Goal: Transaction & Acquisition: Purchase product/service

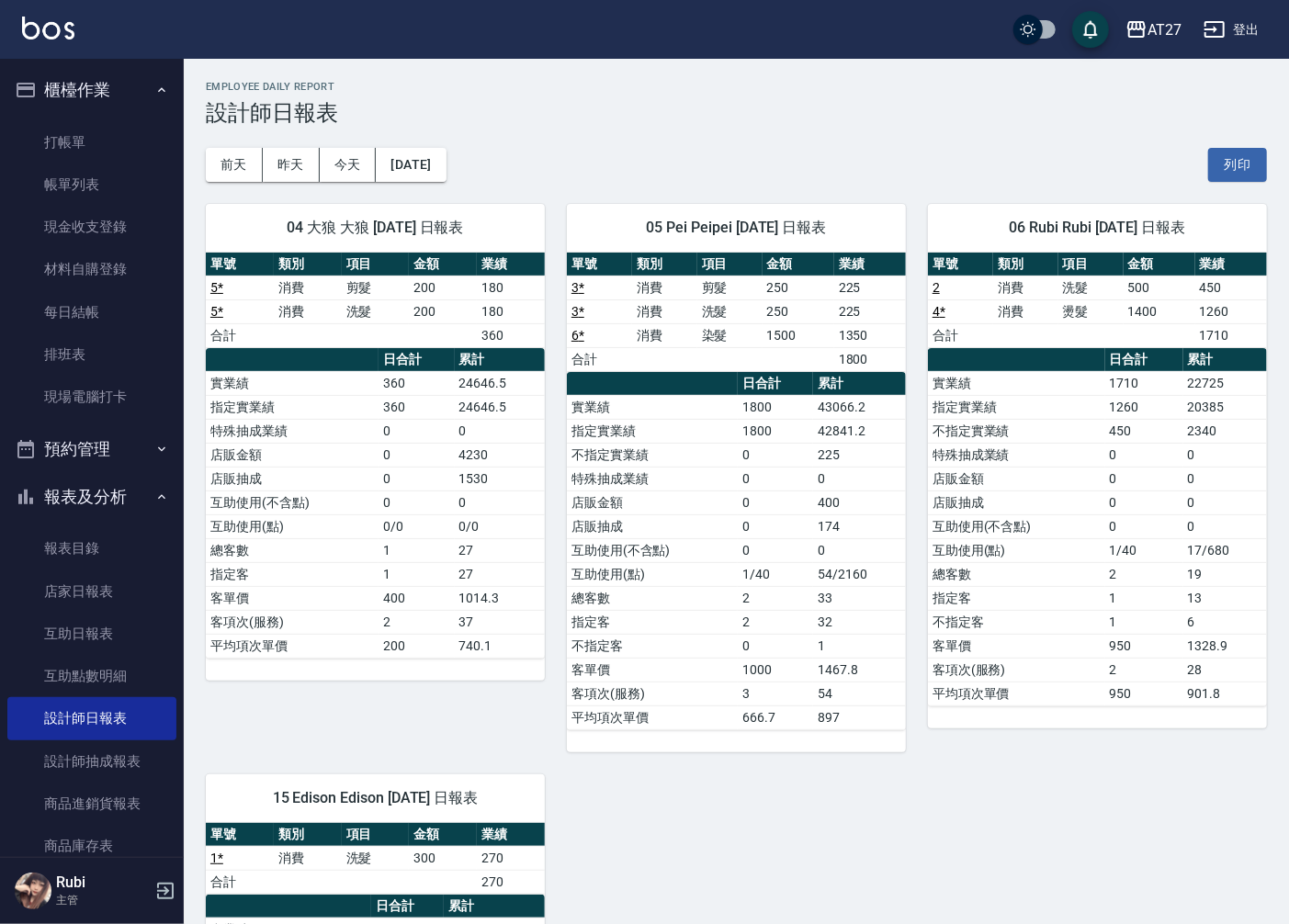
drag, startPoint x: 0, startPoint y: 0, endPoint x: 393, endPoint y: 382, distance: 548.1
click at [393, 382] on td "360" at bounding box center [416, 383] width 76 height 23
click at [130, 143] on link "打帳單" at bounding box center [92, 142] width 169 height 42
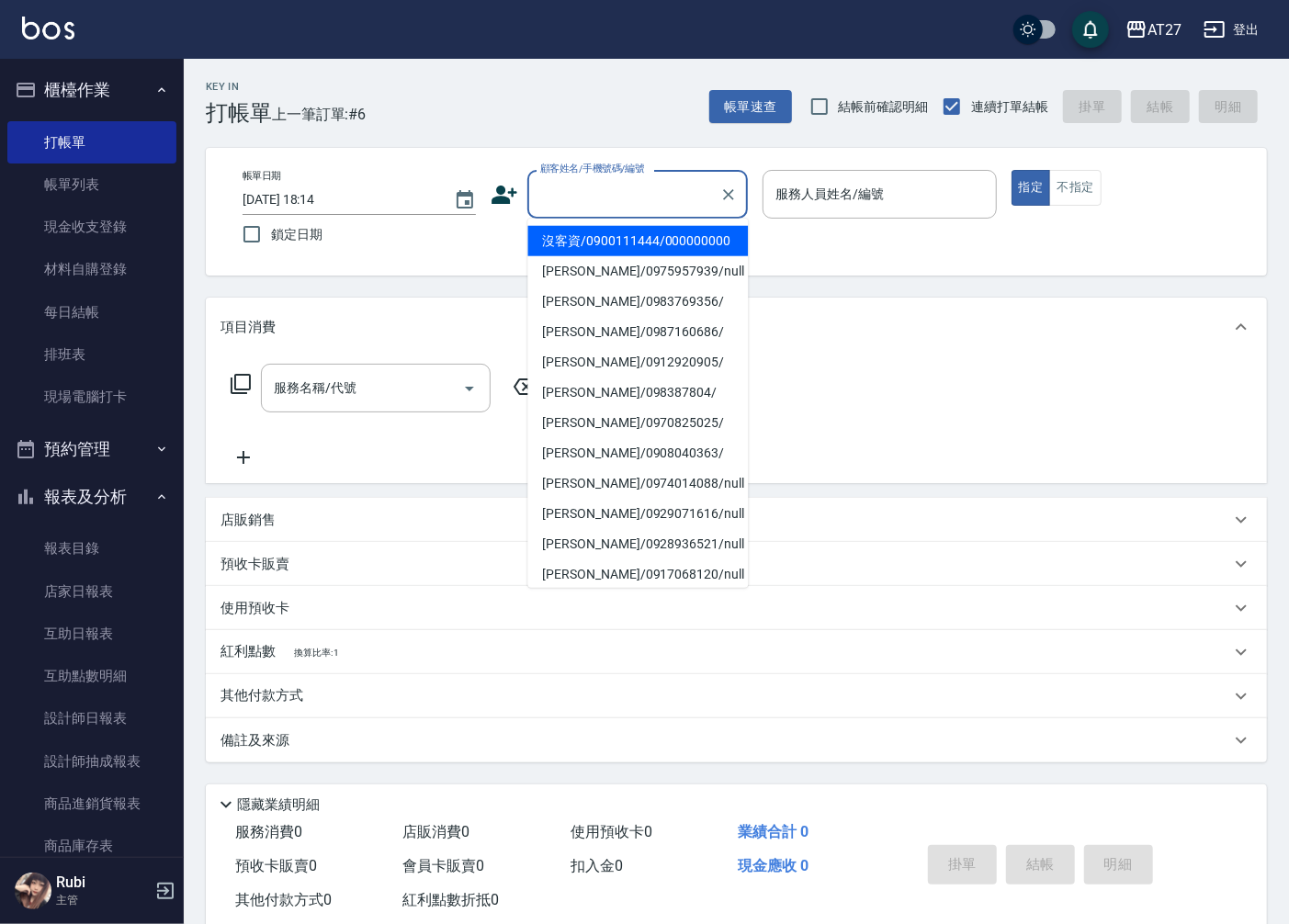
click at [659, 206] on input "顧客姓名/手機號碼/編號" at bounding box center [623, 193] width 176 height 32
click at [660, 246] on li "沒客資/0900111444/000000000" at bounding box center [638, 240] width 221 height 30
type input "沒客資/0900111444/000000000"
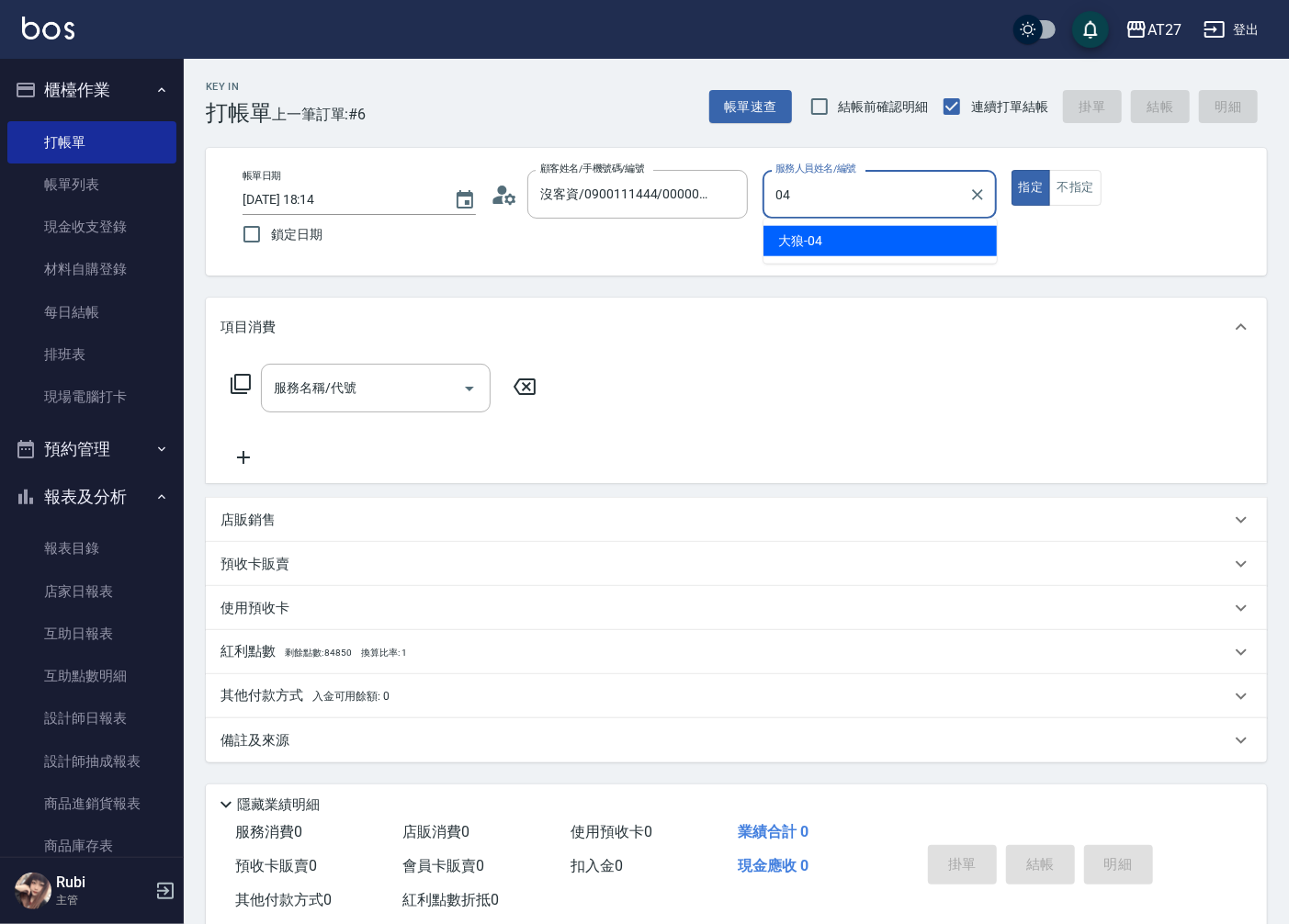
type input "大狼-04"
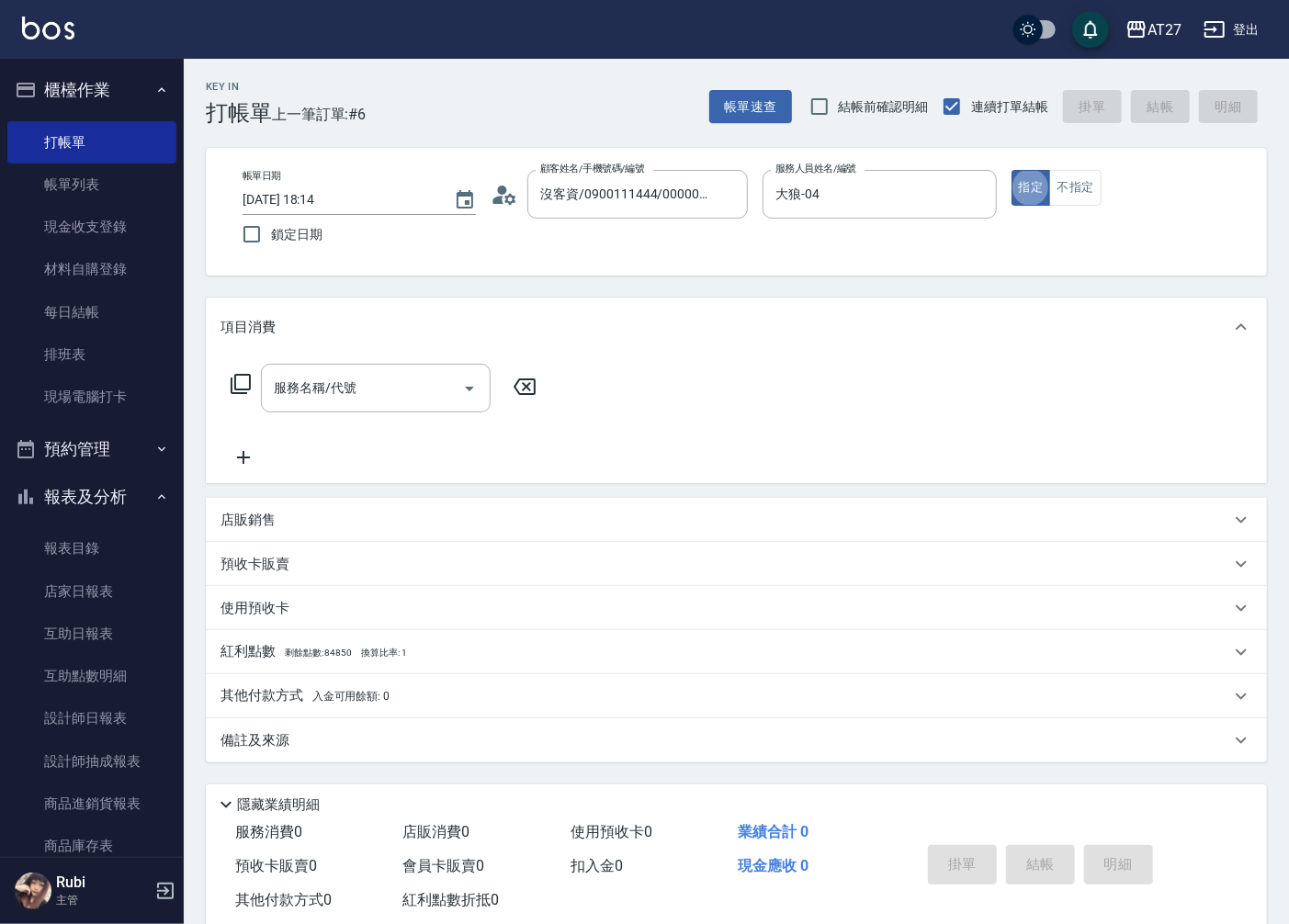
type button "true"
type input "401"
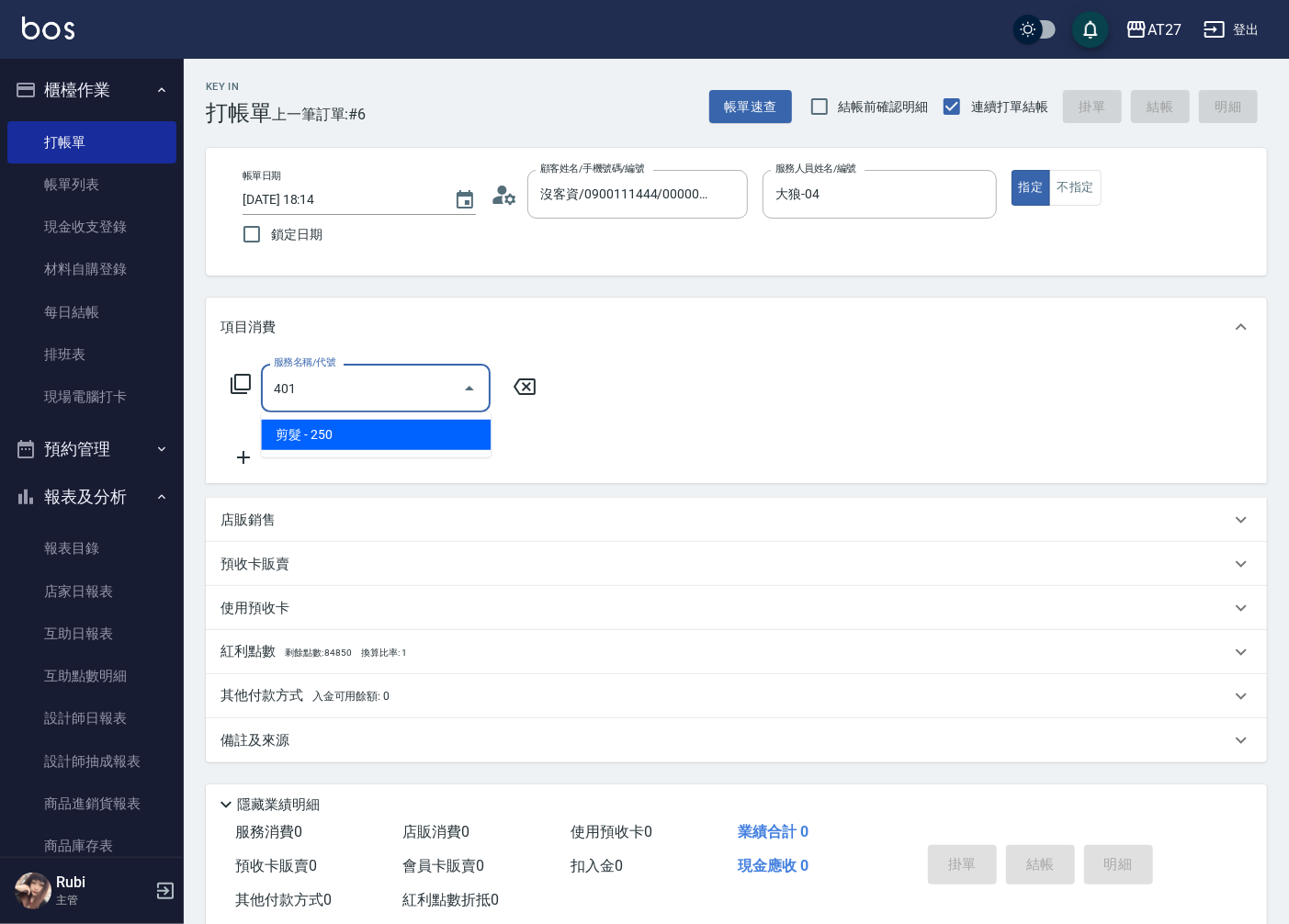
type input "20"
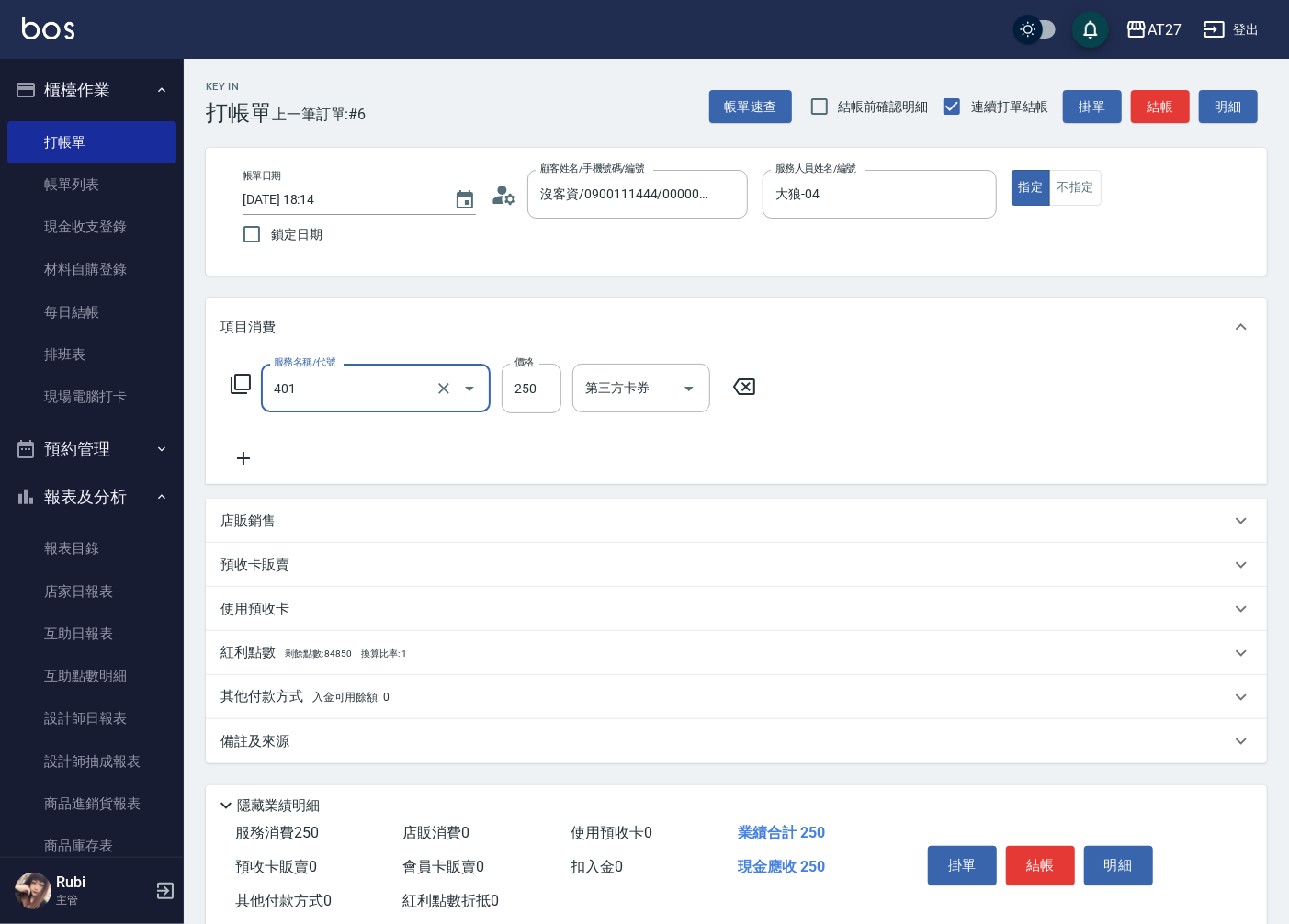
type input "剪髮(401)"
type input "0"
type input "20"
type input "200"
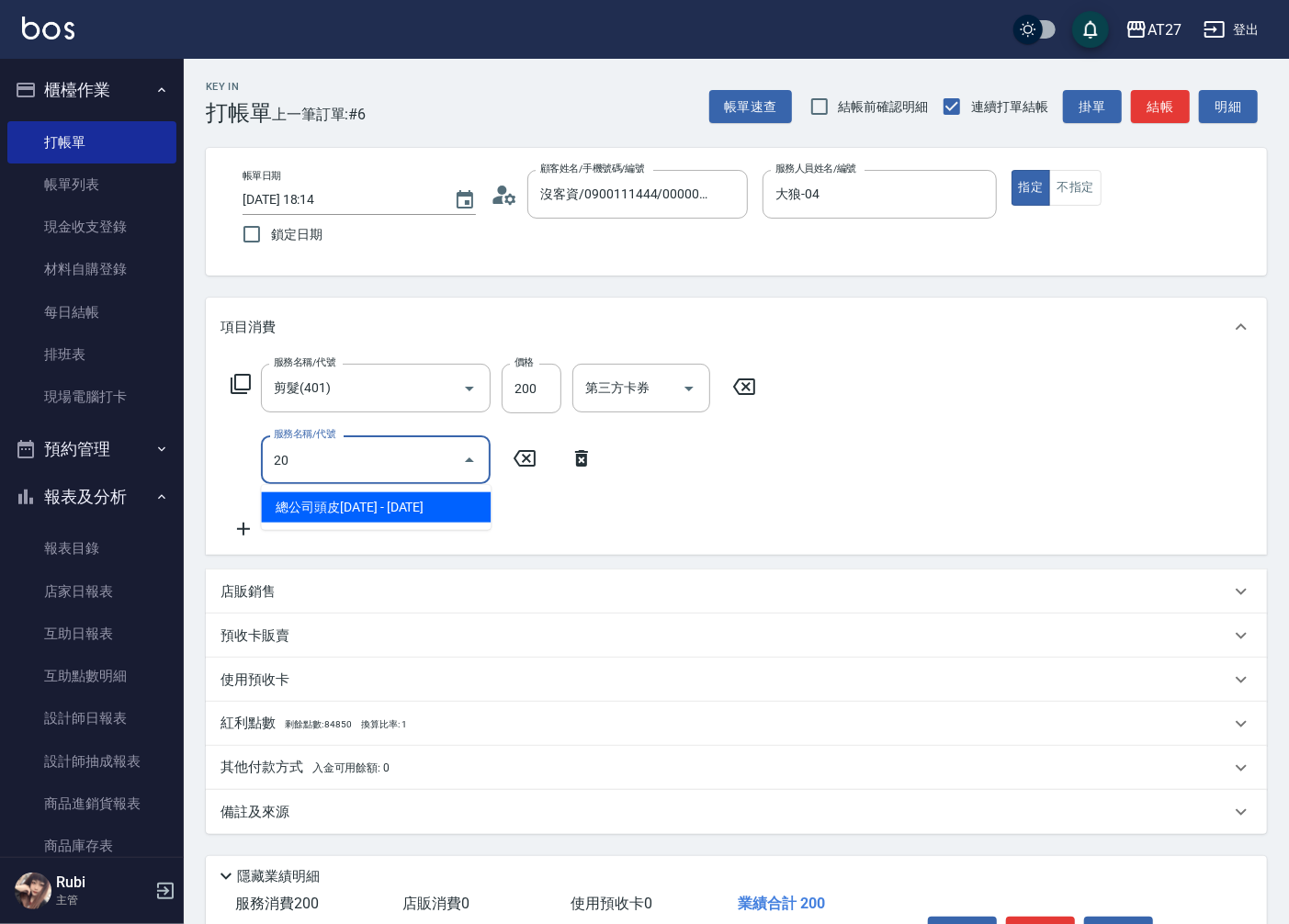
type input "201"
type input "40"
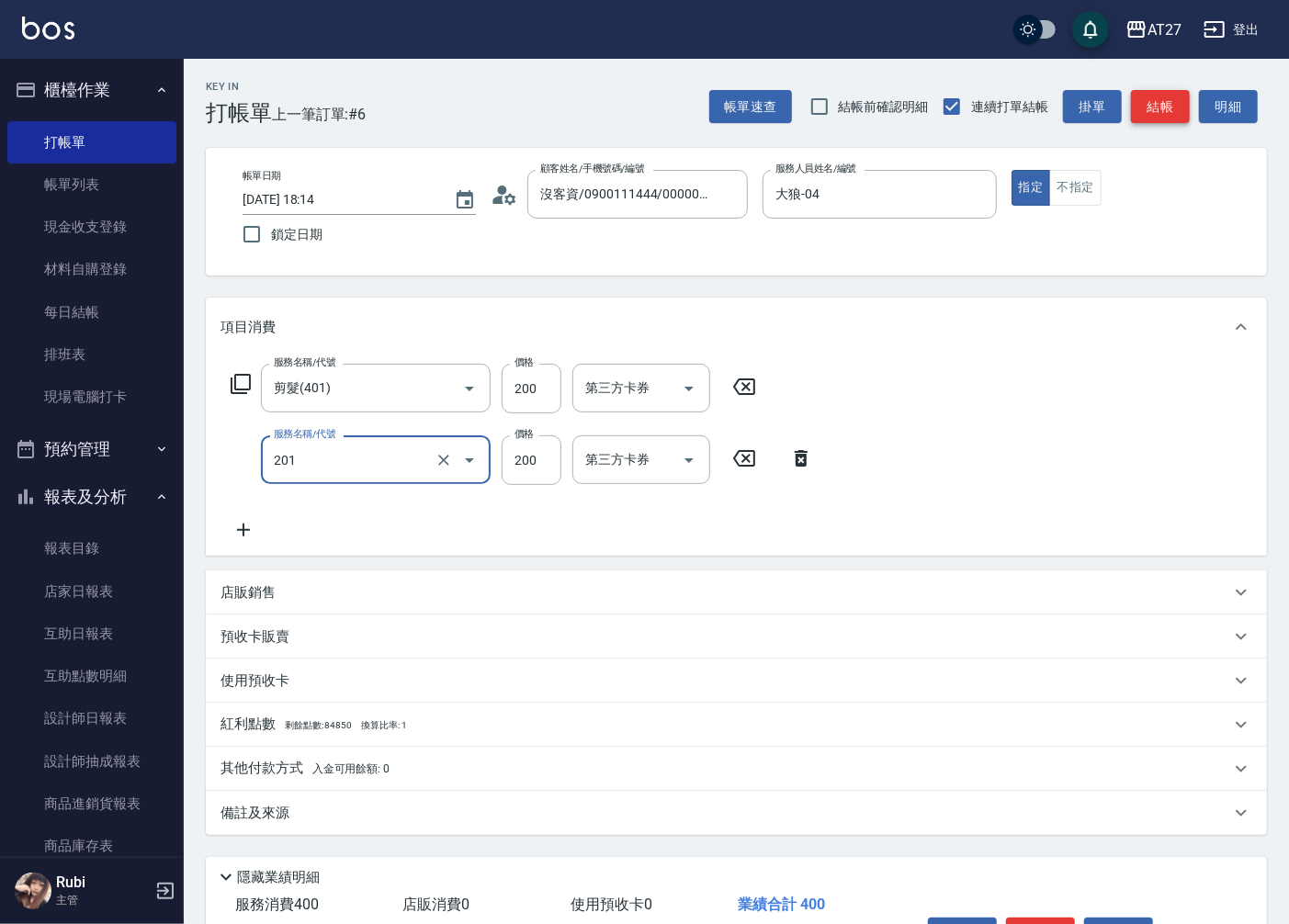
type input "洗髮(201)"
click at [1157, 113] on button "結帳" at bounding box center [1160, 106] width 59 height 34
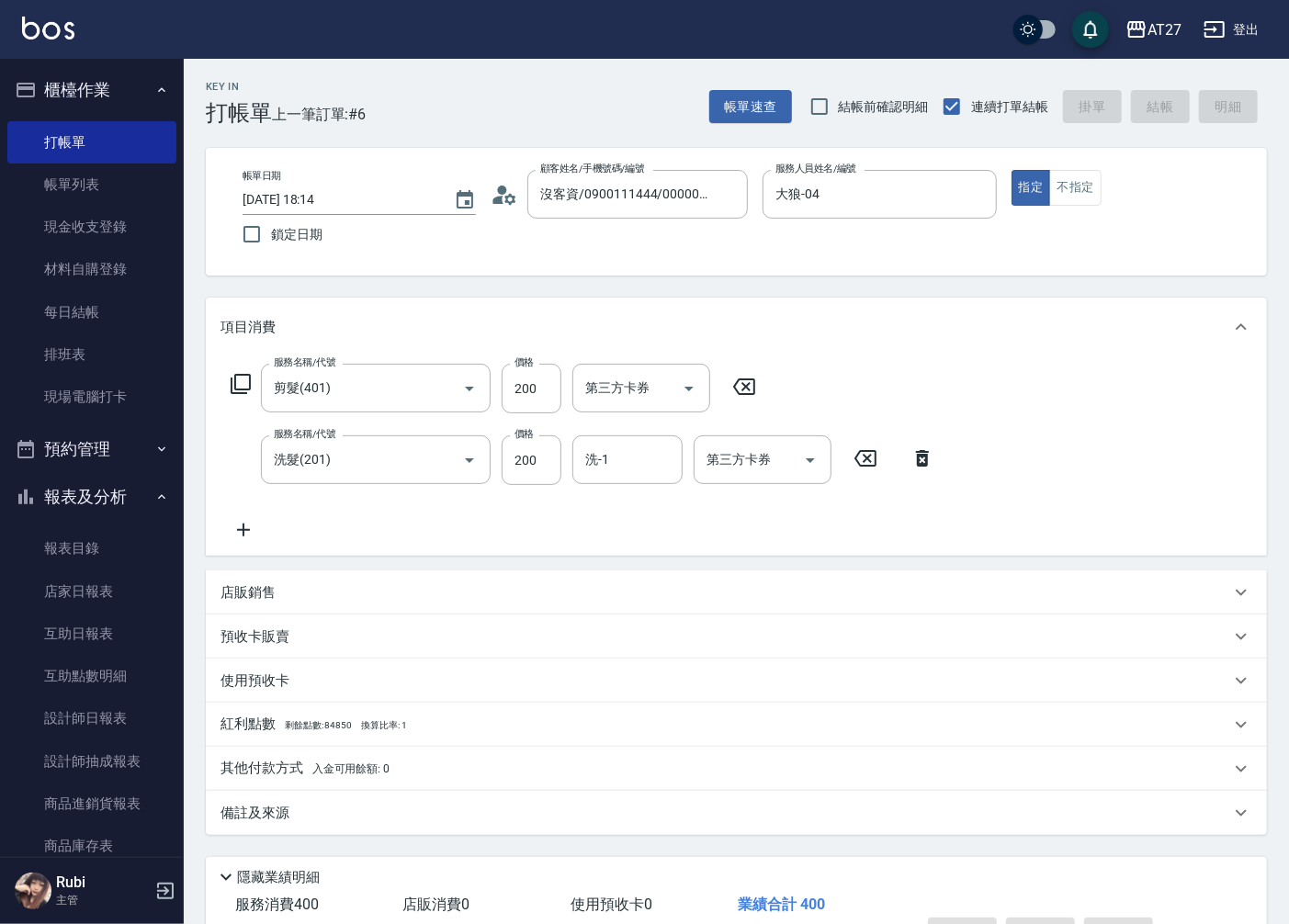
type input "0"
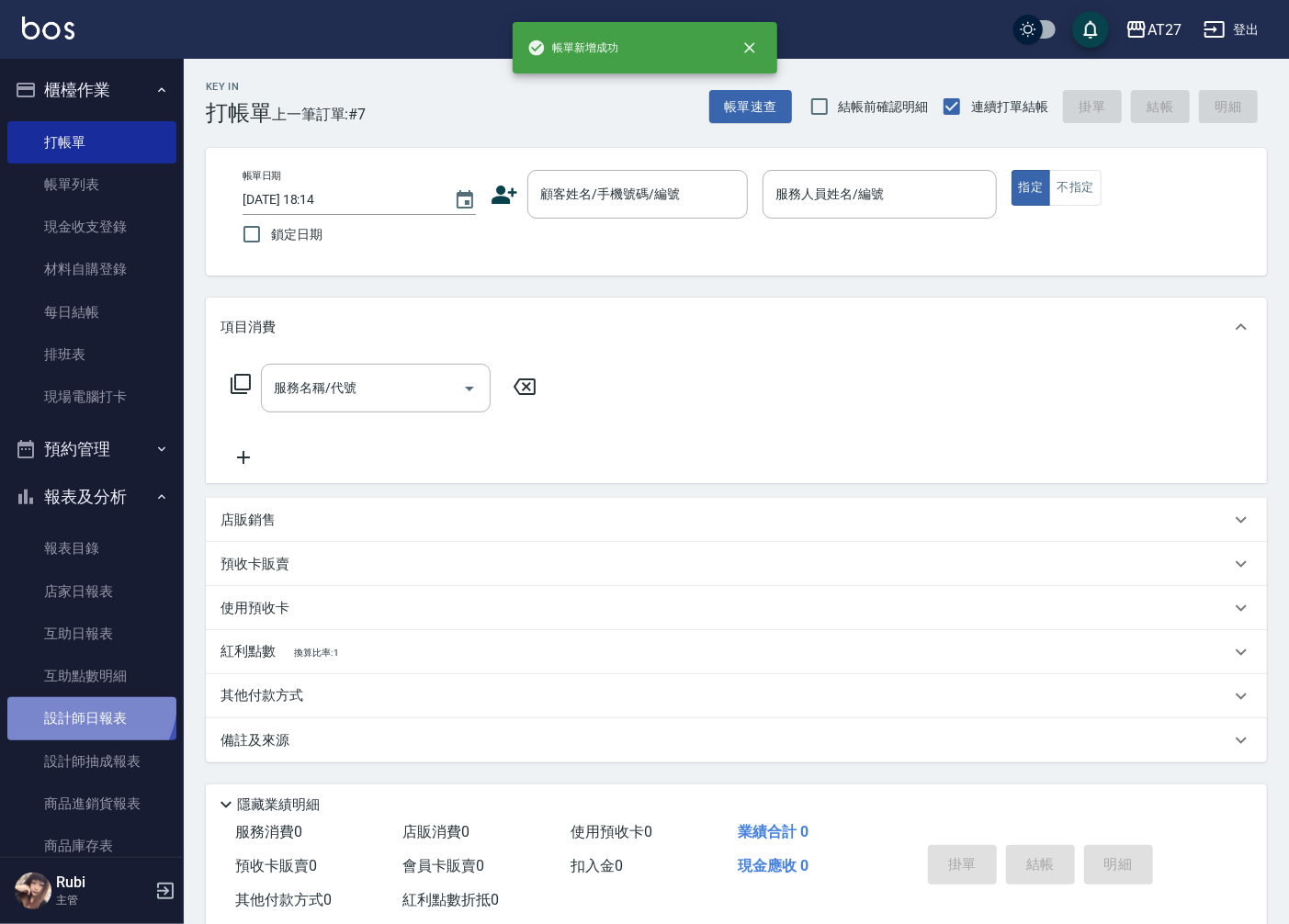
click at [84, 700] on link "設計師日報表" at bounding box center [92, 718] width 169 height 42
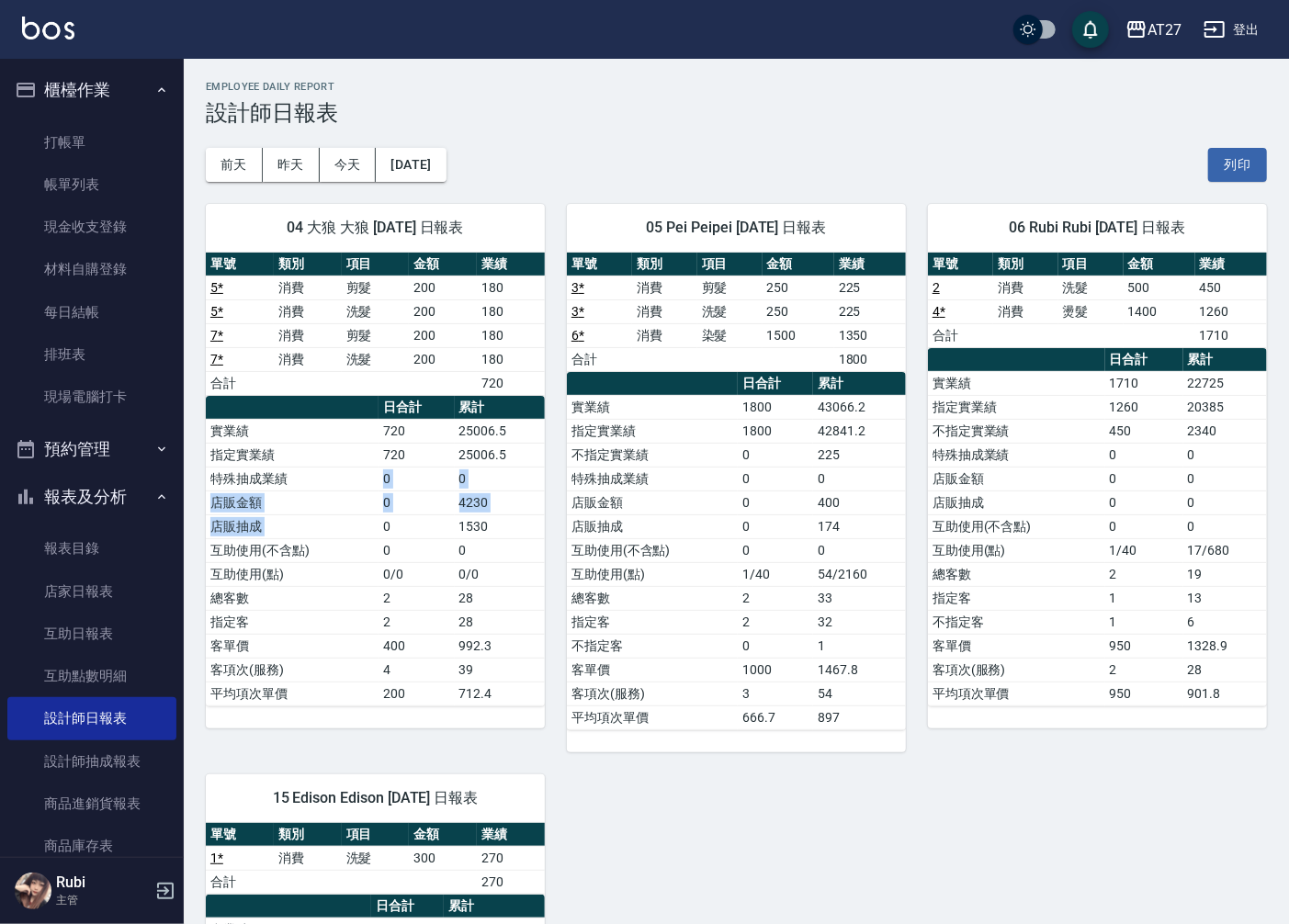
drag, startPoint x: 381, startPoint y: 516, endPoint x: 361, endPoint y: 460, distance: 59.5
click at [361, 460] on tbody "實業績 720 25006.5 指定實業績 720 25006.5 特殊抽成業績 0 0 店販金額 0 4230 店販抽成 0 1530 互助使用(不含點) …" at bounding box center [375, 562] width 339 height 286
drag, startPoint x: 361, startPoint y: 460, endPoint x: 376, endPoint y: 484, distance: 28.3
click at [376, 484] on div "單號 類別 項目 金額 業績 5 * 消費 剪髮 200 180 5 * 消費 洗髮 200 180 7 * 消費 剪髮 200 180 7 * 消費 洗髮 …" at bounding box center [375, 480] width 339 height 453
drag, startPoint x: 376, startPoint y: 484, endPoint x: 391, endPoint y: 506, distance: 26.6
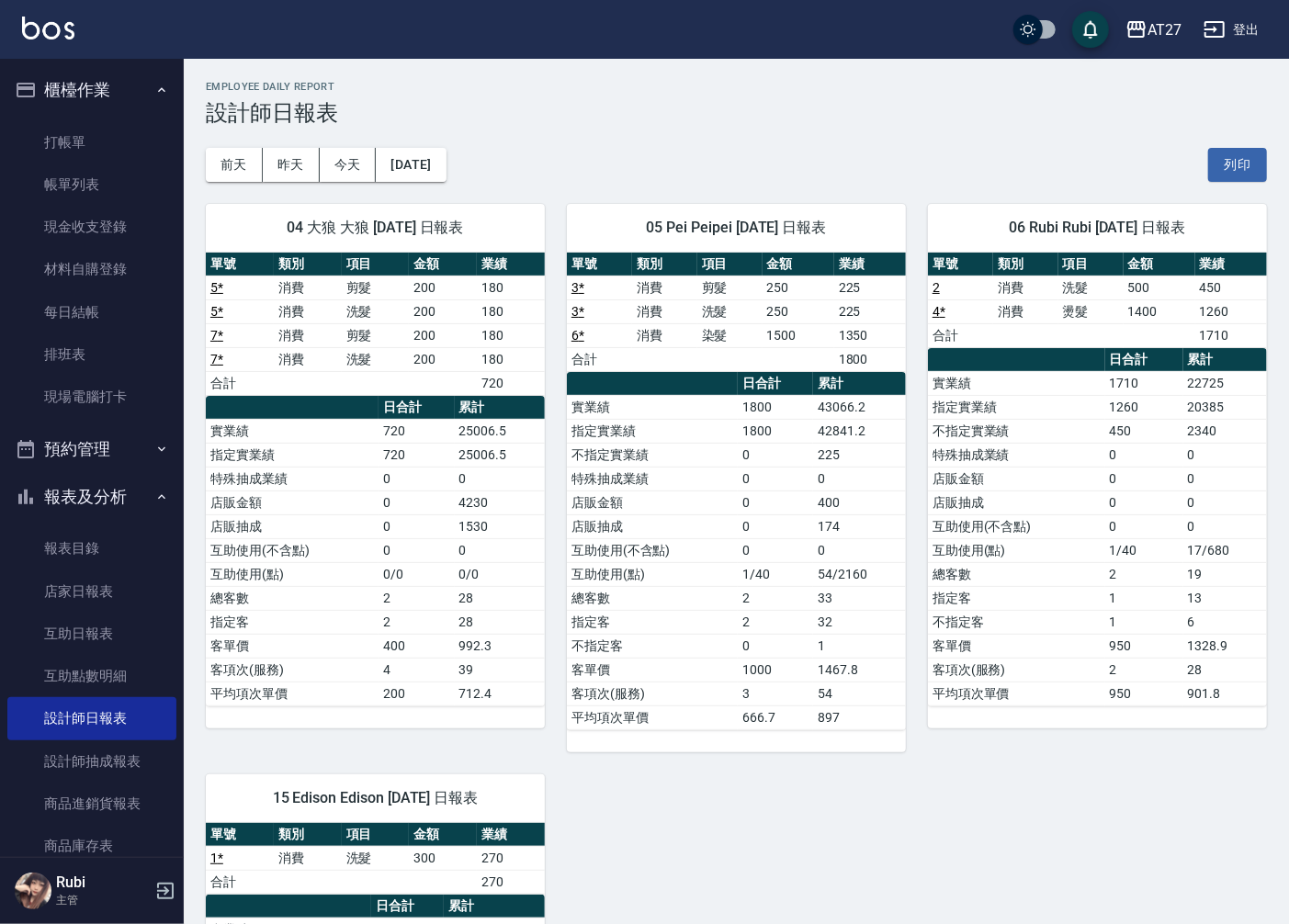
click at [391, 506] on td "0" at bounding box center [416, 502] width 76 height 23
click at [115, 140] on link "打帳單" at bounding box center [92, 142] width 169 height 42
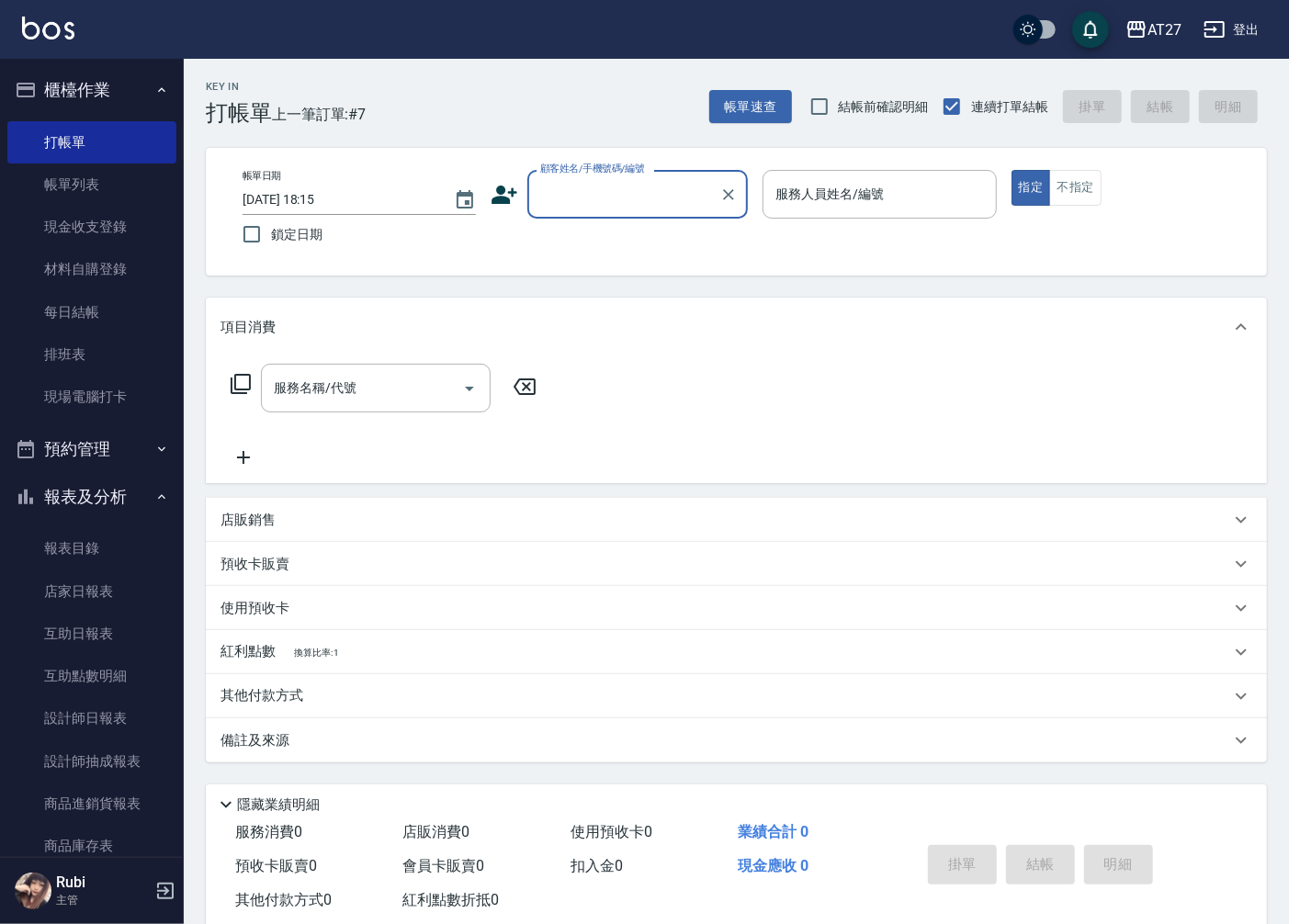
click at [609, 203] on input "顧客姓名/手機號碼/編號" at bounding box center [623, 193] width 176 height 32
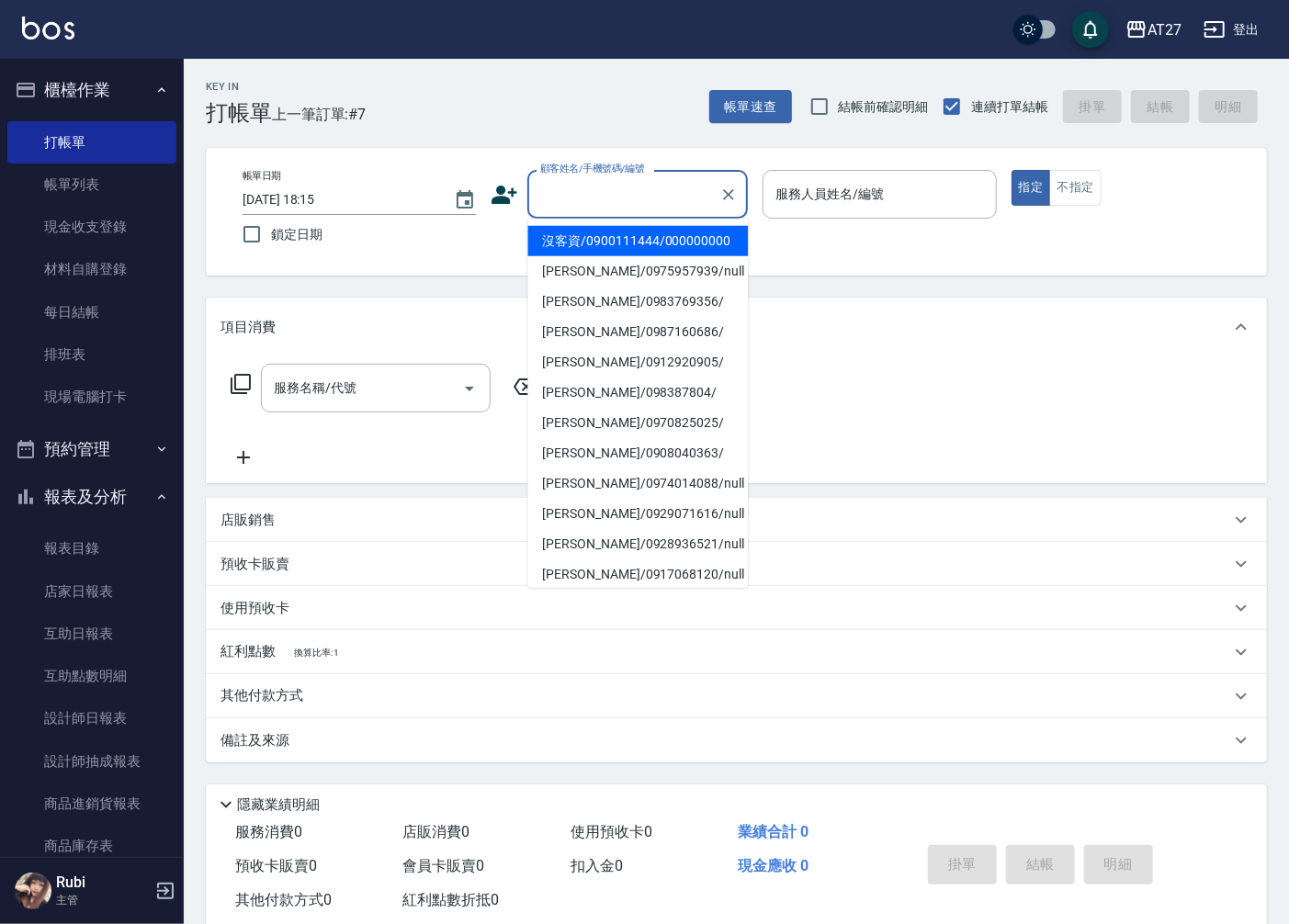
click at [608, 249] on li "沒客資/0900111444/000000000" at bounding box center [638, 240] width 221 height 30
type input "沒客資/0900111444/000000000"
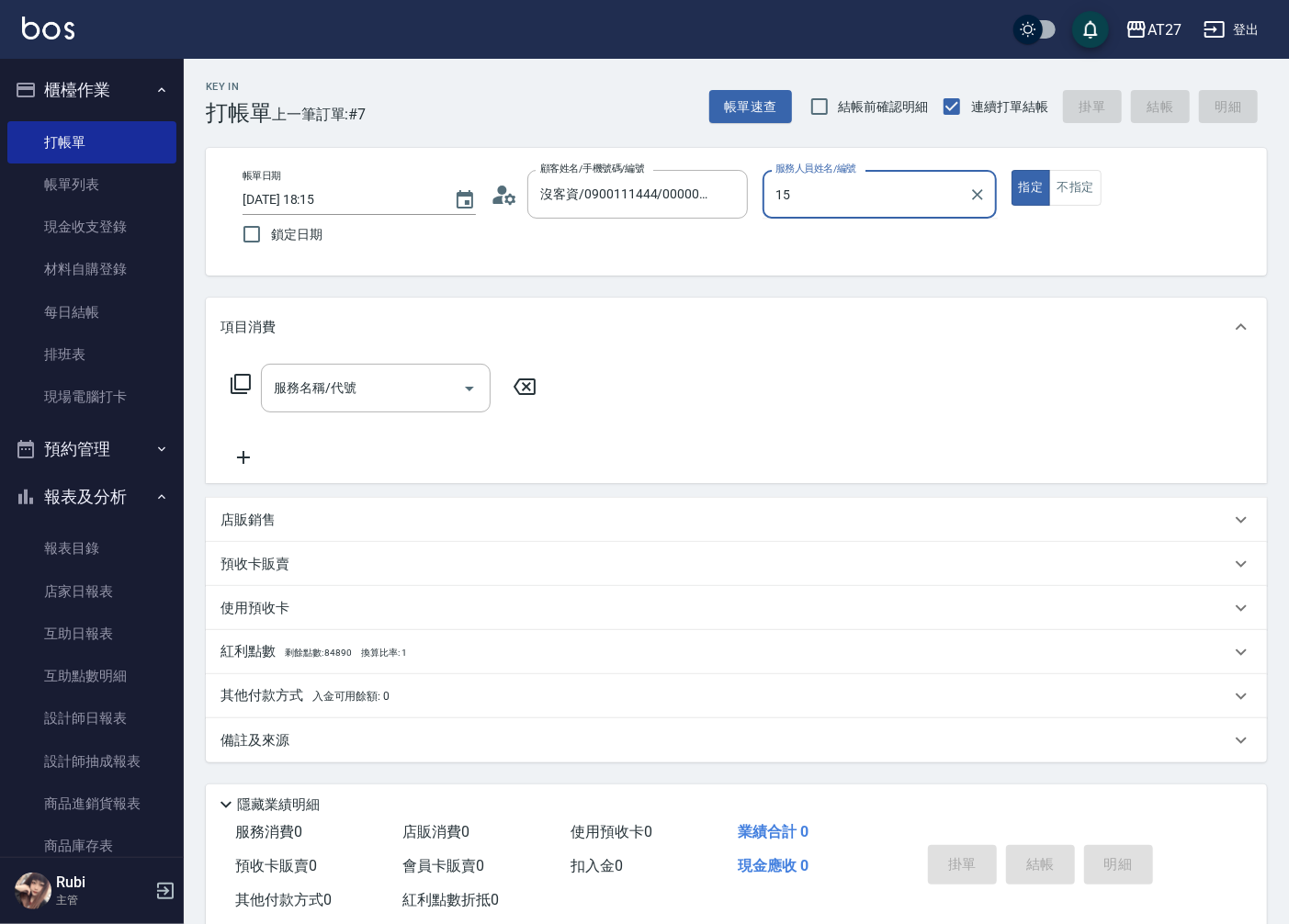
type input "Edison-15"
type button "true"
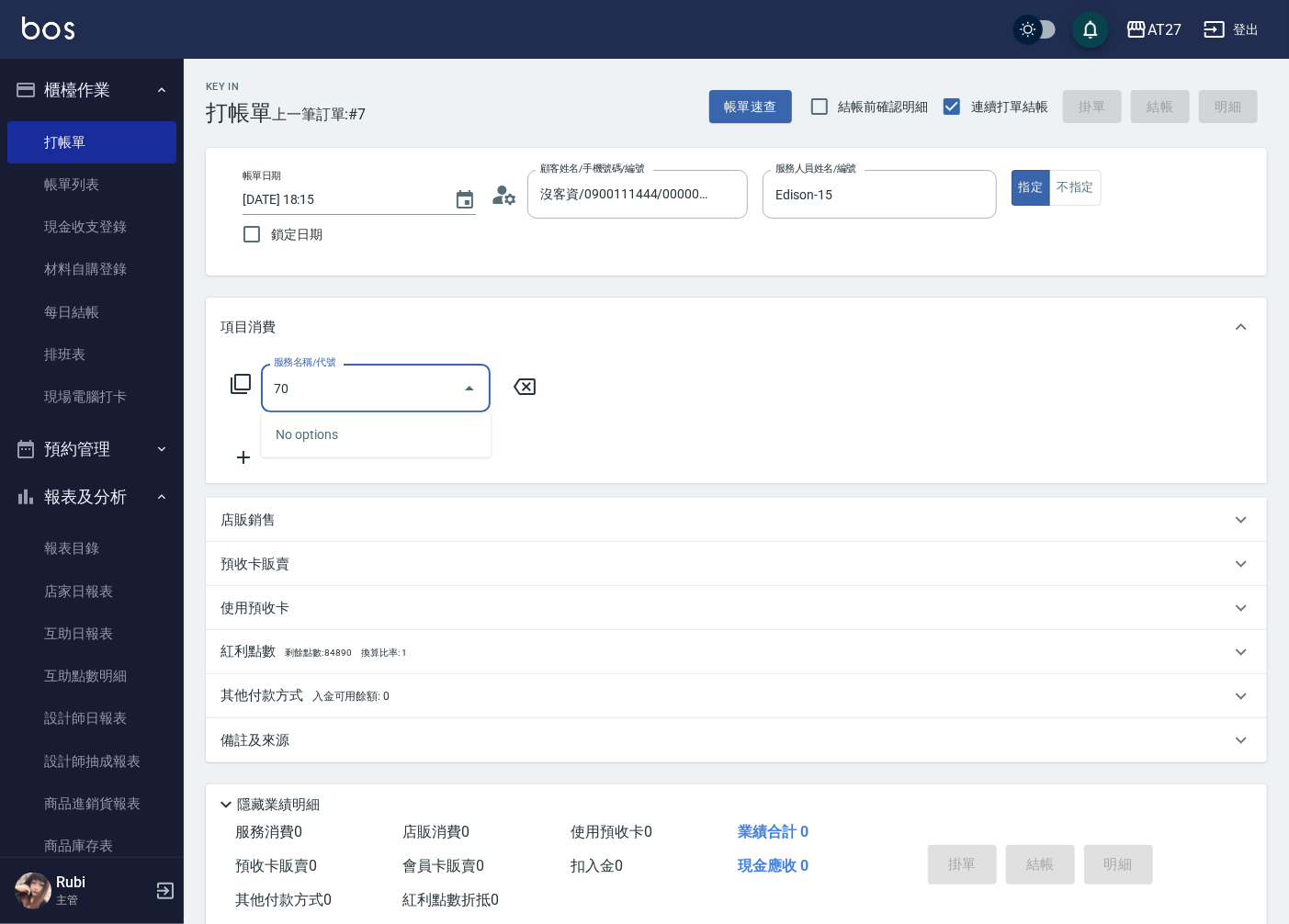
type input "704"
type input "500"
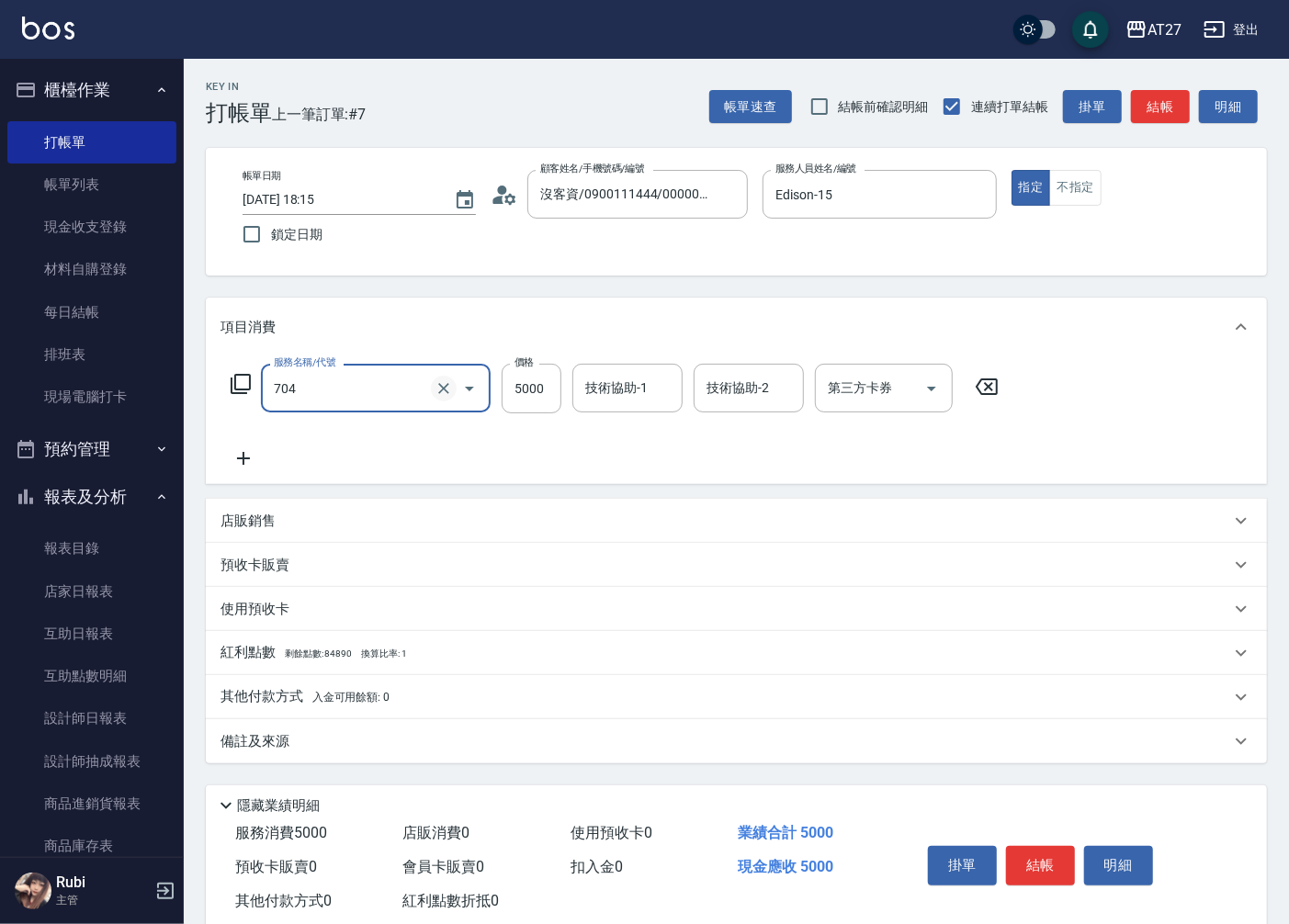
click at [438, 390] on icon "Clear" at bounding box center [444, 388] width 19 height 19
type input "新羽毛鉑金接髮調整(704)"
click at [526, 381] on input "5000" at bounding box center [531, 388] width 60 height 50
type input "0"
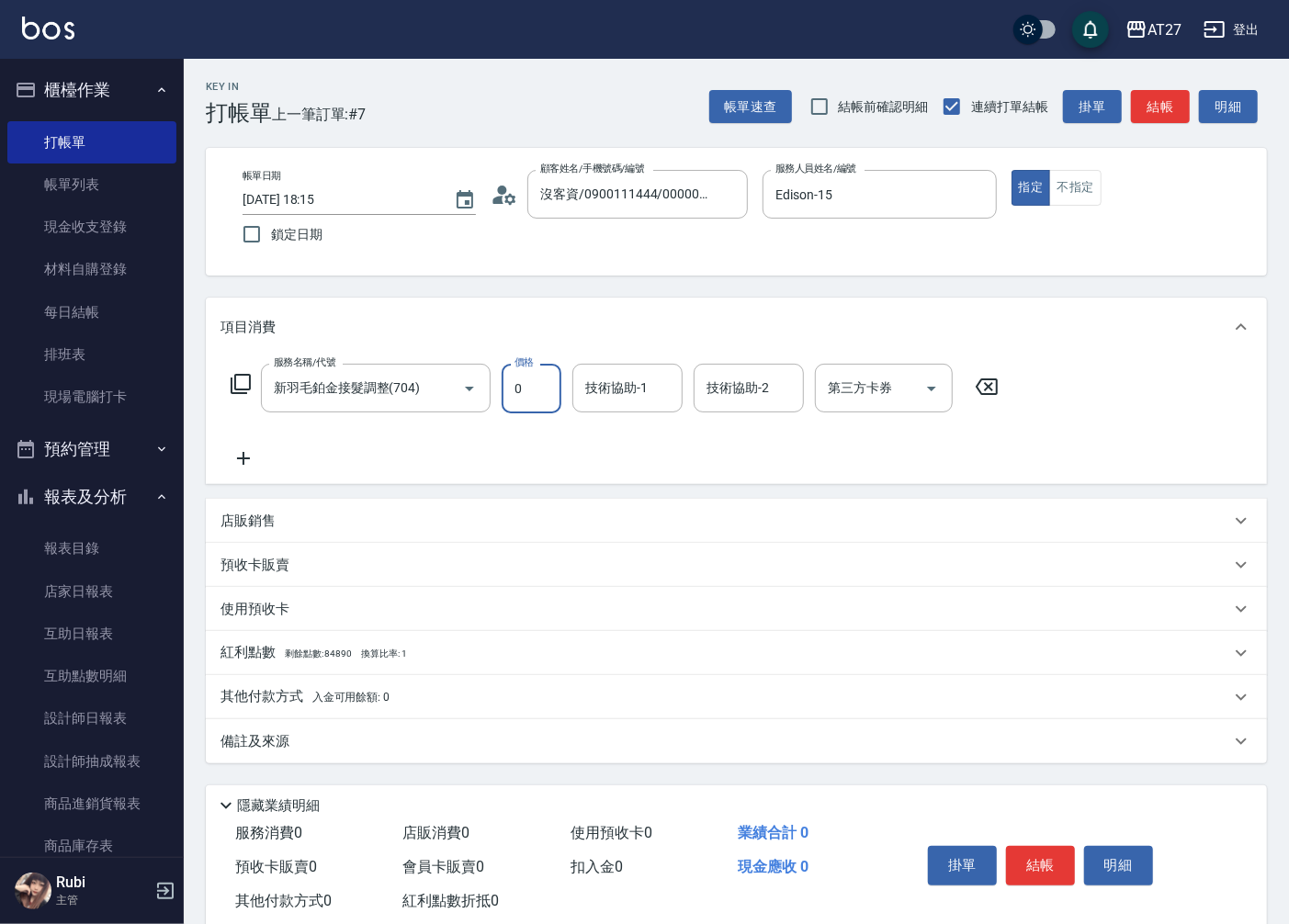
type input "0"
click at [546, 433] on div "服務名稱/代號 新羽毛鉑金接髮調整(704) 服務名稱/代號 價格 0 價格 技術協助-1 技術協助-1 技術協助-2 技術協助-2 第三方卡券 第三方卡券" at bounding box center [616, 416] width 790 height 105
click at [438, 386] on icon "Clear" at bounding box center [444, 388] width 19 height 19
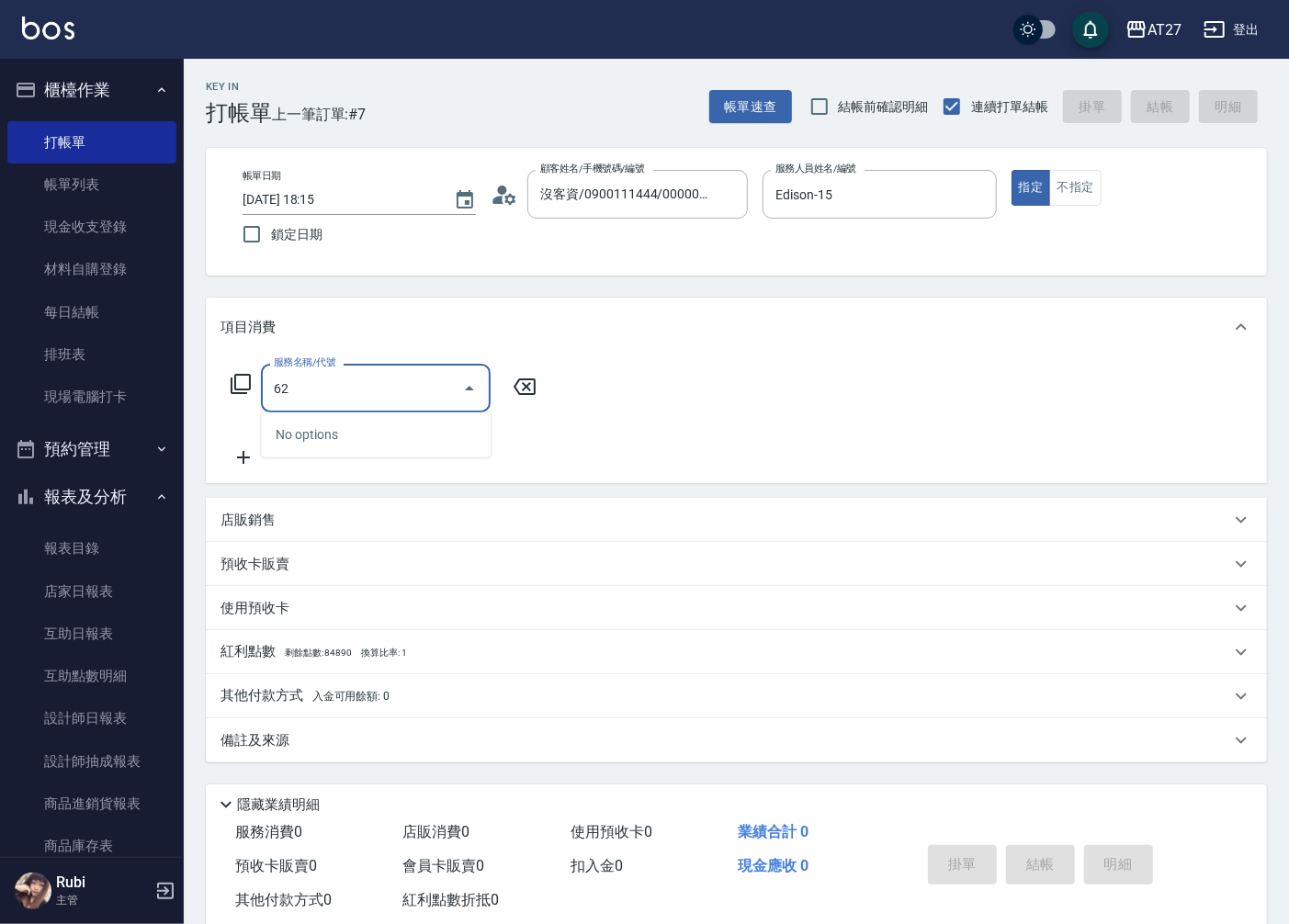
type input "629"
type input "240"
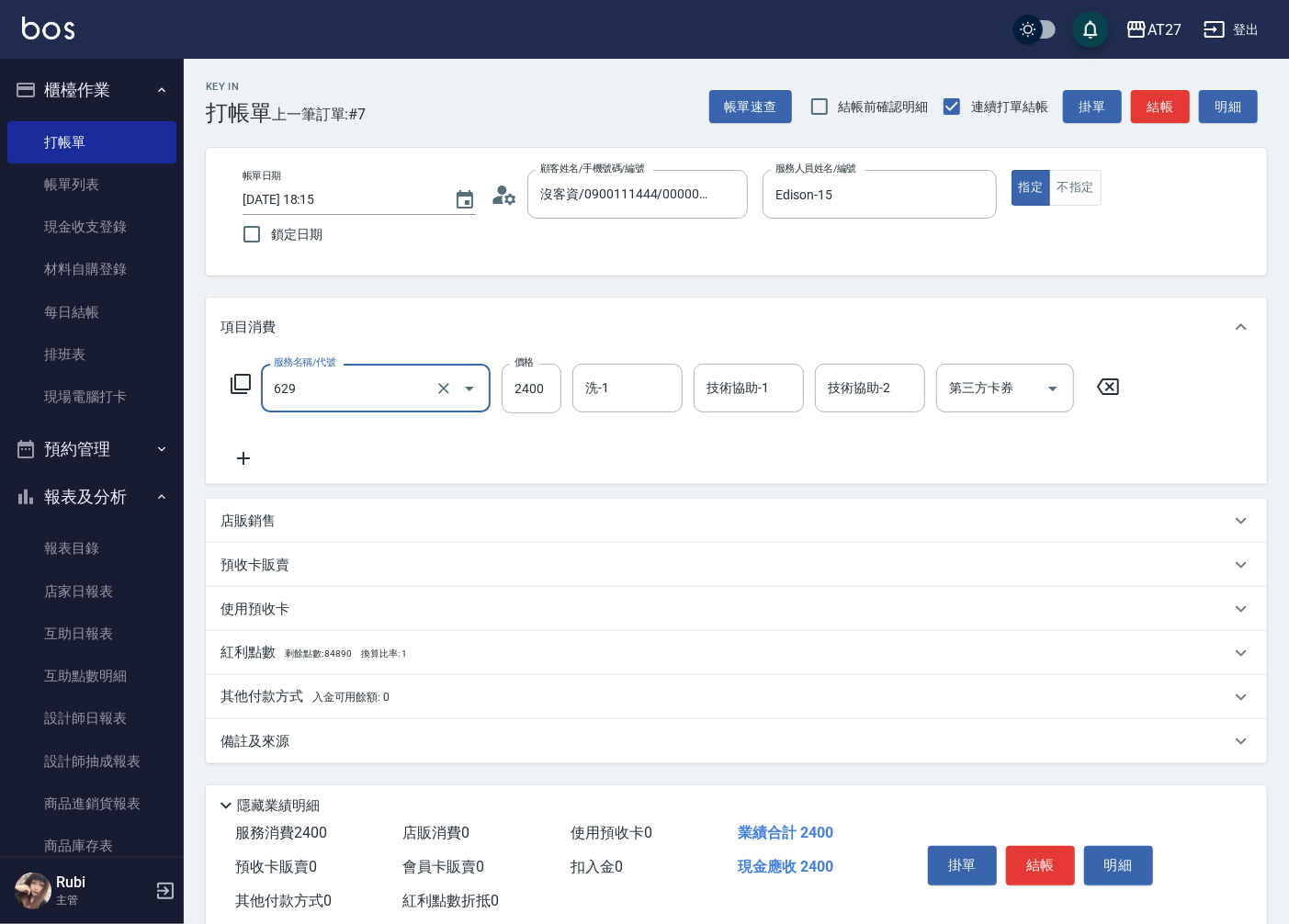
type input "京煥羽護髮短(629)"
type input "3"
type input "0"
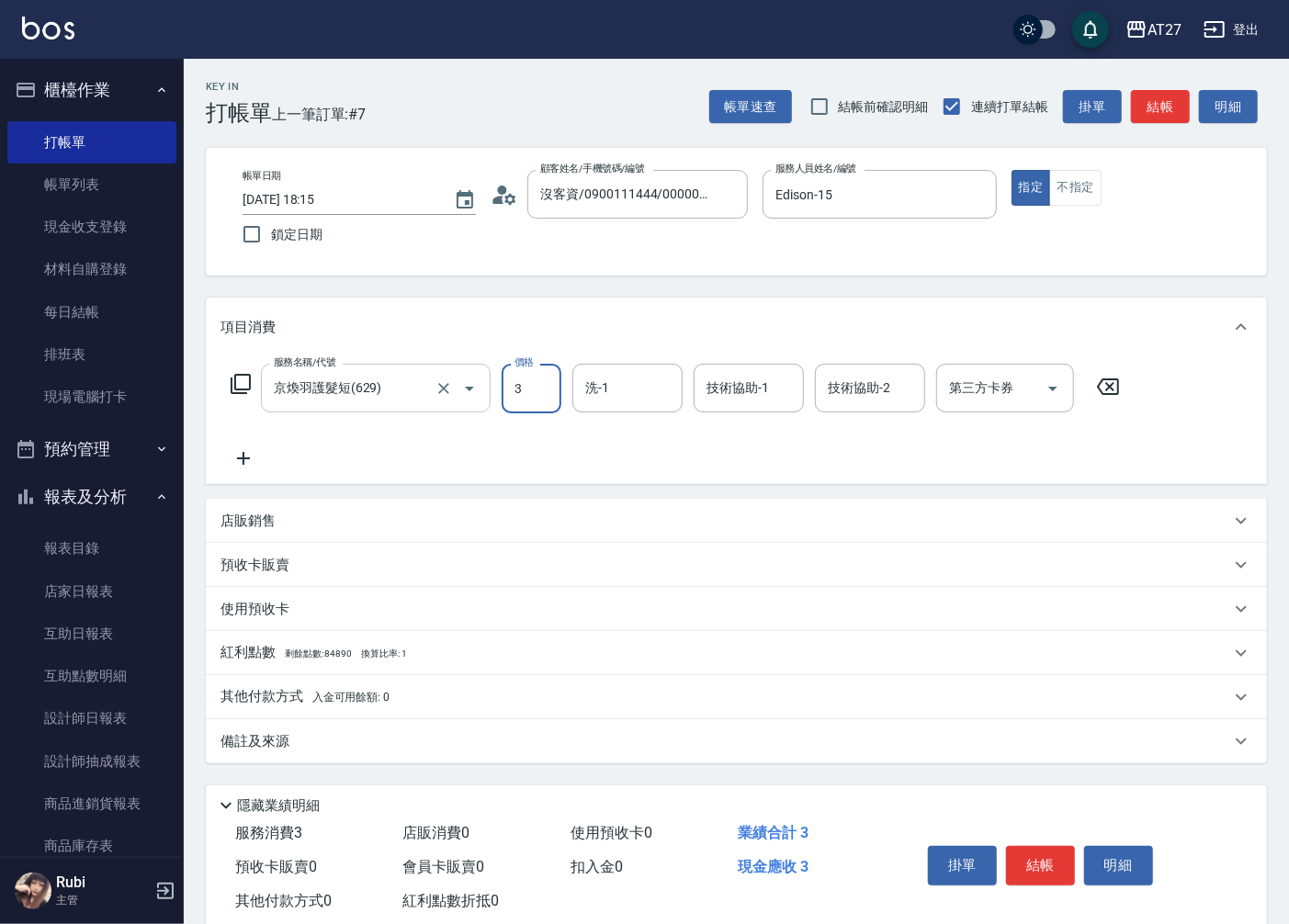
type input "30"
type input "3000"
type input "300"
click at [445, 388] on icon "Clear" at bounding box center [443, 388] width 11 height 11
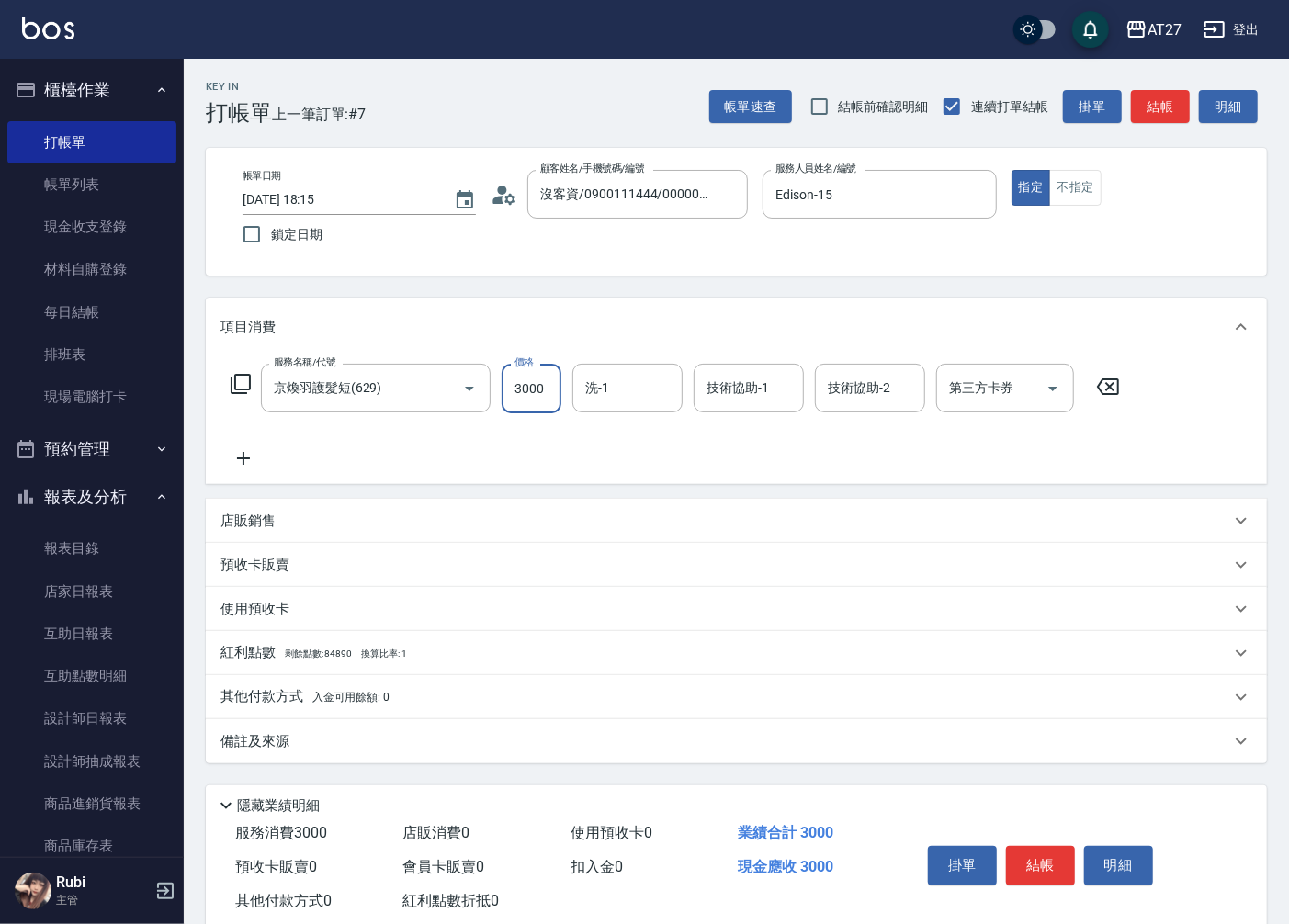
type input "3000"
type input "6"
type input "0"
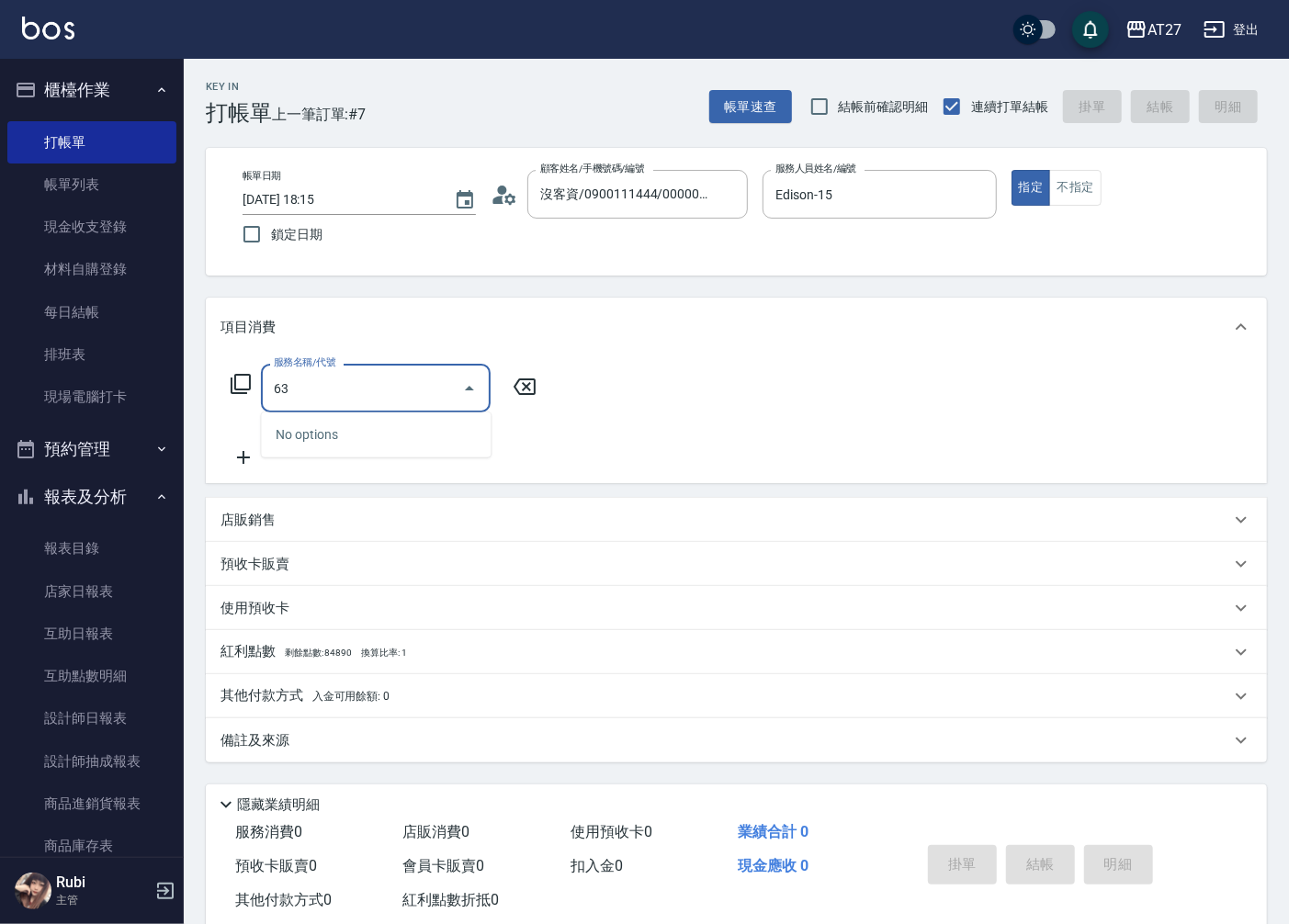
type input "630"
type input "270"
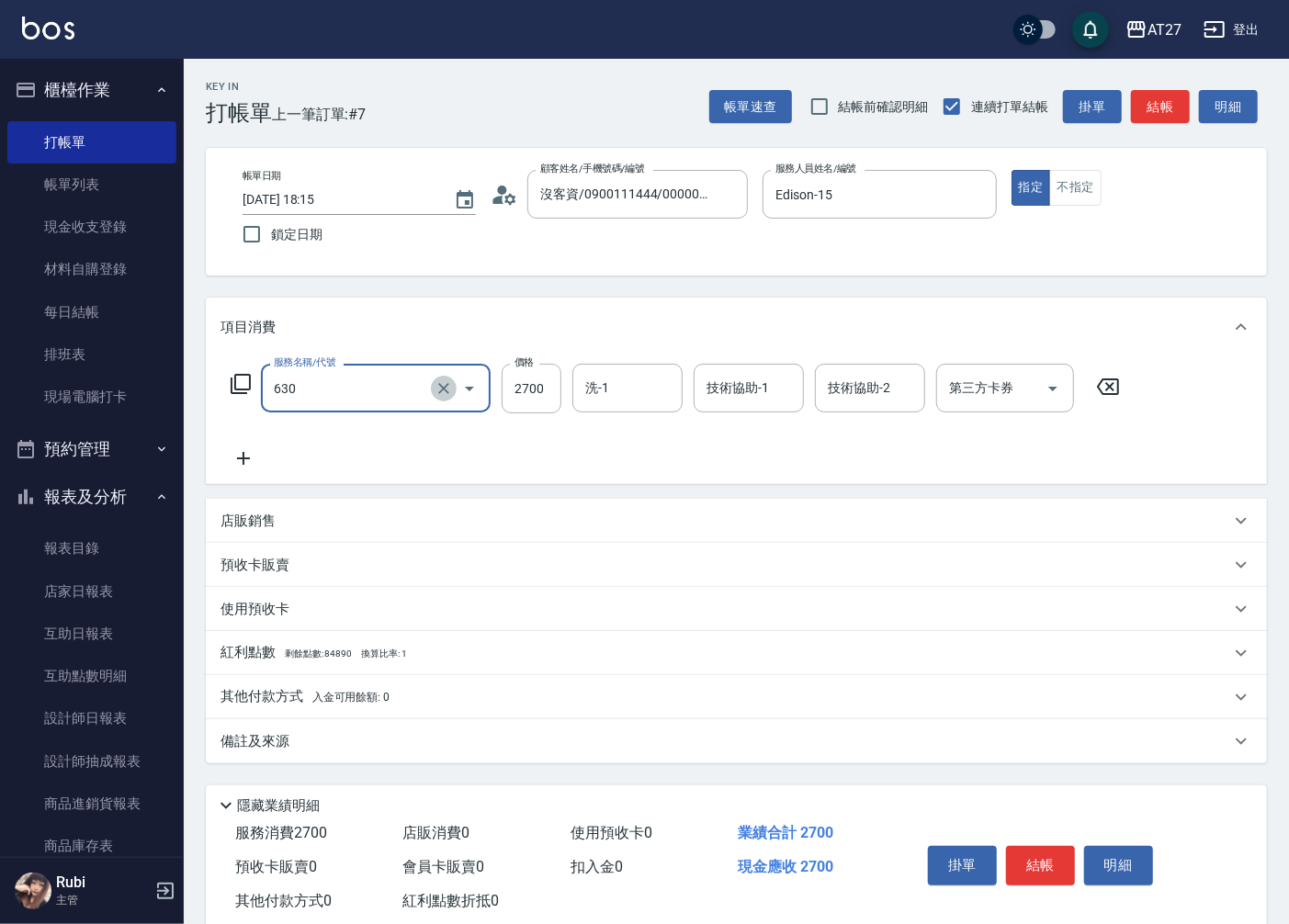
click at [442, 379] on icon "Clear" at bounding box center [444, 388] width 19 height 19
click at [402, 391] on input "服務名稱/代號" at bounding box center [349, 388] width 161 height 32
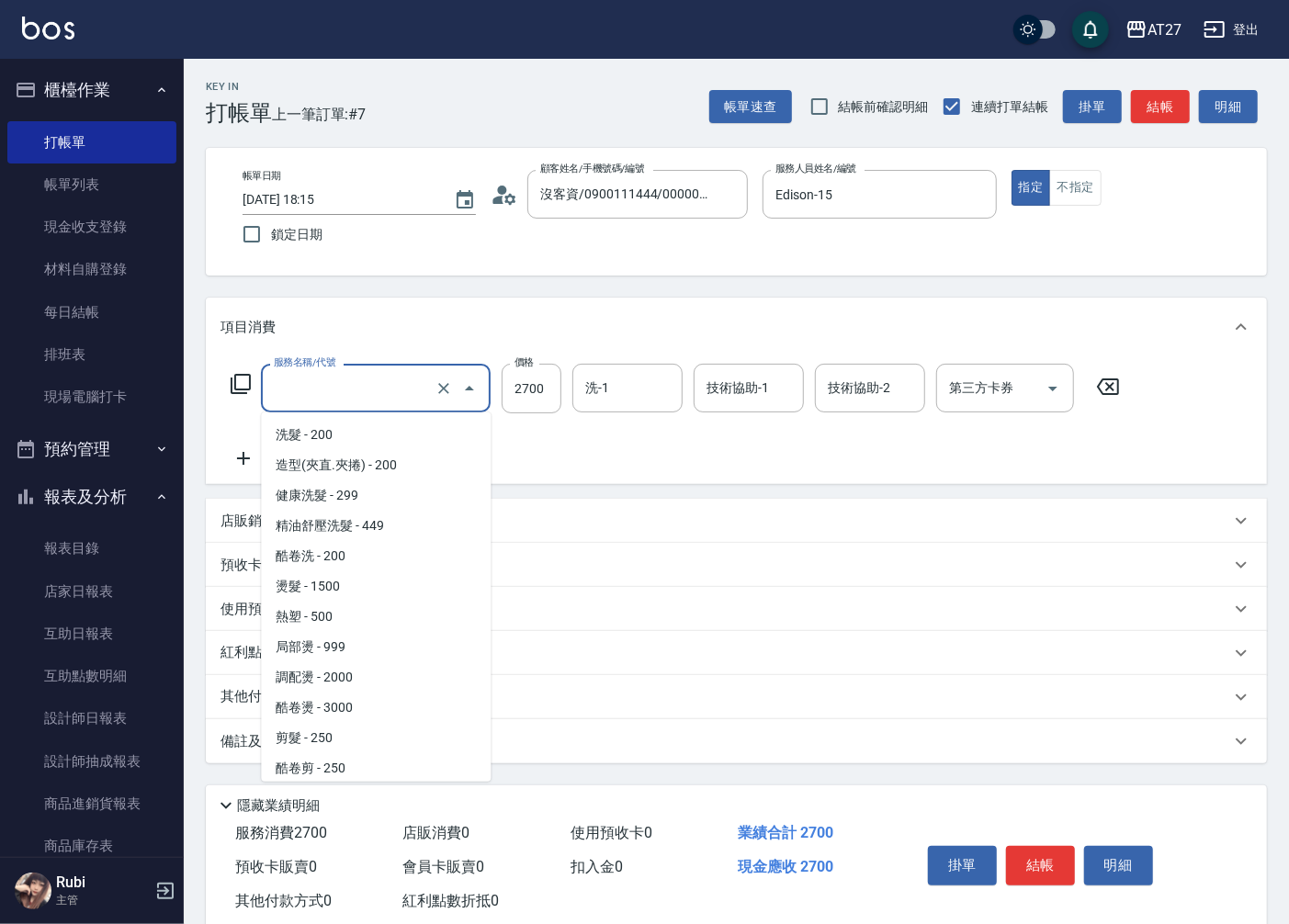
scroll to position [1152, 0]
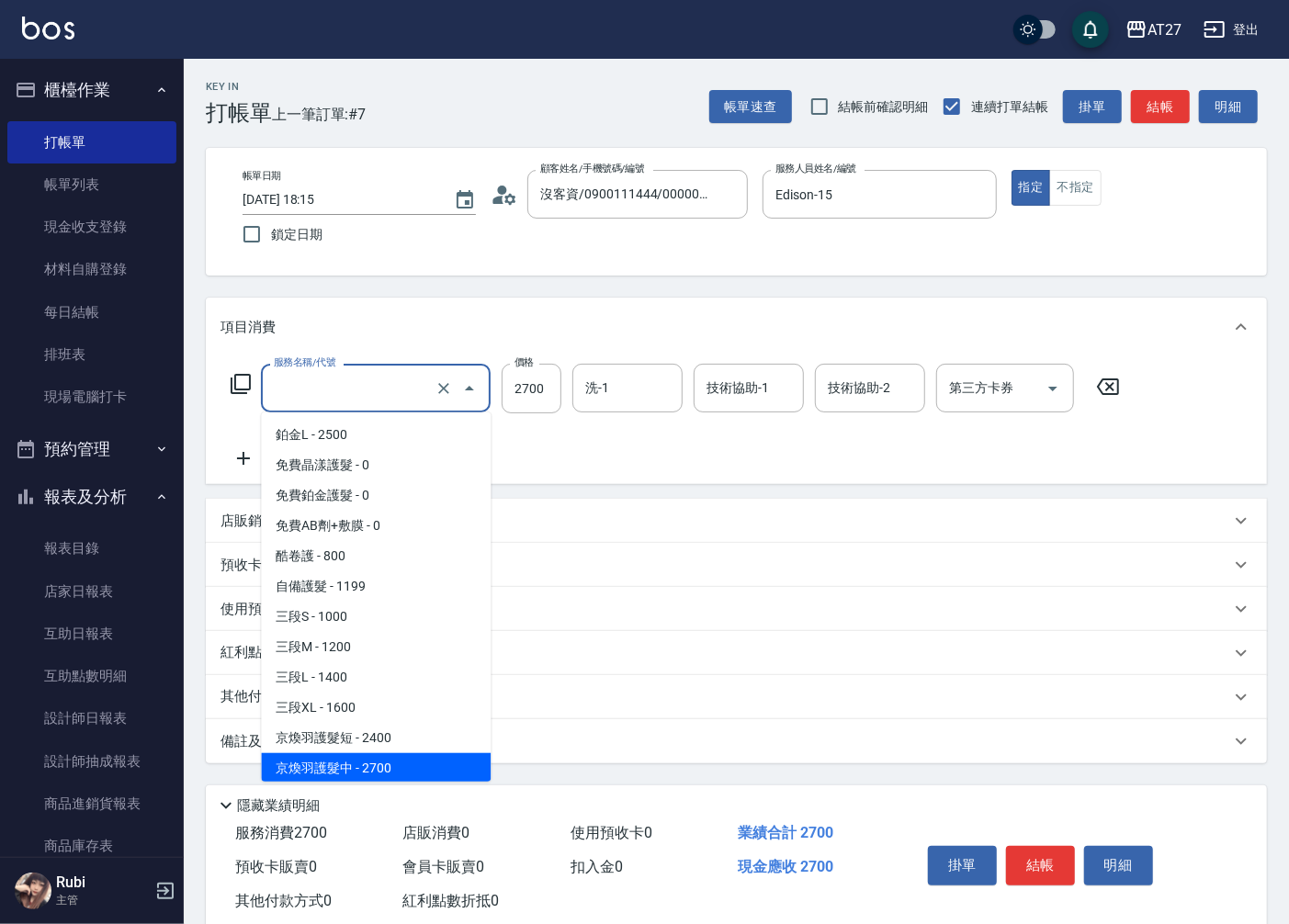
type input "6"
type input "0"
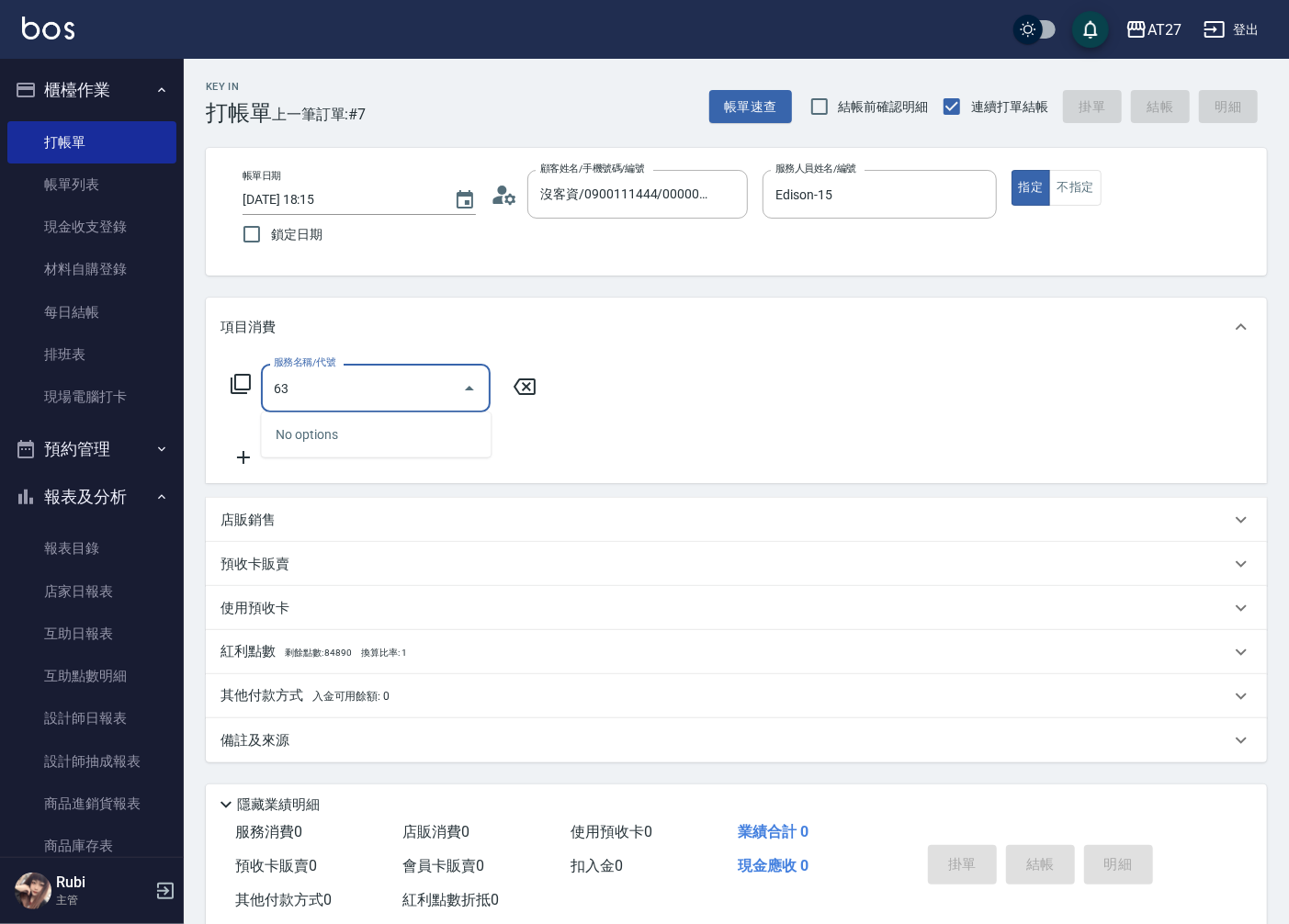
type input "631"
type input "300"
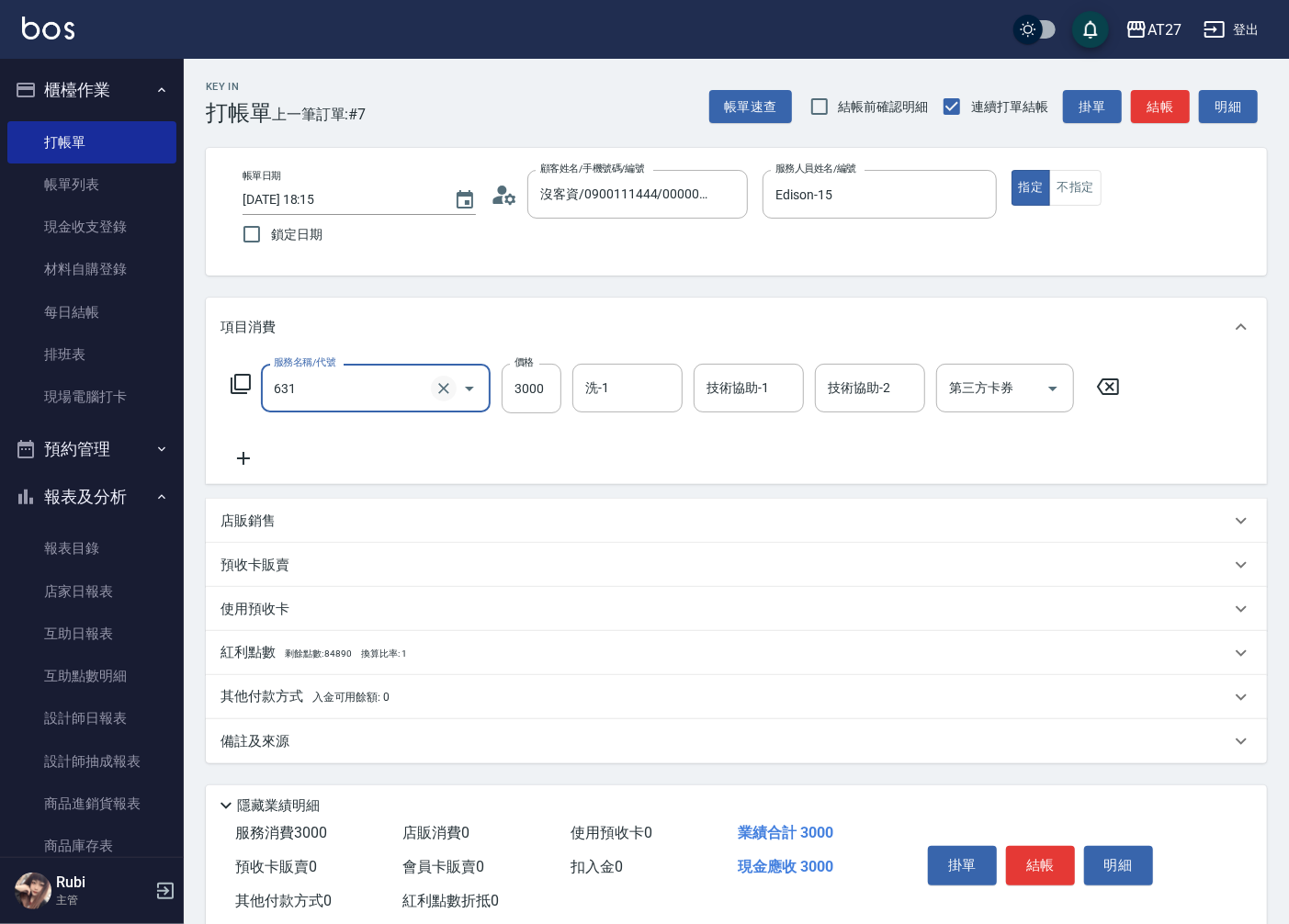
click at [444, 390] on icon "Clear" at bounding box center [444, 388] width 19 height 19
type input "6"
type input "0"
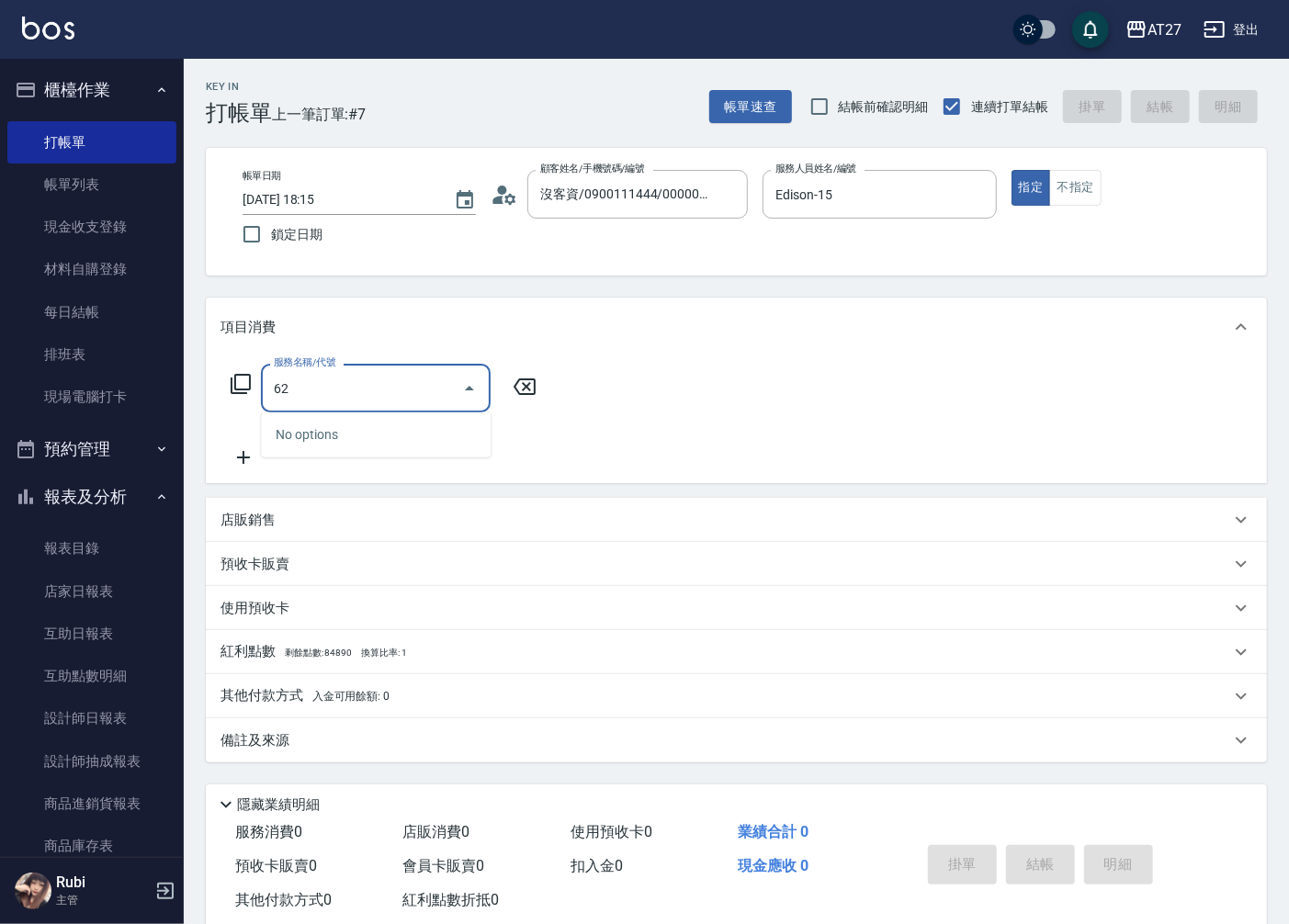
type input "629"
type input "240"
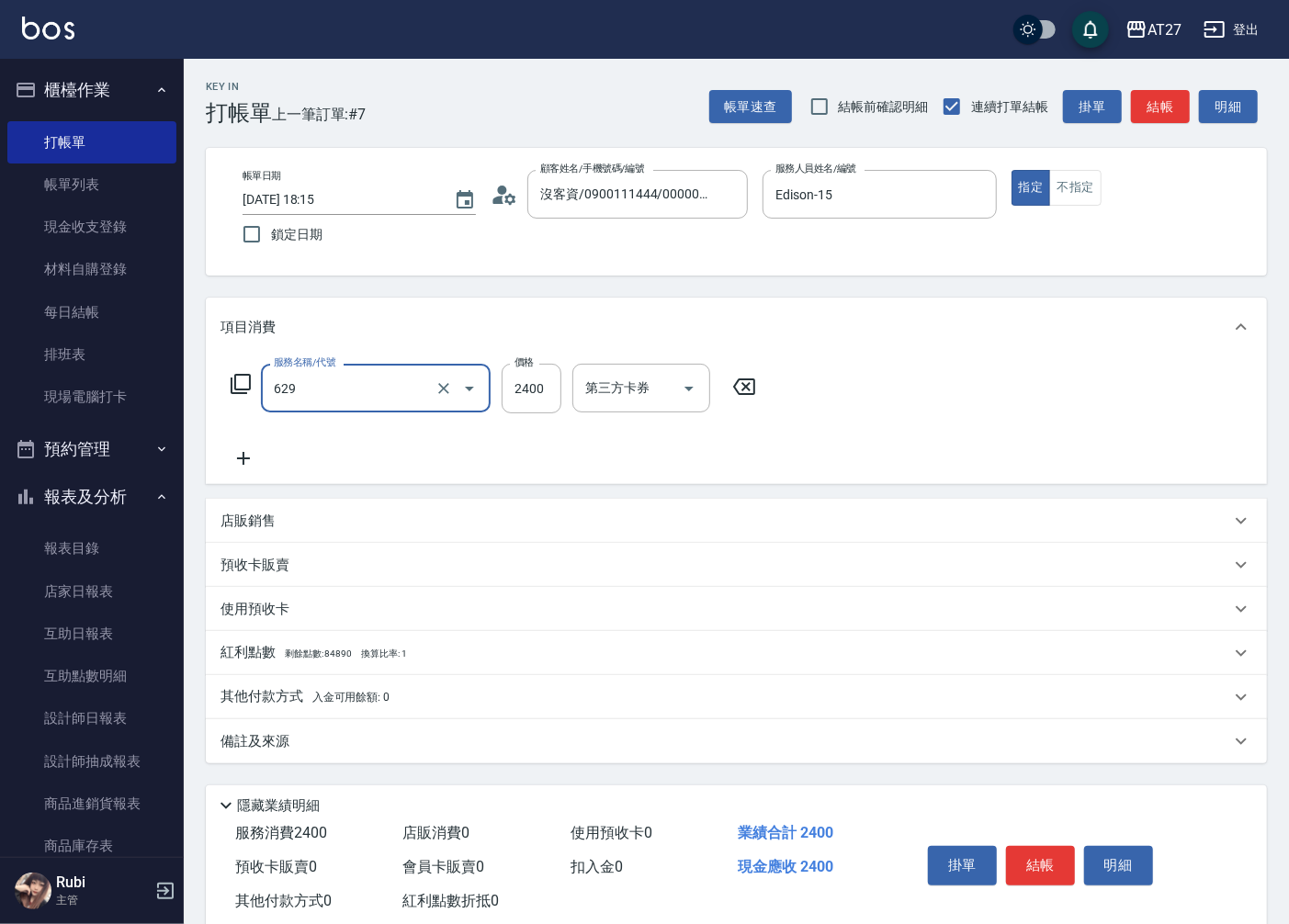
type input "京煥羽護髮短(629)"
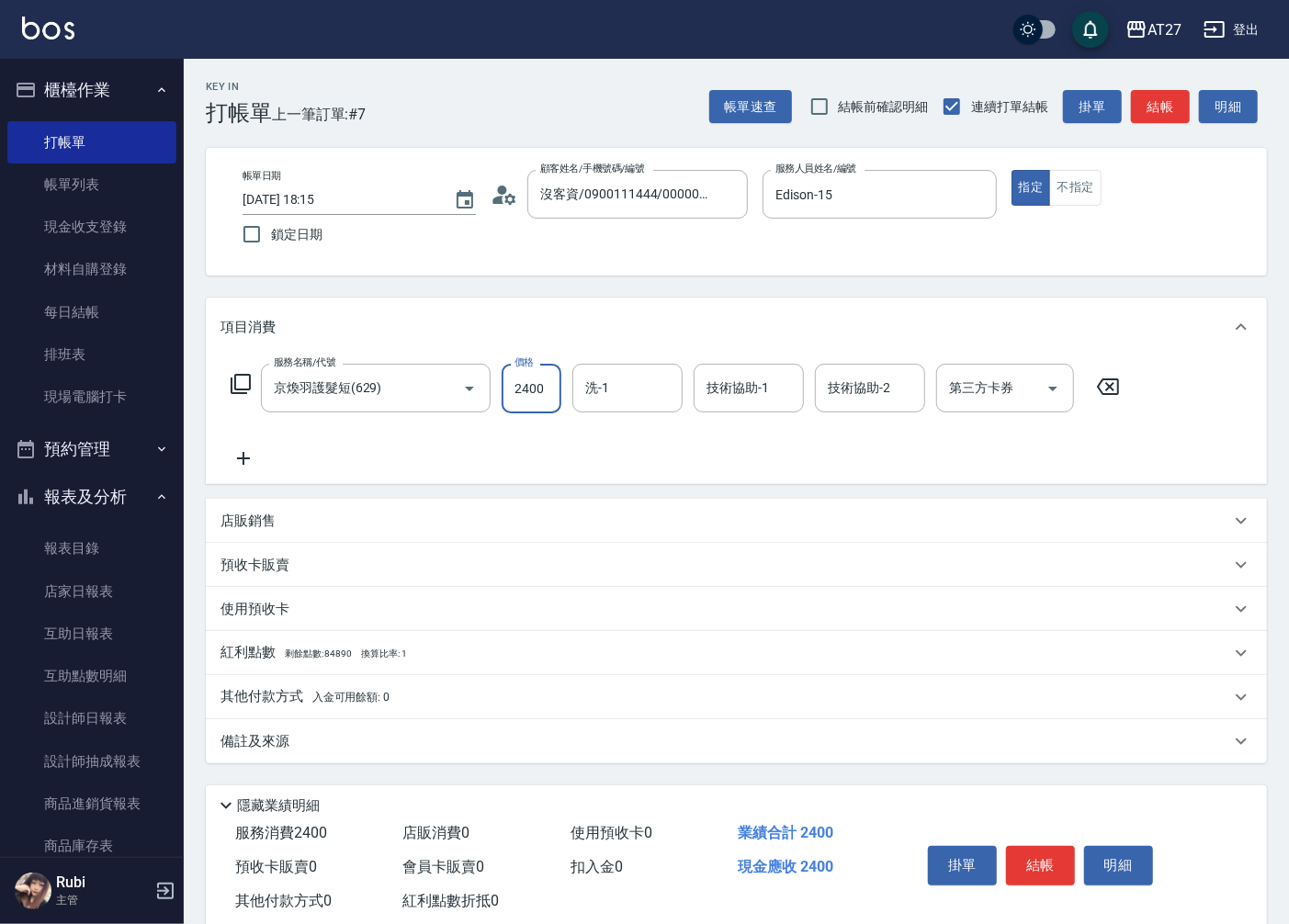
type input "0"
type input "30"
type input "300"
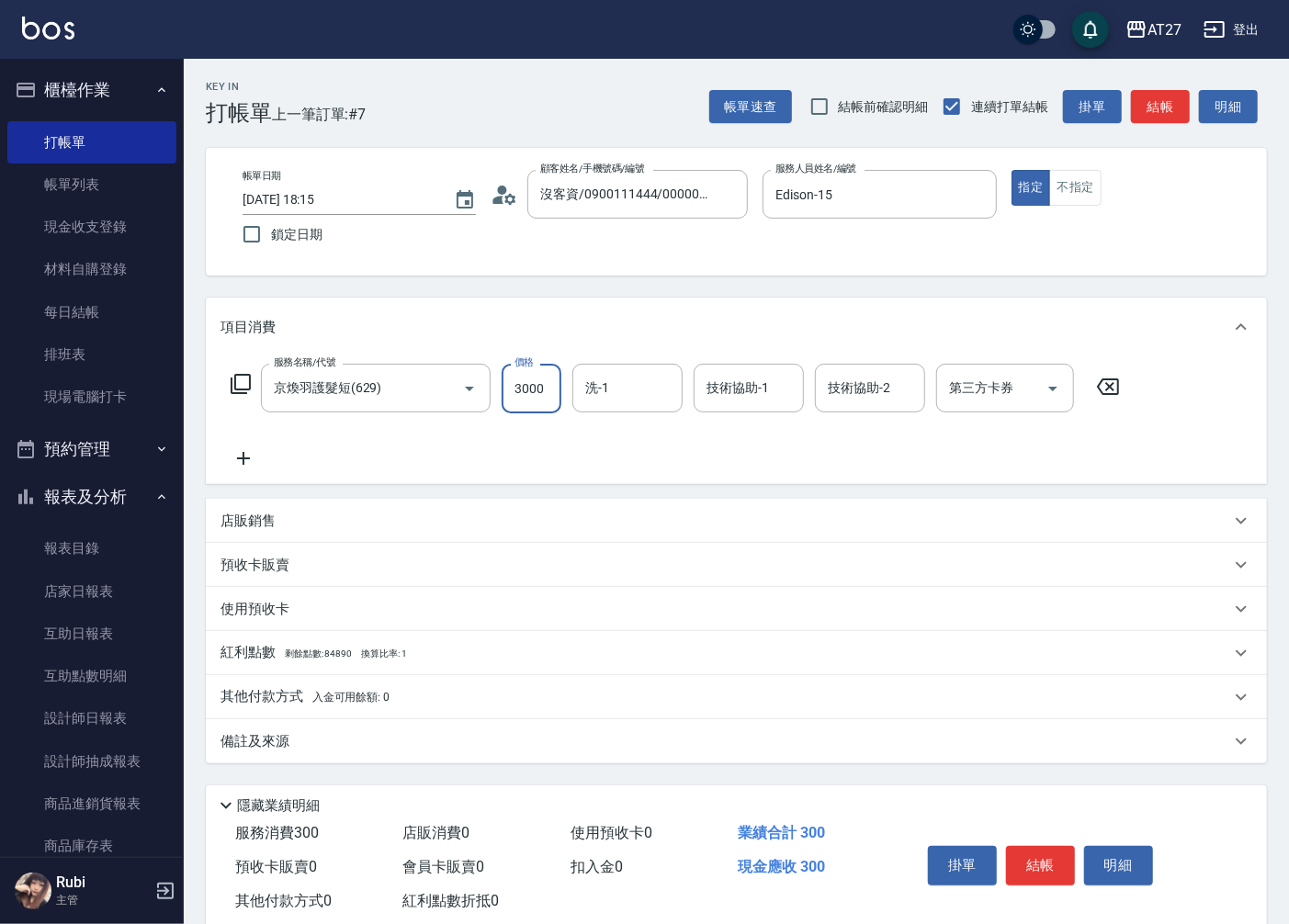
type input "3000"
type input "星星-10"
click at [244, 462] on icon at bounding box center [243, 458] width 46 height 22
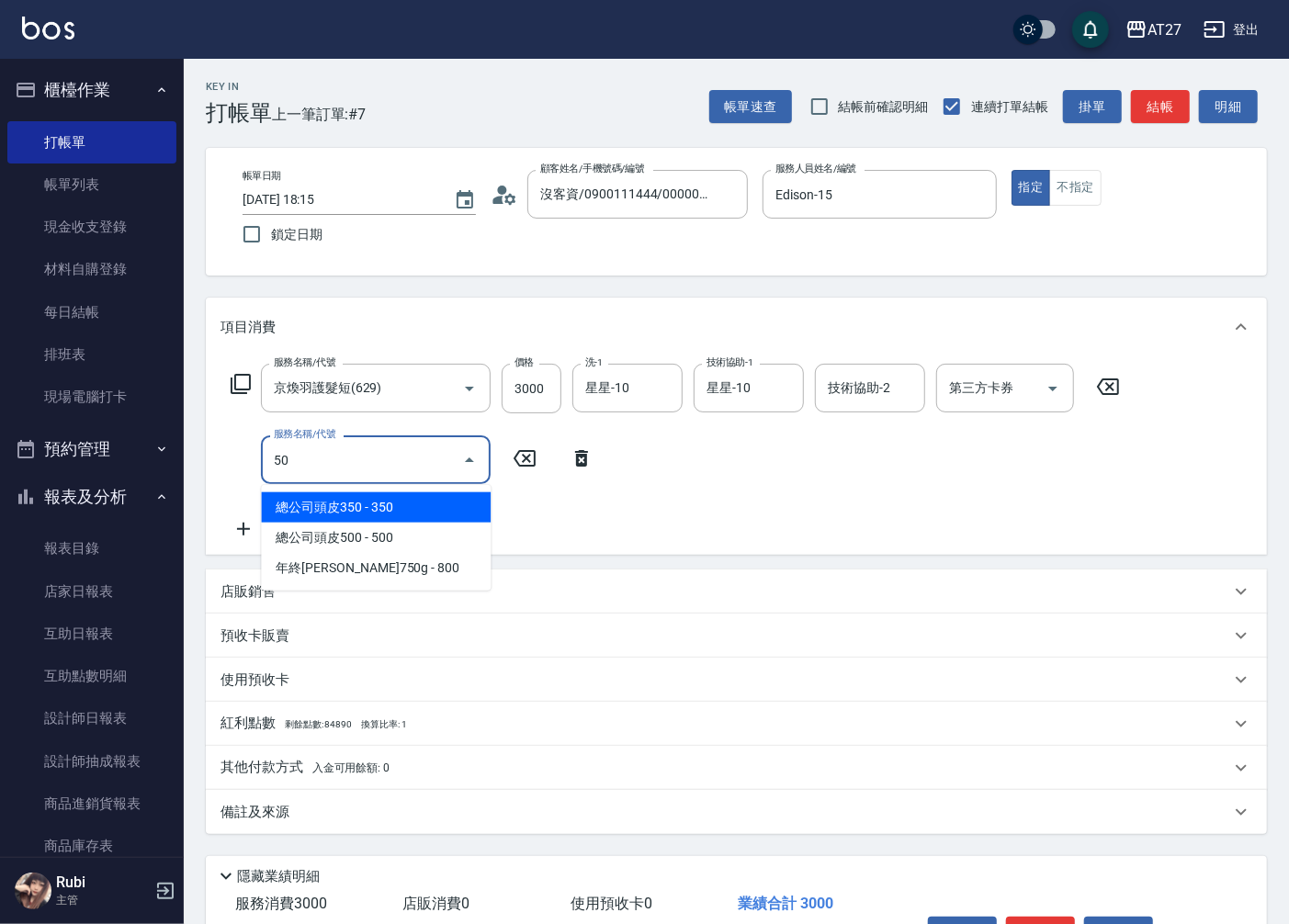
type input "501"
type input "400"
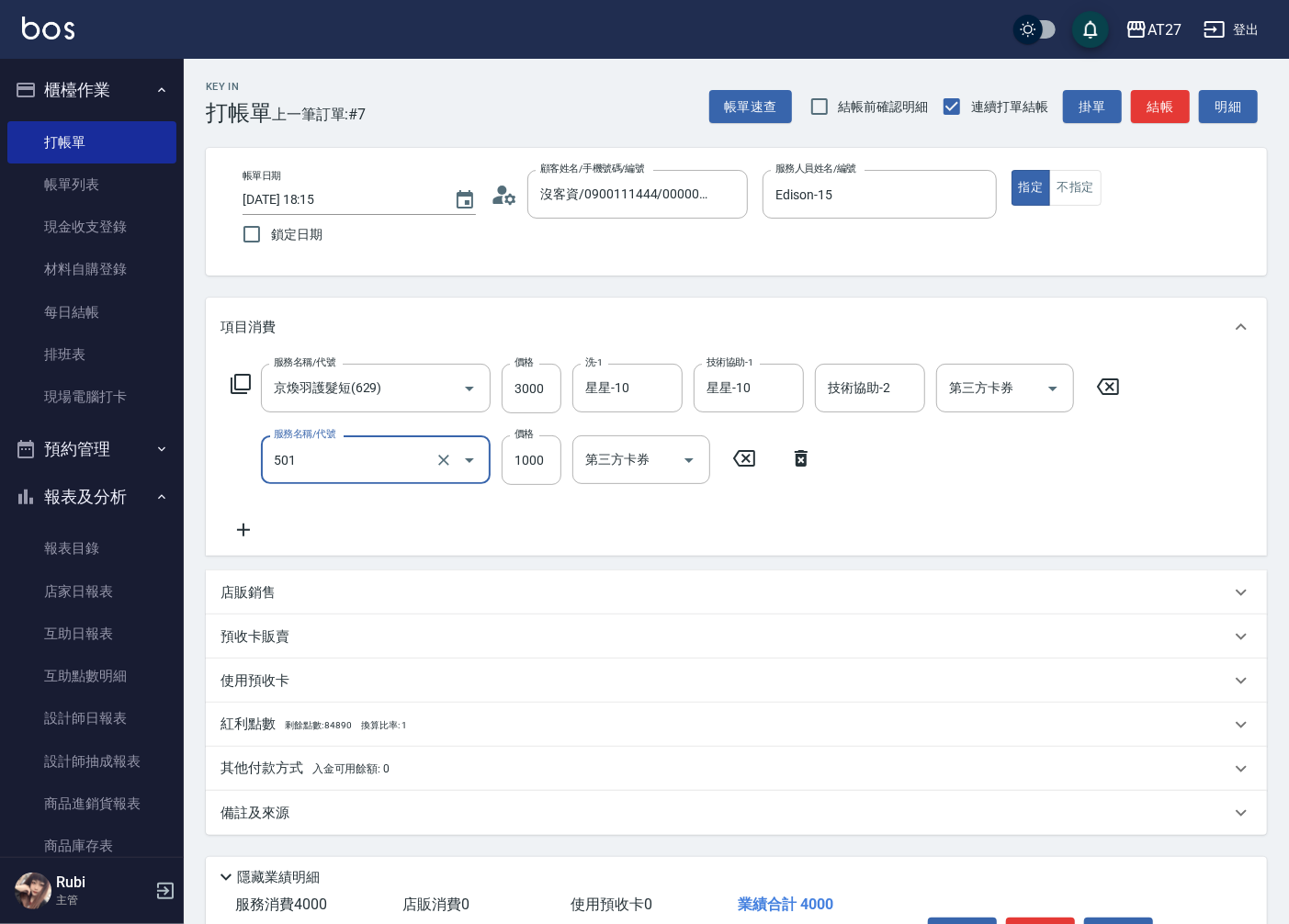
type input "染髮(501)"
type input "300"
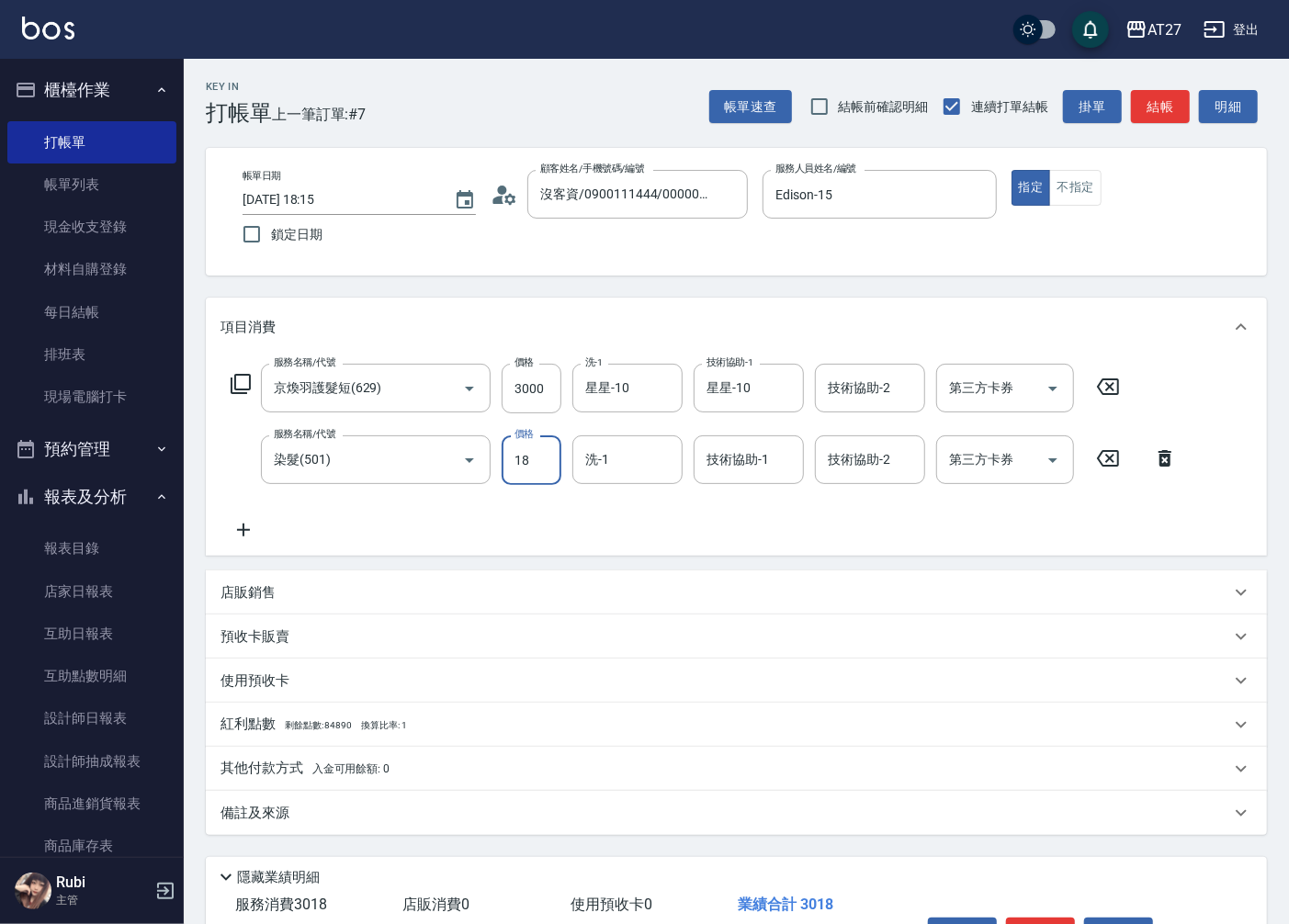
type input "185"
type input "310"
type input "1850"
type input "480"
type input "1850"
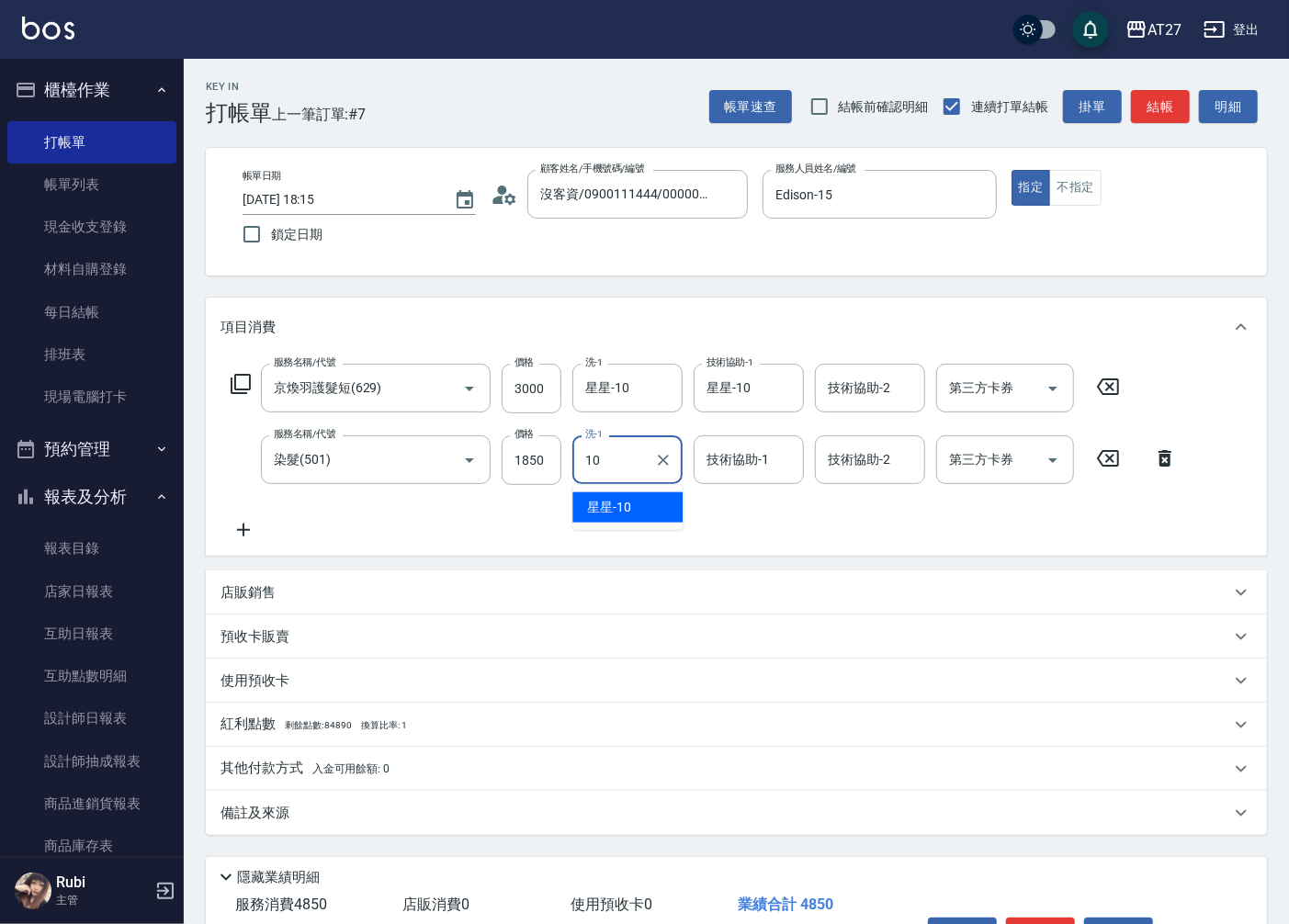
type input "星星-10"
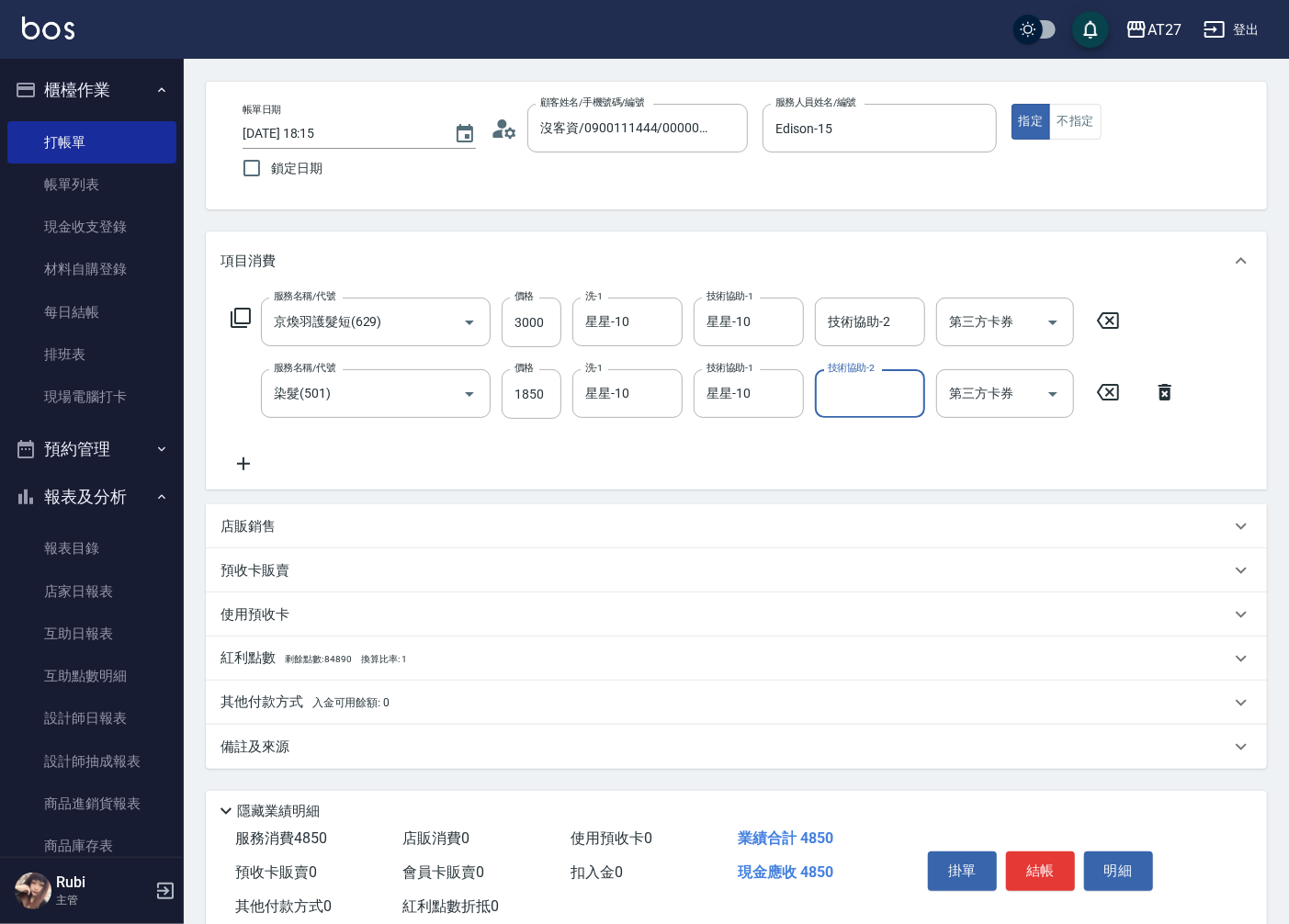
scroll to position [102, 0]
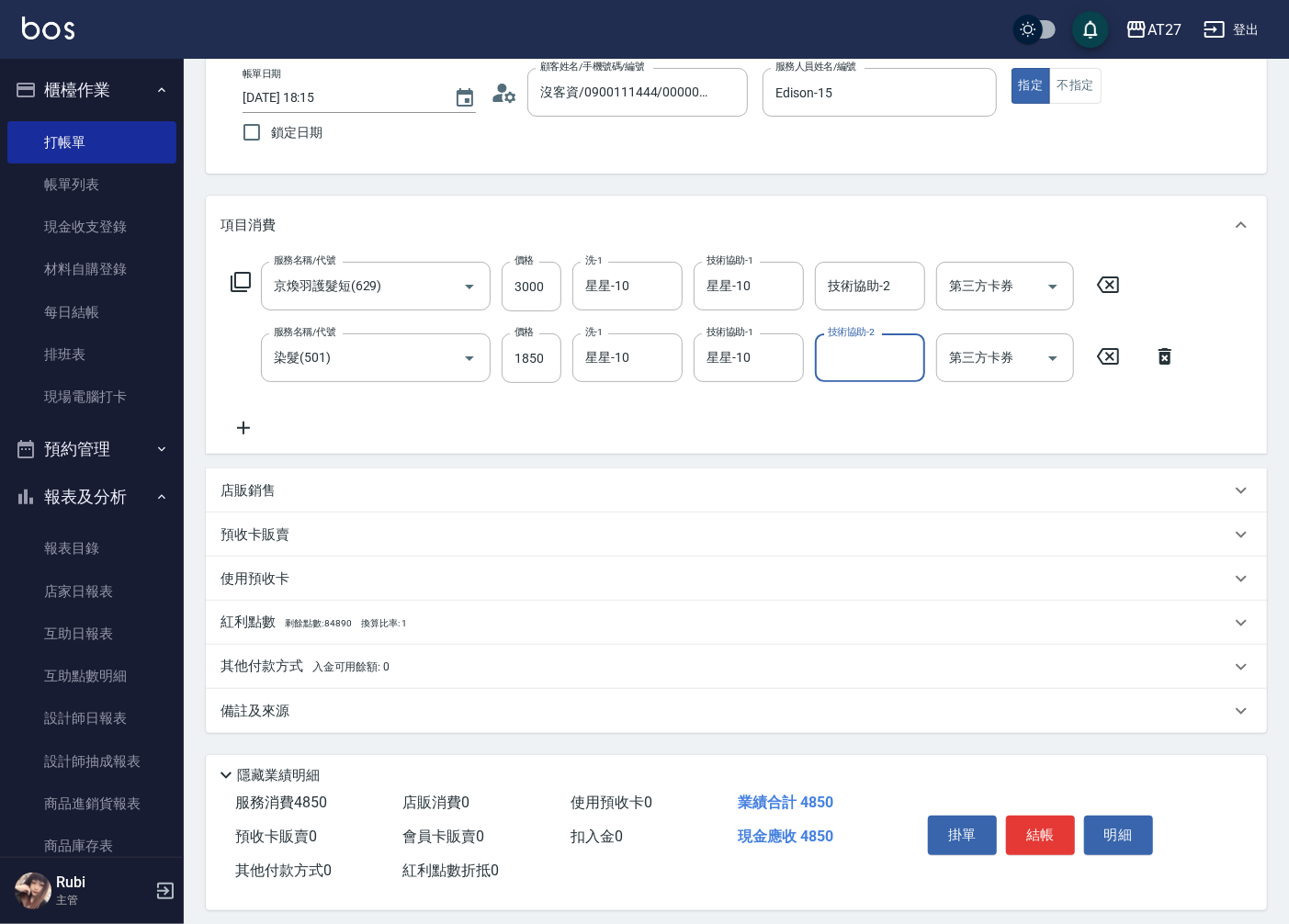
click at [287, 662] on p "其他付款方式 入金可用餘額: 0" at bounding box center [305, 666] width 169 height 21
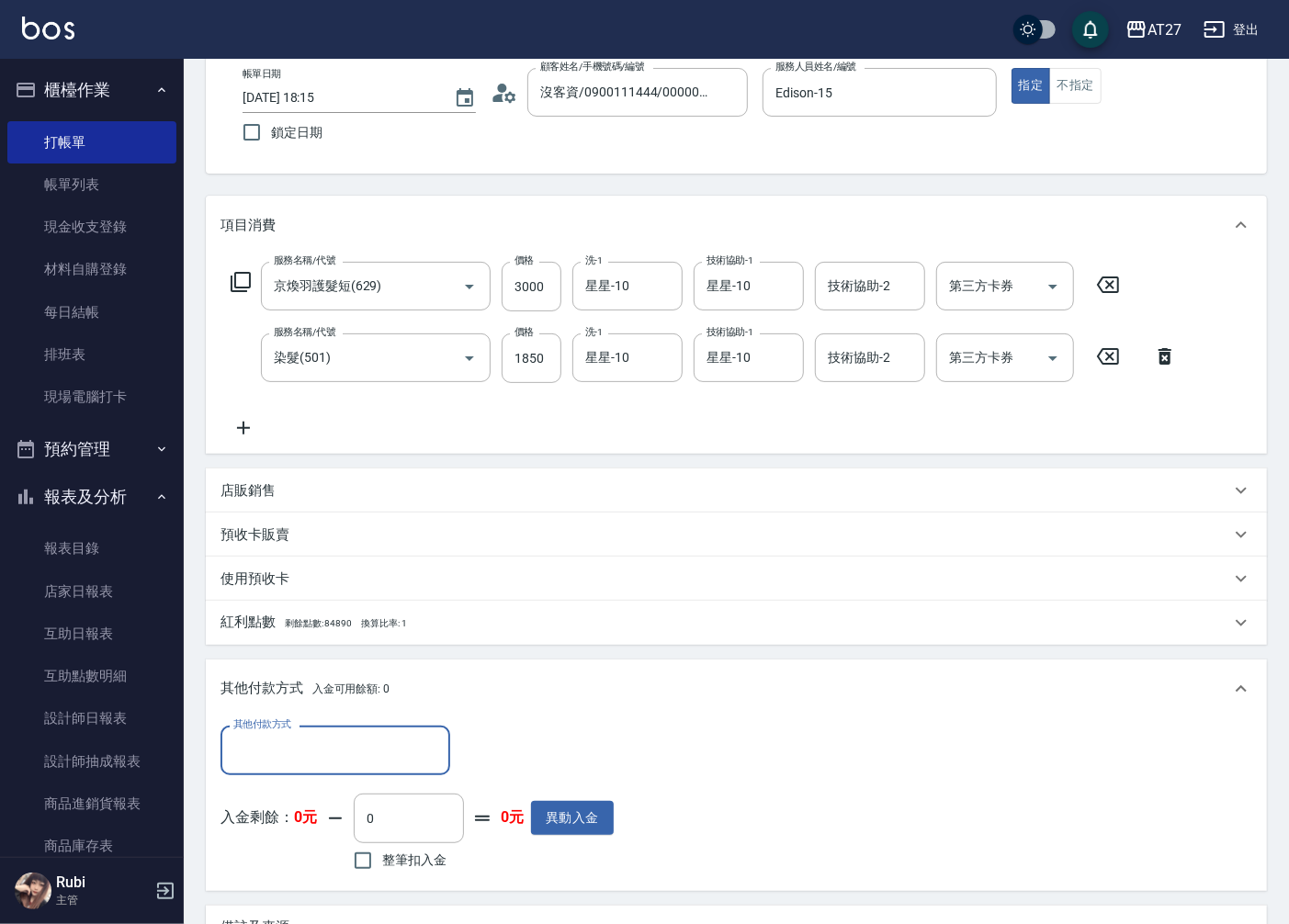
scroll to position [0, 0]
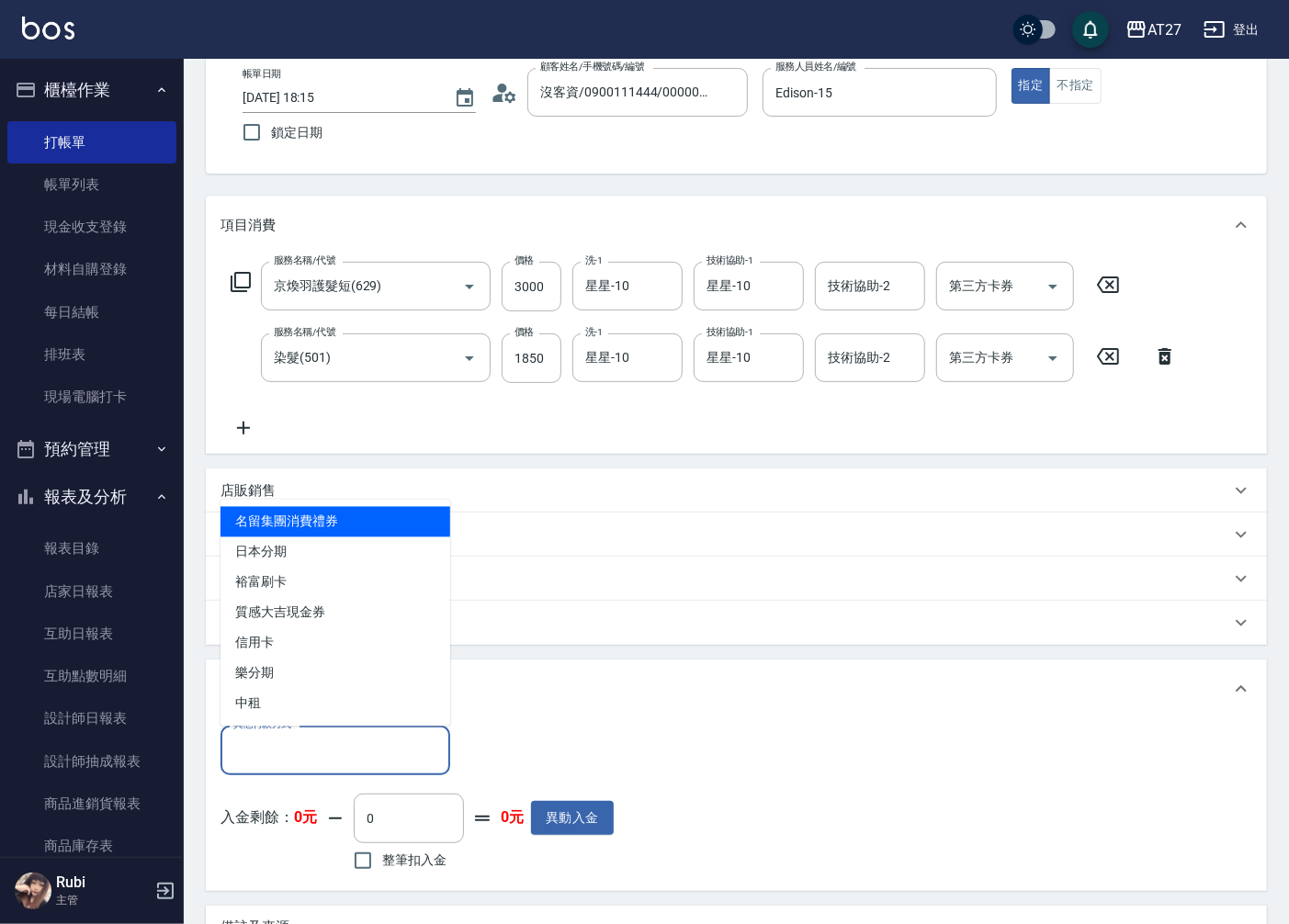
drag, startPoint x: 306, startPoint y: 742, endPoint x: 306, endPoint y: 731, distance: 11.0
click at [308, 738] on input "其他付款方式" at bounding box center [335, 749] width 213 height 32
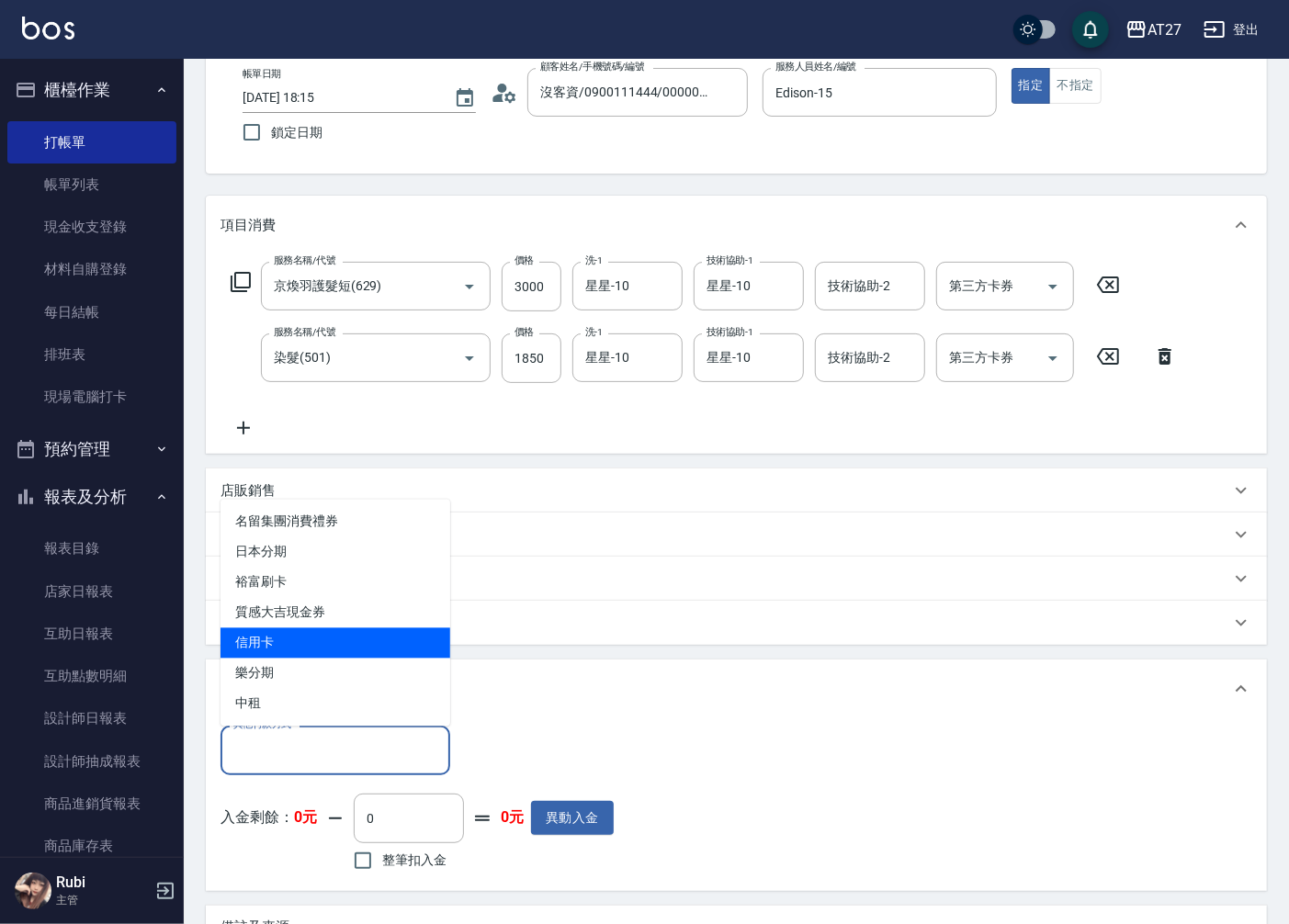
click at [305, 643] on span "信用卡" at bounding box center [335, 643] width 230 height 30
type input "信用卡"
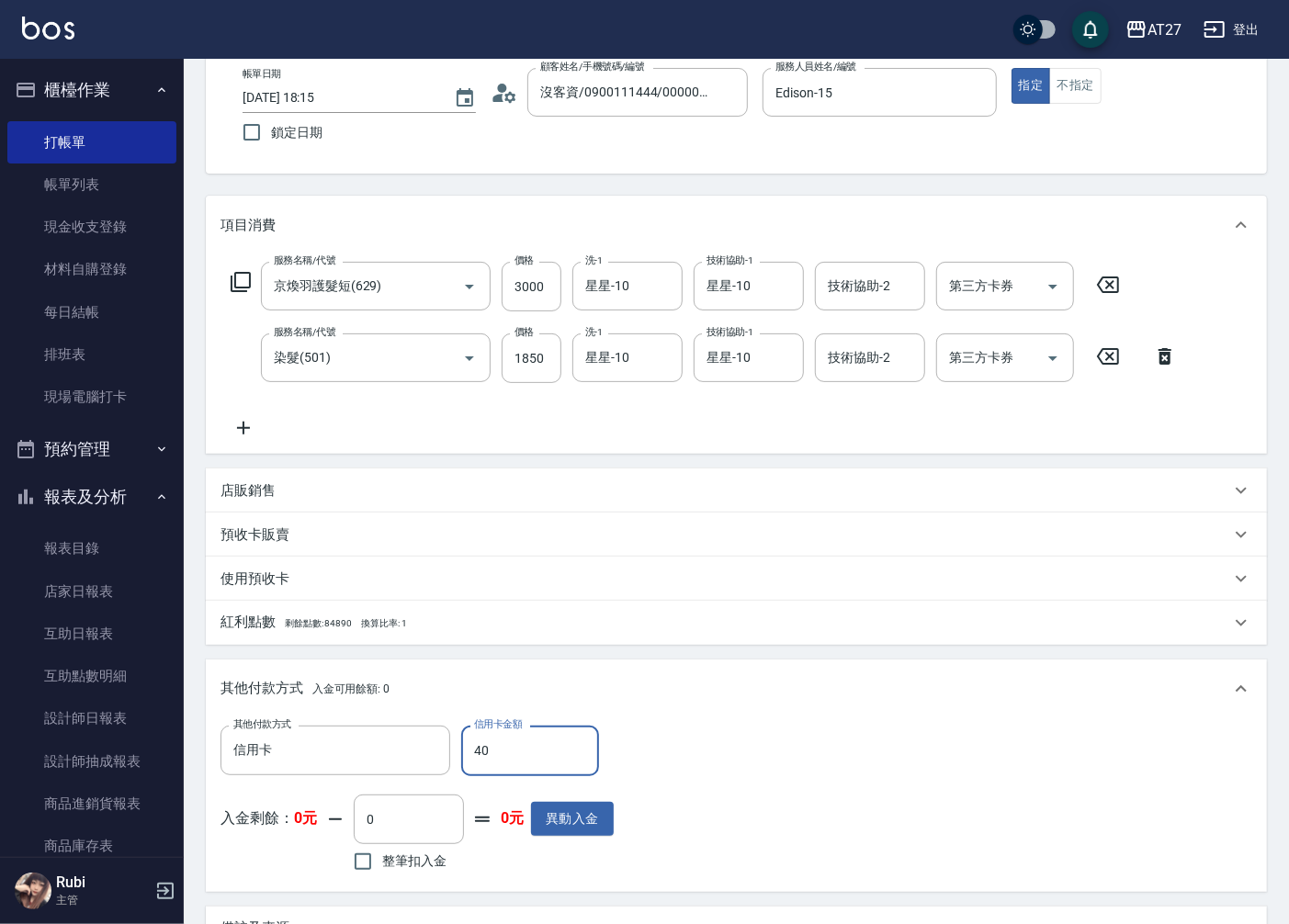
type input "480"
type input "430"
type input "4850"
type input "0"
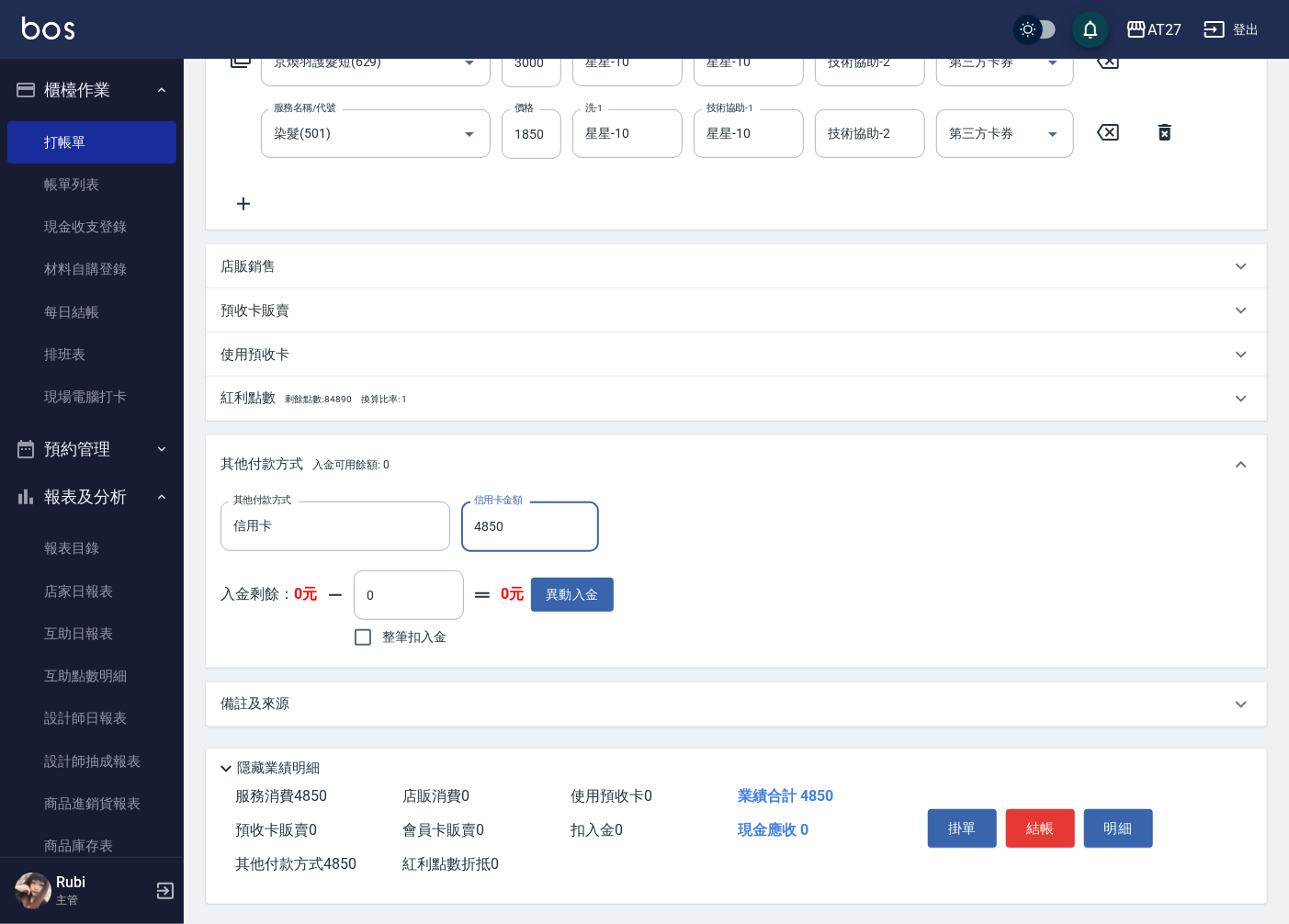
scroll to position [332, 0]
type input "4850"
click at [1049, 830] on button "結帳" at bounding box center [1040, 825] width 69 height 38
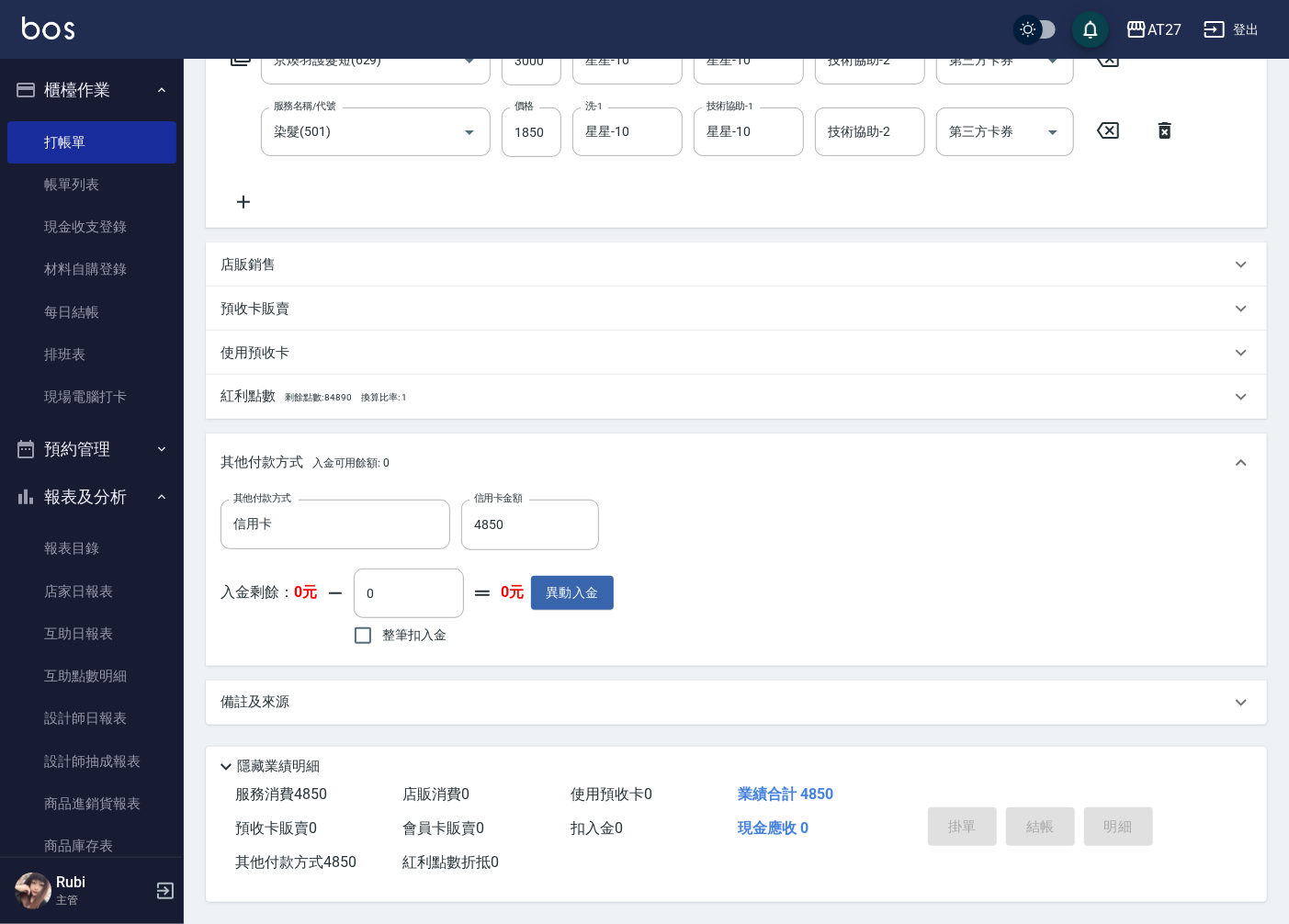
type input "[DATE] 18:18"
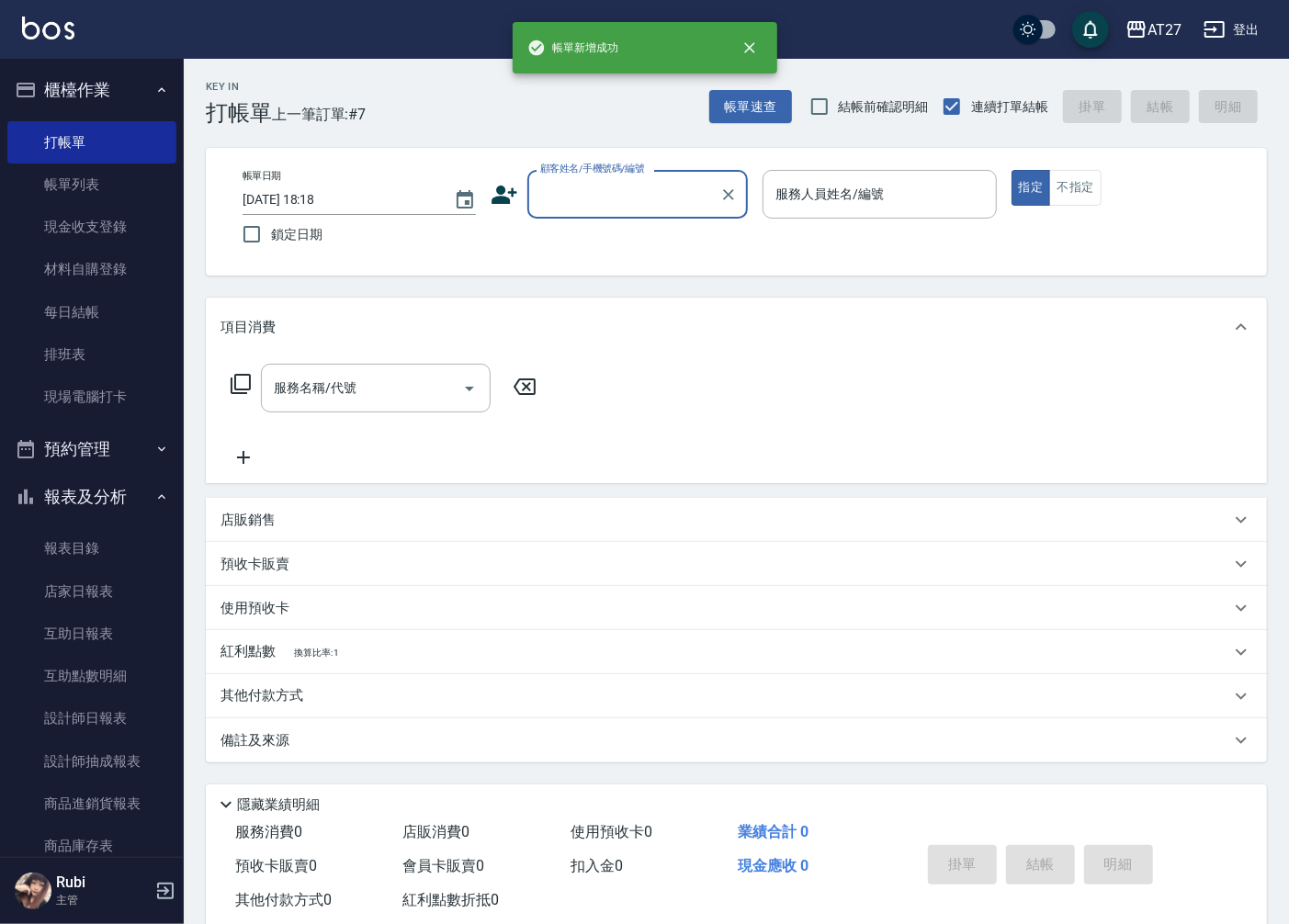
scroll to position [0, 0]
click at [121, 716] on link "設計師日報表" at bounding box center [92, 718] width 169 height 42
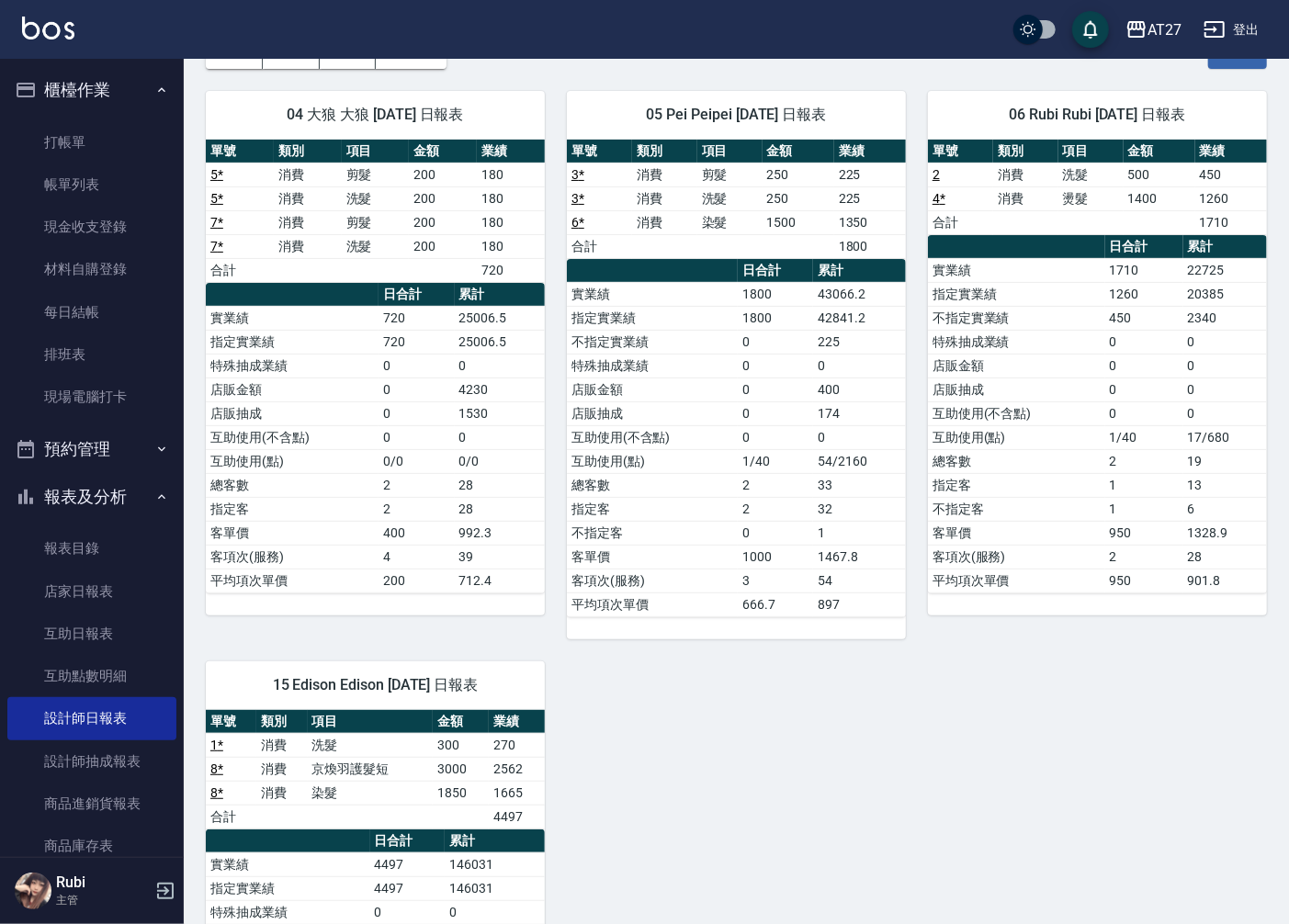
scroll to position [306, 0]
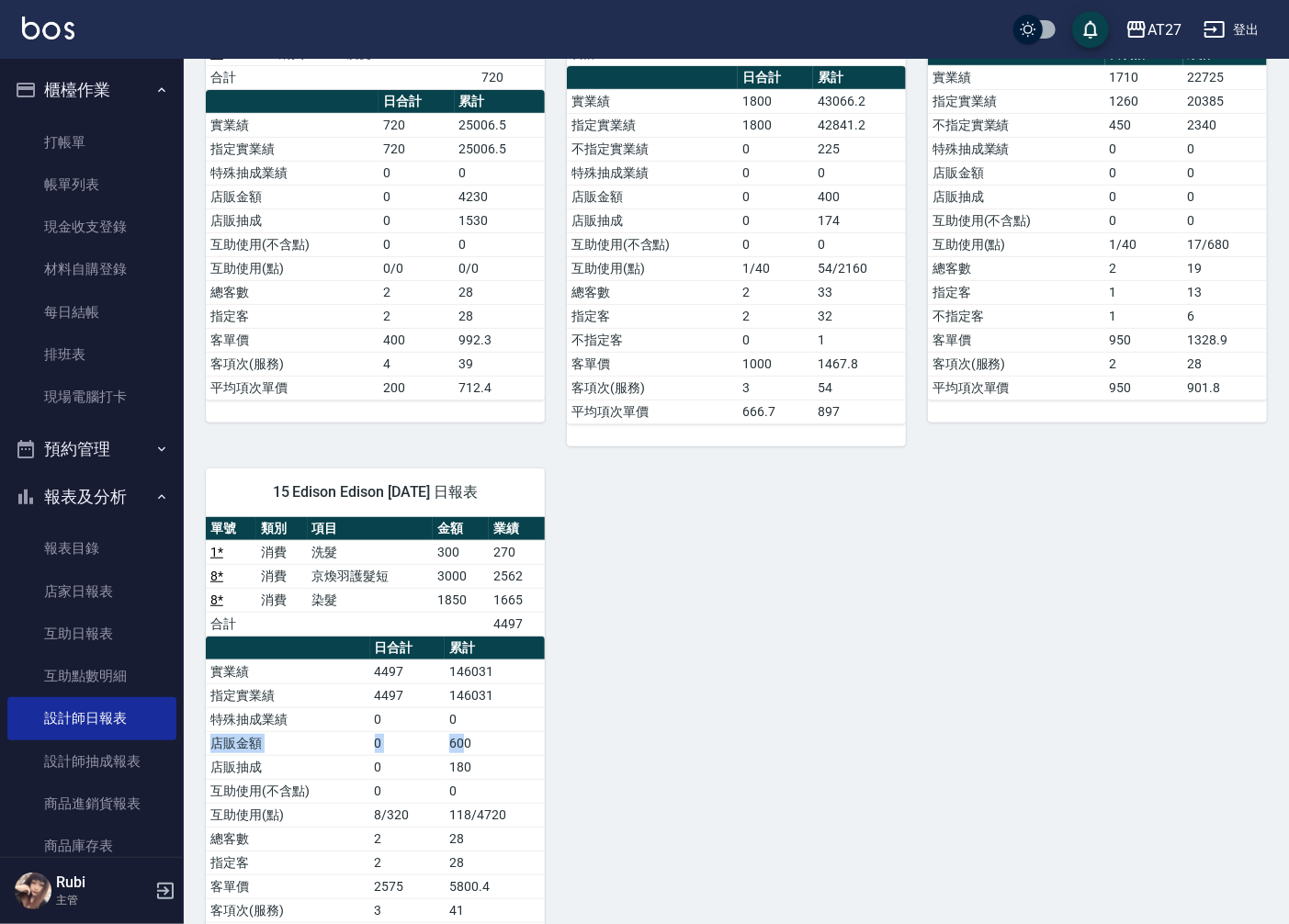
drag, startPoint x: 466, startPoint y: 737, endPoint x: 449, endPoint y: 702, distance: 38.9
click at [449, 702] on tbody "實業績 4497 146031 指定實業績 4497 146031 特殊抽成業績 0 0 店販金額 0 600 店販抽成 0 180 互助使用(不含點) 0 …" at bounding box center [375, 802] width 339 height 286
drag, startPoint x: 449, startPoint y: 702, endPoint x: 461, endPoint y: 757, distance: 56.3
click at [461, 757] on div "單號 類別 項目 金額 業績 1 * 消費 洗髮 300 270 8 * 消費 京煥羽護髮短 3000 2562 8 * 消費 染髮 1850 1665 合計…" at bounding box center [375, 732] width 339 height 430
drag, startPoint x: 461, startPoint y: 757, endPoint x: 446, endPoint y: 738, distance: 24.2
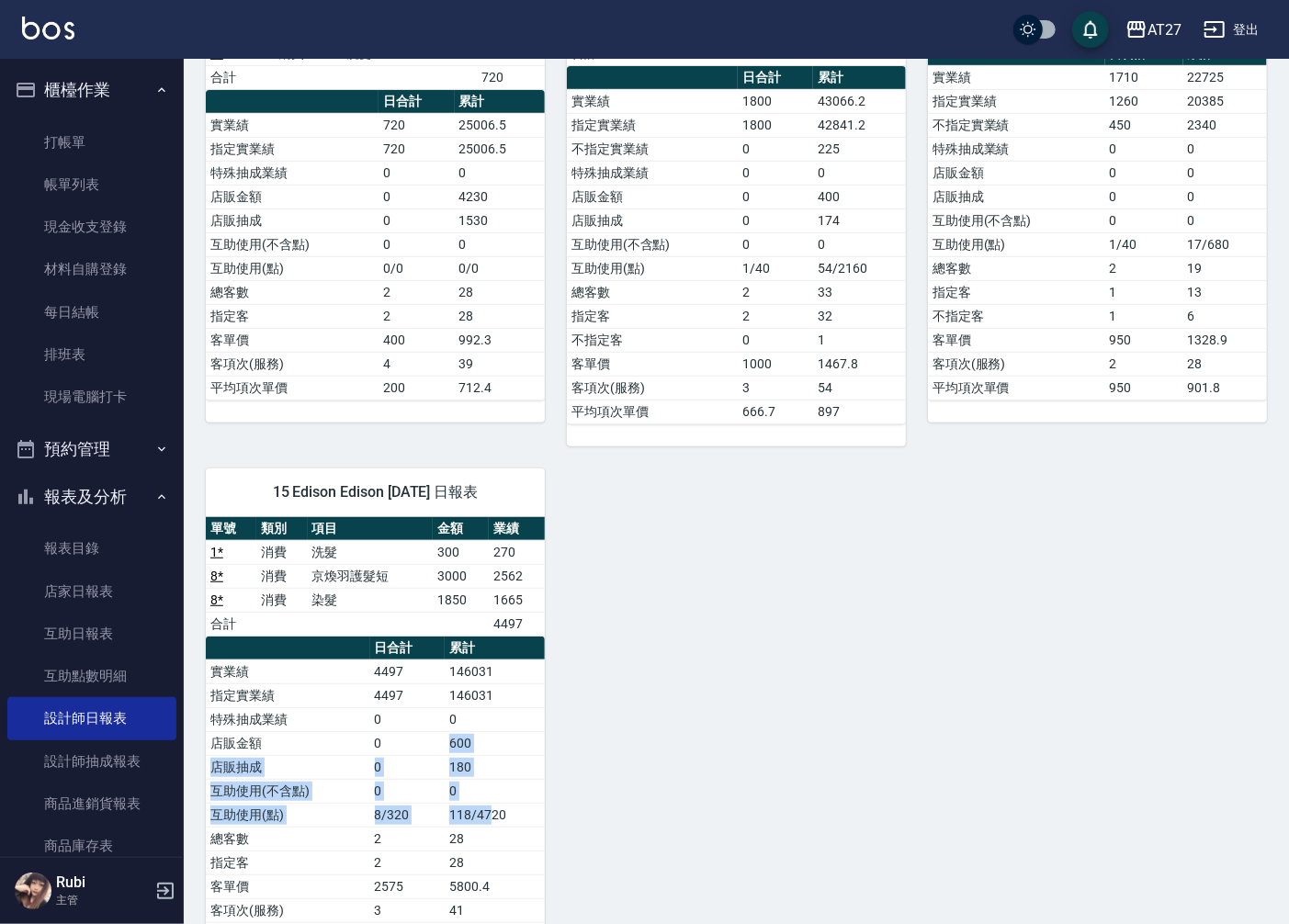
click at [446, 738] on tbody "實業績 4497 146031 指定實業績 4497 146031 特殊抽成業績 0 0 店販金額 0 600 店販抽成 0 180 互助使用(不含點) 0 …" at bounding box center [375, 802] width 339 height 286
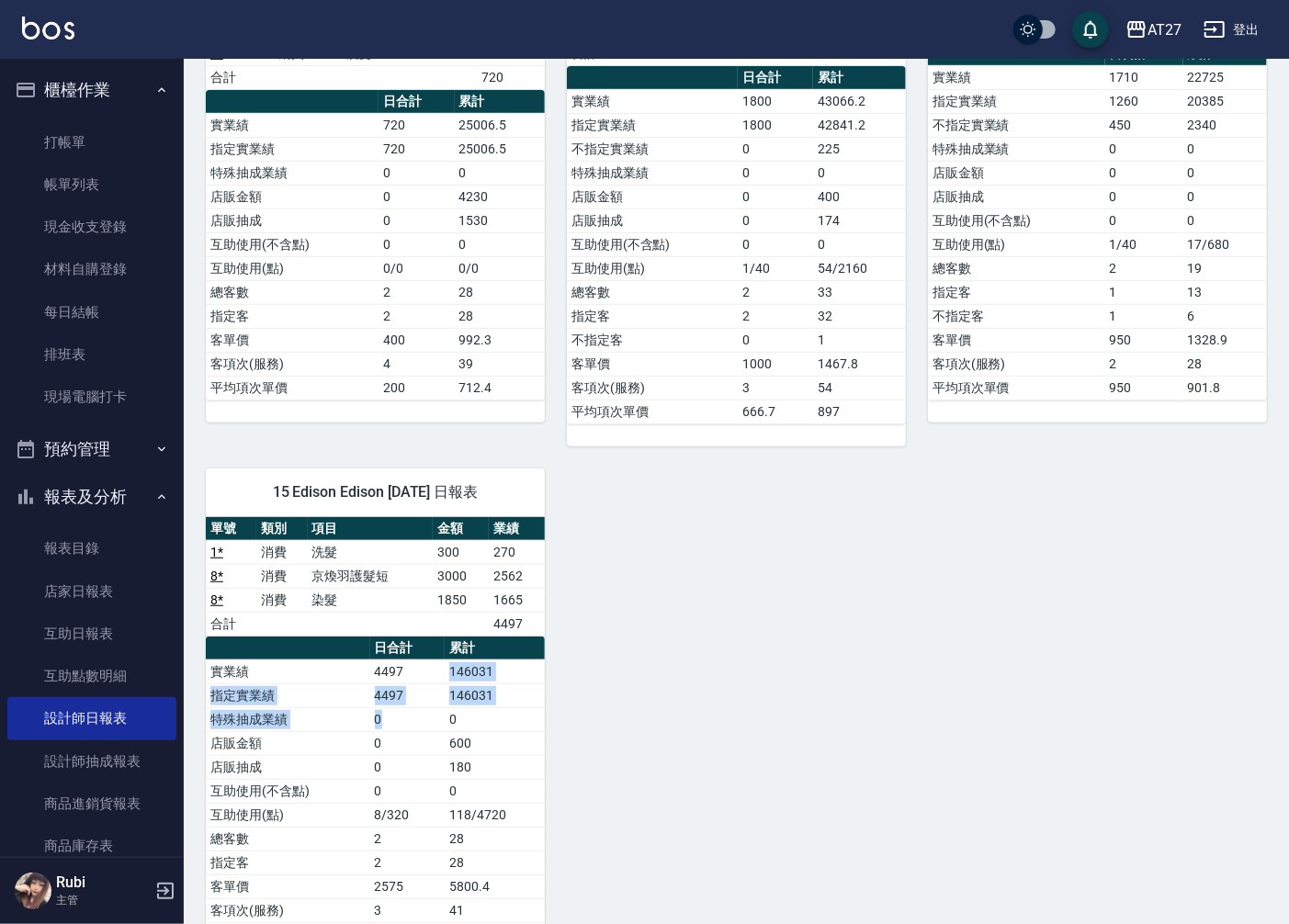
drag, startPoint x: 446, startPoint y: 738, endPoint x: 407, endPoint y: 661, distance: 86.3
click at [407, 661] on tbody "實業績 4497 146031 指定實業績 4497 146031 特殊抽成業績 0 0 店販金額 0 600 店販抽成 0 180 互助使用(不含點) 0 …" at bounding box center [375, 802] width 339 height 286
drag, startPoint x: 407, startPoint y: 661, endPoint x: 466, endPoint y: 740, distance: 98.6
click at [466, 740] on div "單號 類別 項目 金額 業績 1 * 消費 洗髮 300 270 8 * 消費 京煥羽護髮短 3000 2562 8 * 消費 染髮 1850 1665 合計…" at bounding box center [375, 732] width 339 height 430
drag, startPoint x: 466, startPoint y: 740, endPoint x: 460, endPoint y: 790, distance: 50.4
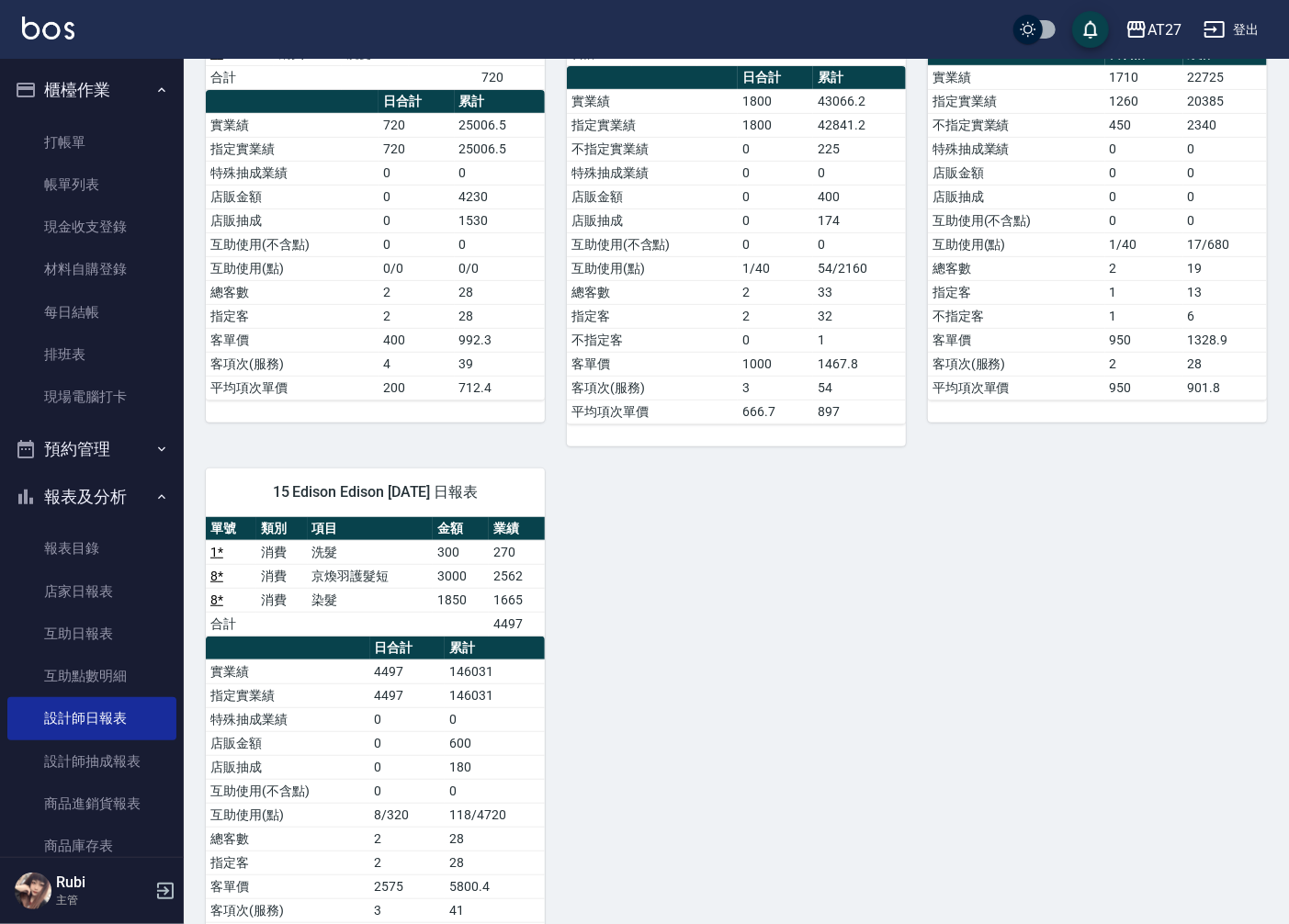
click at [460, 790] on td "0" at bounding box center [494, 790] width 100 height 23
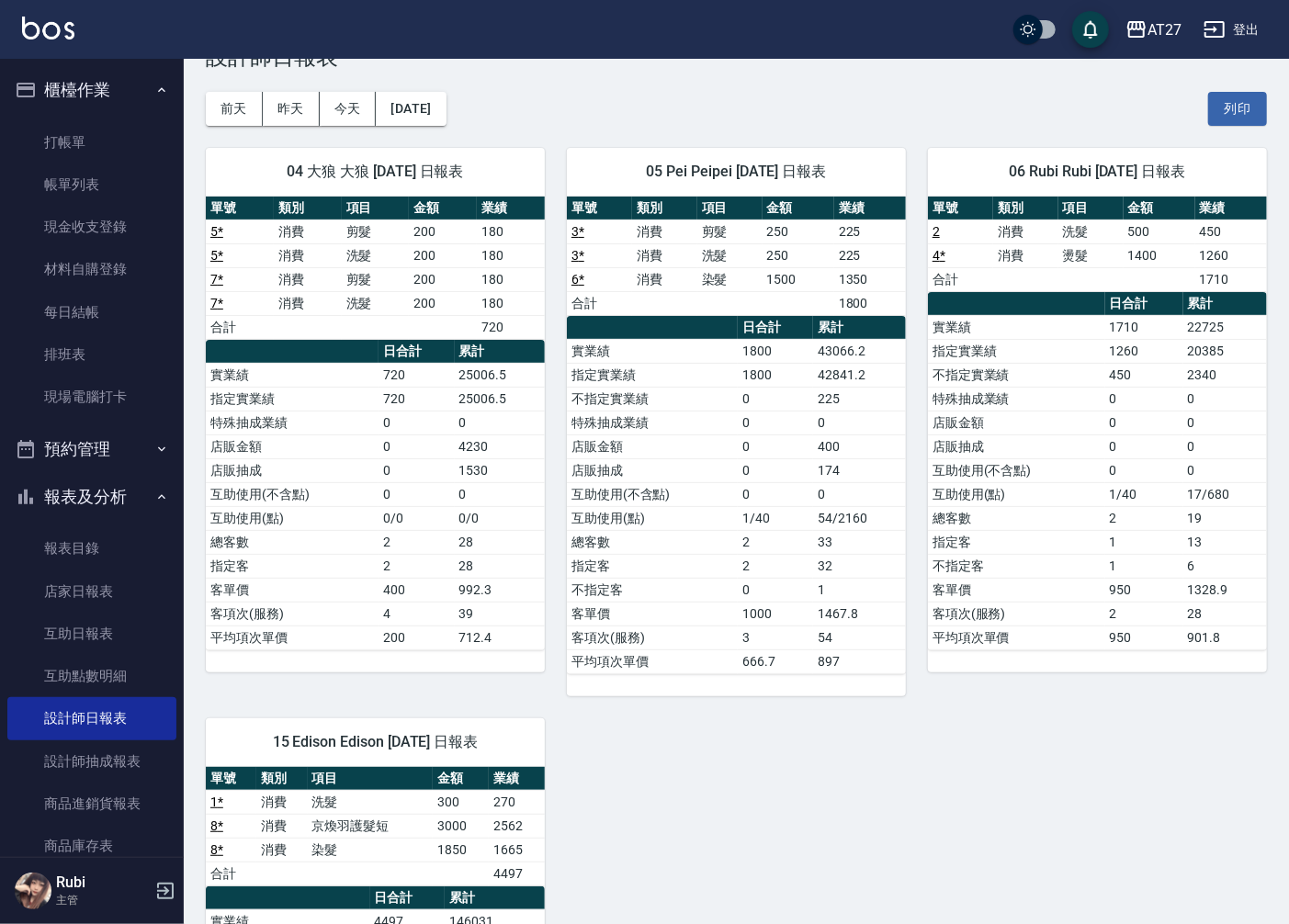
scroll to position [0, 0]
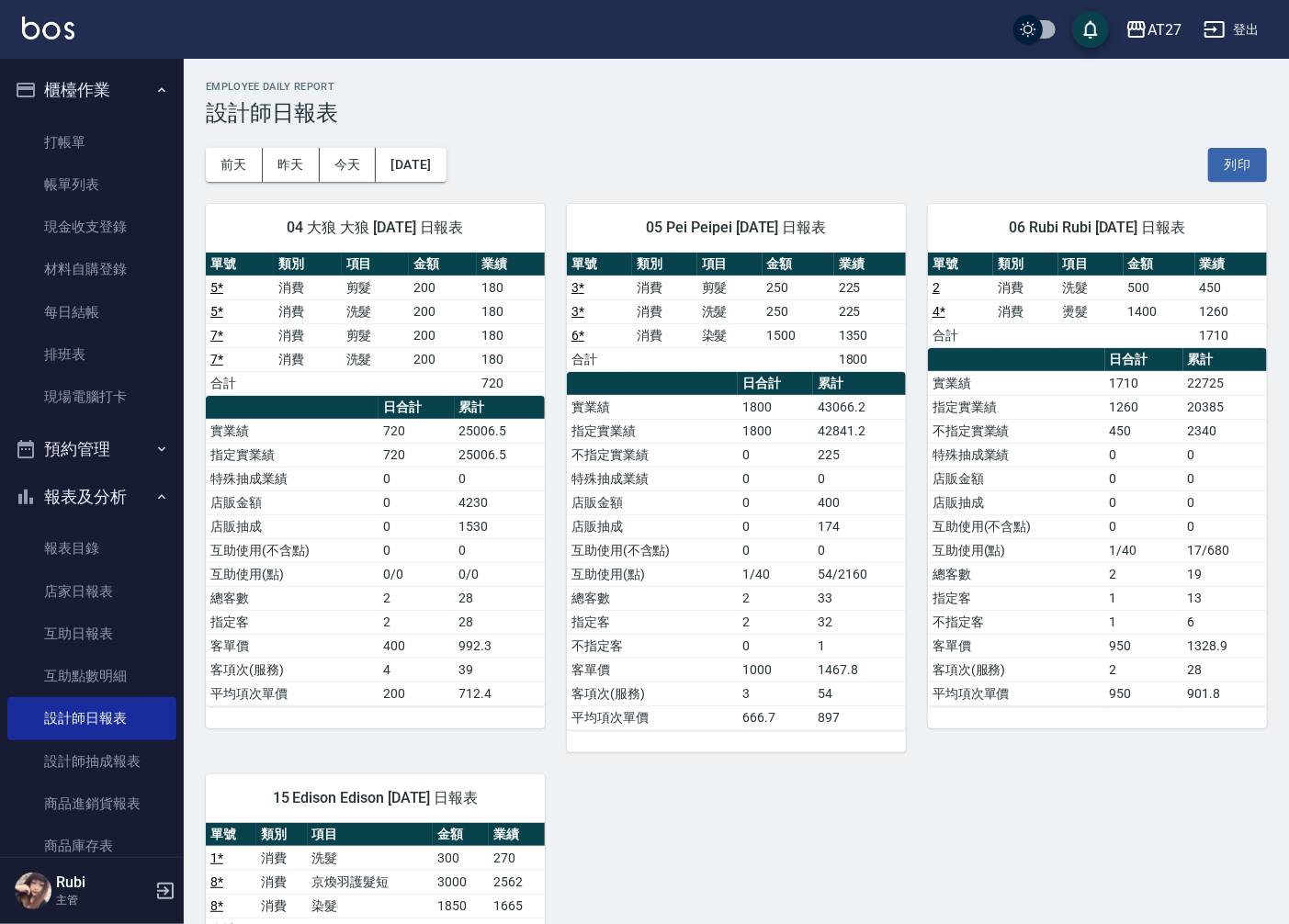
click at [580, 780] on div "04 大狼 大狼 [DATE] 日報表 單號 類別 項目 金額 業績 5 * 消費 剪髮 200 180 5 * 消費 洗髮 200 180 7 * 消費 剪…" at bounding box center [725, 728] width 1083 height 1093
click at [75, 640] on link "互助日報表" at bounding box center [92, 633] width 169 height 42
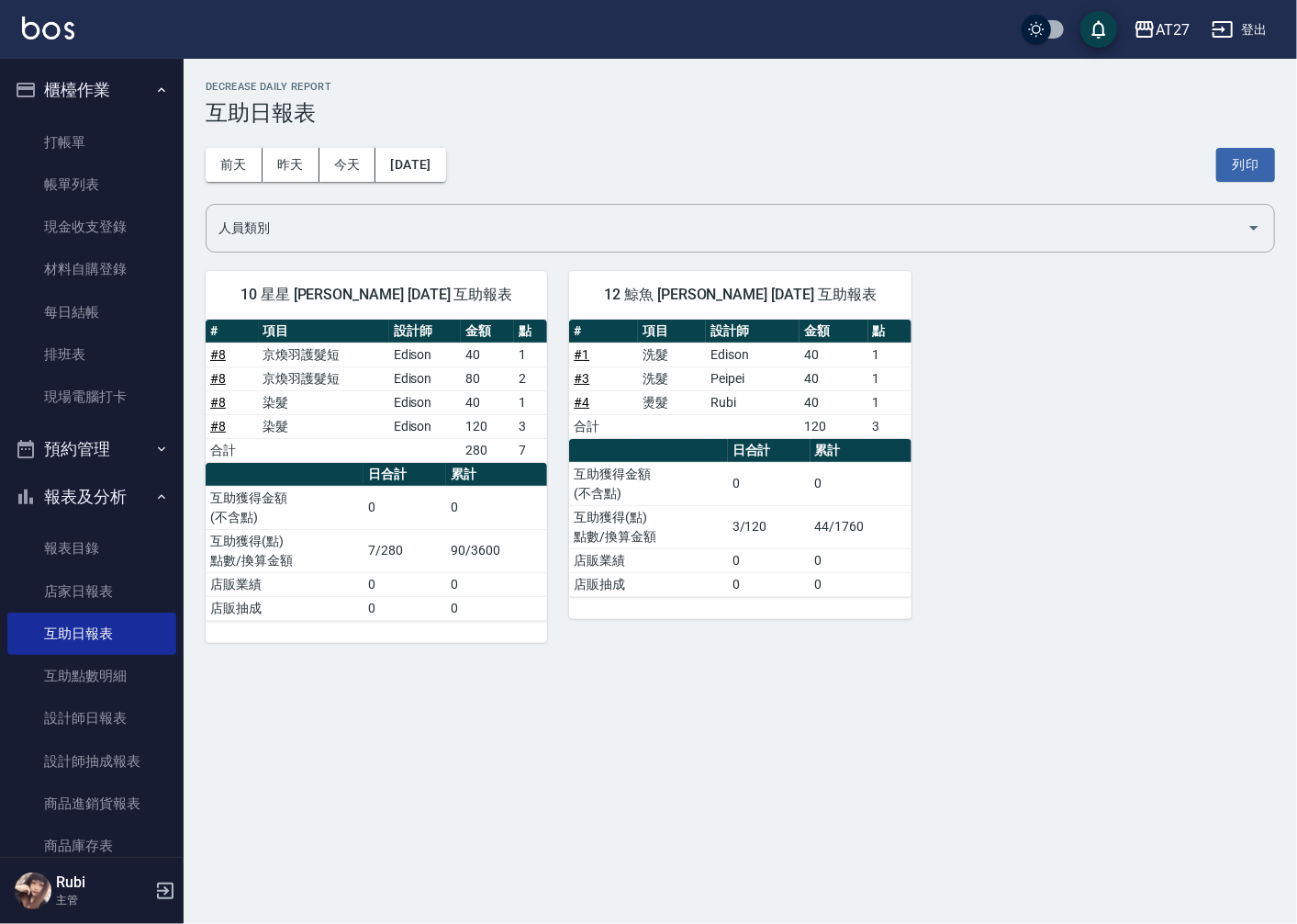
drag, startPoint x: 650, startPoint y: 590, endPoint x: 651, endPoint y: 545, distance: 45.0
click at [651, 545] on tbody "互助獲得金額 (不含點) 0 0 互助獲得(點) 點數/換算金額 3/120 44/1760 店販業績 0 0 店販抽成 0 0" at bounding box center [740, 528] width 342 height 134
drag, startPoint x: 651, startPoint y: 545, endPoint x: 630, endPoint y: 561, distance: 26.4
click at [630, 561] on table "日合計 累計 互助獲得金額 (不含點) 0 0 互助獲得(點) 點數/換算金額 3/120 44/1760 店販業績 0 0 店販抽成 0 0" at bounding box center [740, 518] width 342 height 158
drag, startPoint x: 630, startPoint y: 561, endPoint x: 650, endPoint y: 567, distance: 20.9
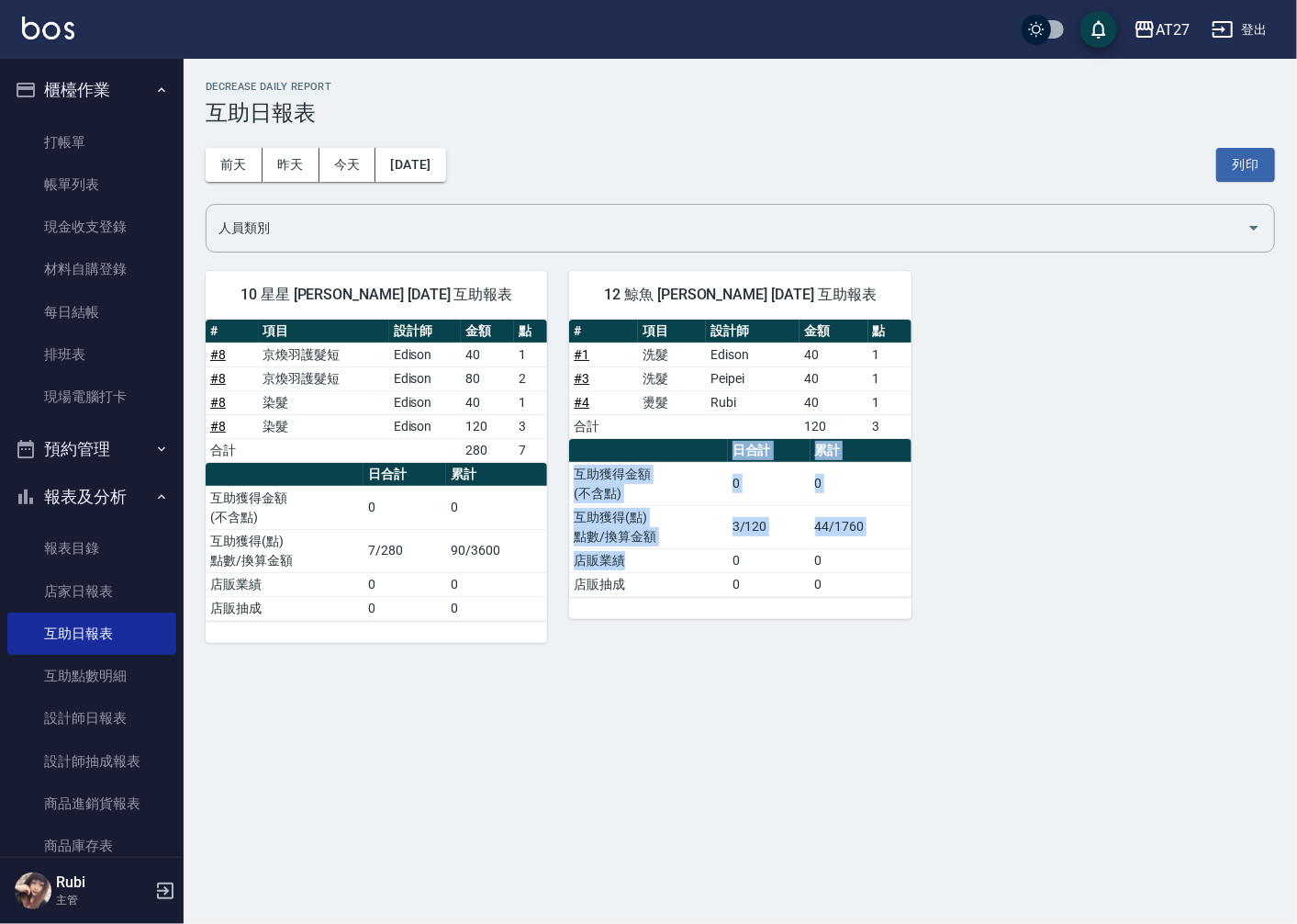
click at [650, 567] on td "店販業績" at bounding box center [648, 560] width 158 height 23
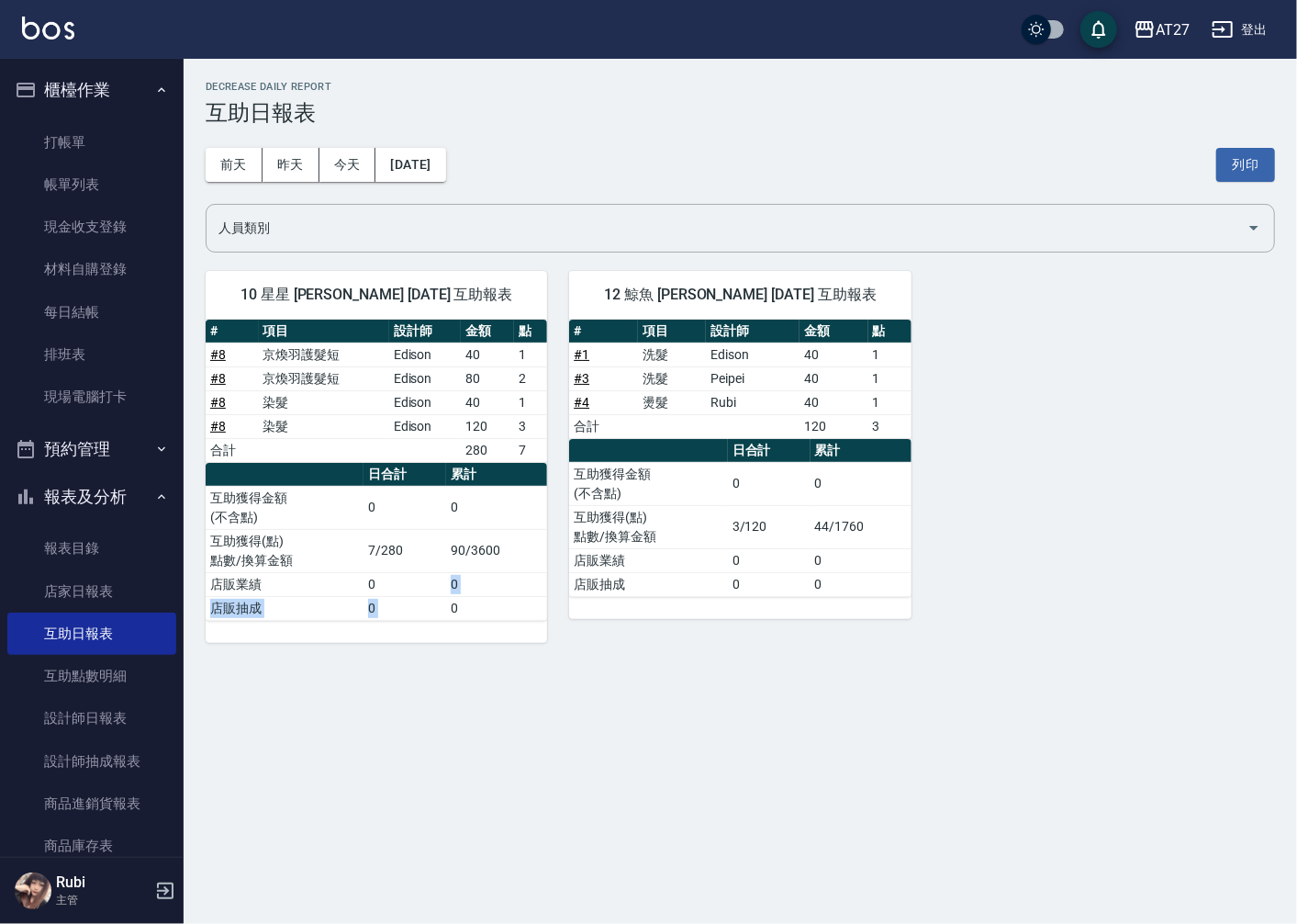
drag, startPoint x: 452, startPoint y: 598, endPoint x: 447, endPoint y: 582, distance: 16.8
click at [447, 582] on tbody "互助獲得金額 (不含點) 0 0 互助獲得(點) 點數/換算金額 7/280 90/3600 店販業績 0 0 店販抽成 0 0" at bounding box center [377, 552] width 342 height 134
drag, startPoint x: 447, startPoint y: 582, endPoint x: 425, endPoint y: 582, distance: 22.0
click at [425, 582] on tbody "互助獲得金額 (不含點) 0 0 互助獲得(點) 點數/換算金額 7/280 90/3600 店販業績 0 0 店販抽成 0 0" at bounding box center [377, 552] width 342 height 134
click at [426, 582] on td "0" at bounding box center [404, 584] width 83 height 23
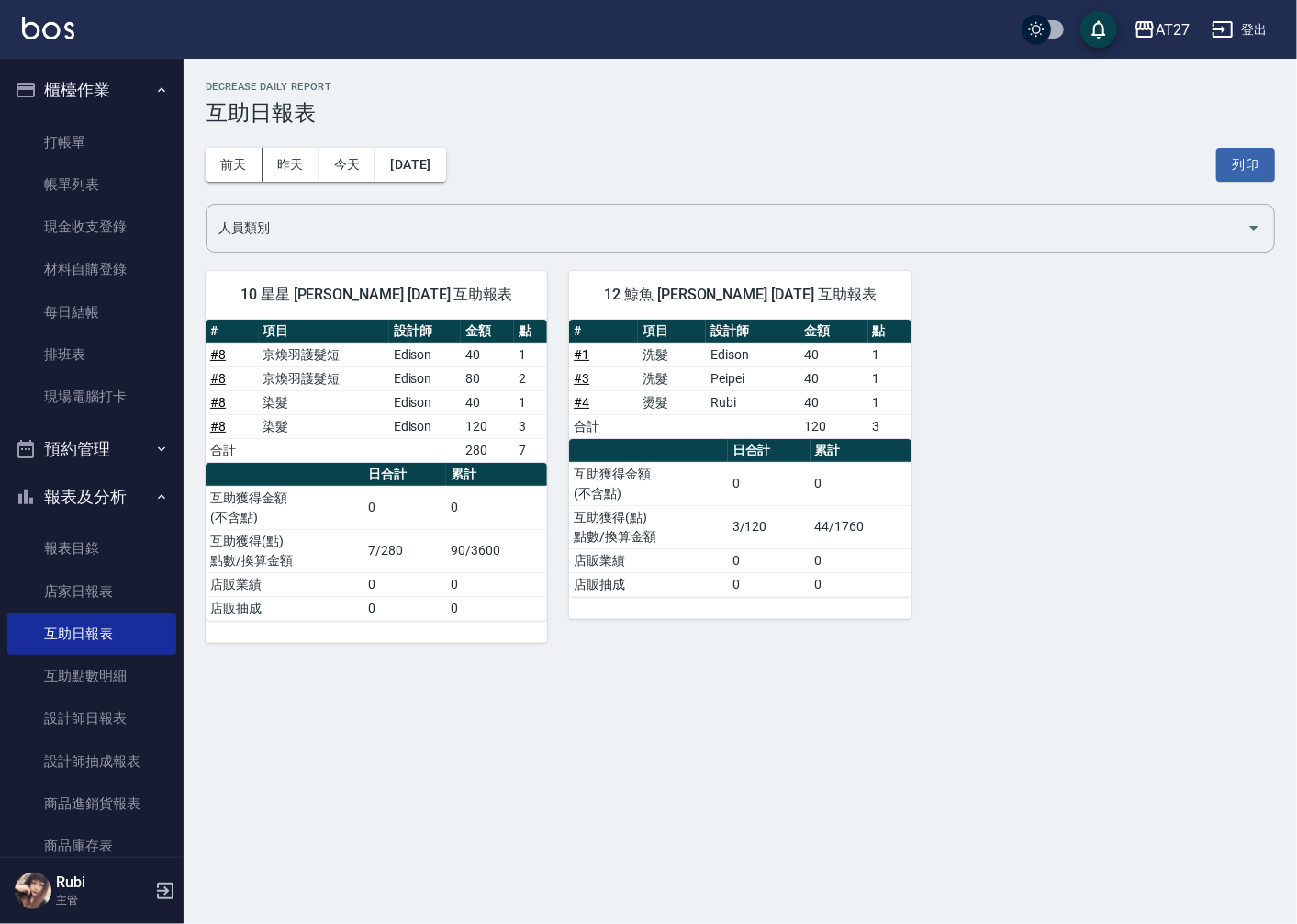
click at [425, 582] on td "0" at bounding box center [404, 584] width 83 height 23
click at [226, 163] on button "前天" at bounding box center [234, 164] width 57 height 34
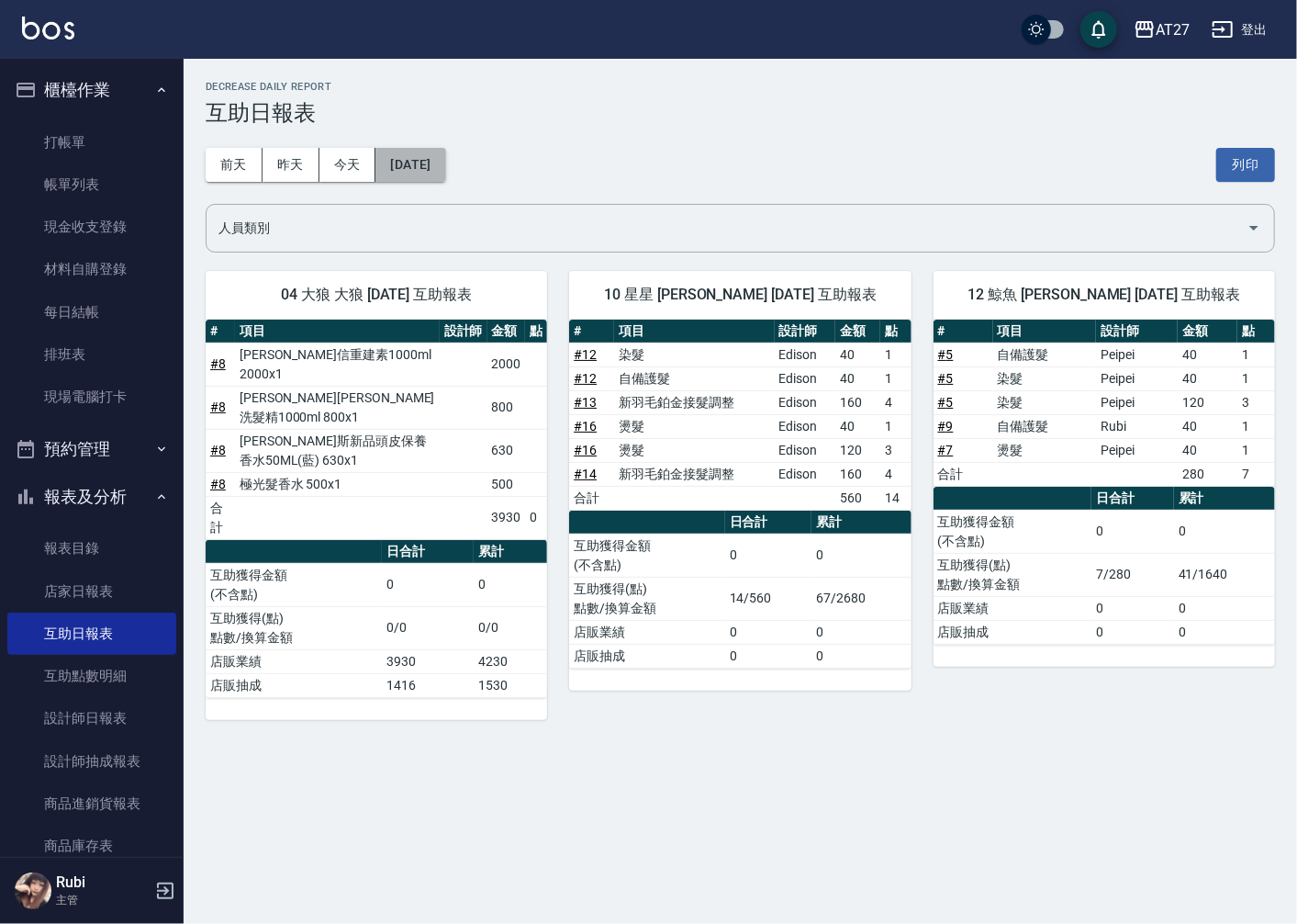
click at [415, 172] on button "[DATE]" at bounding box center [409, 164] width 69 height 34
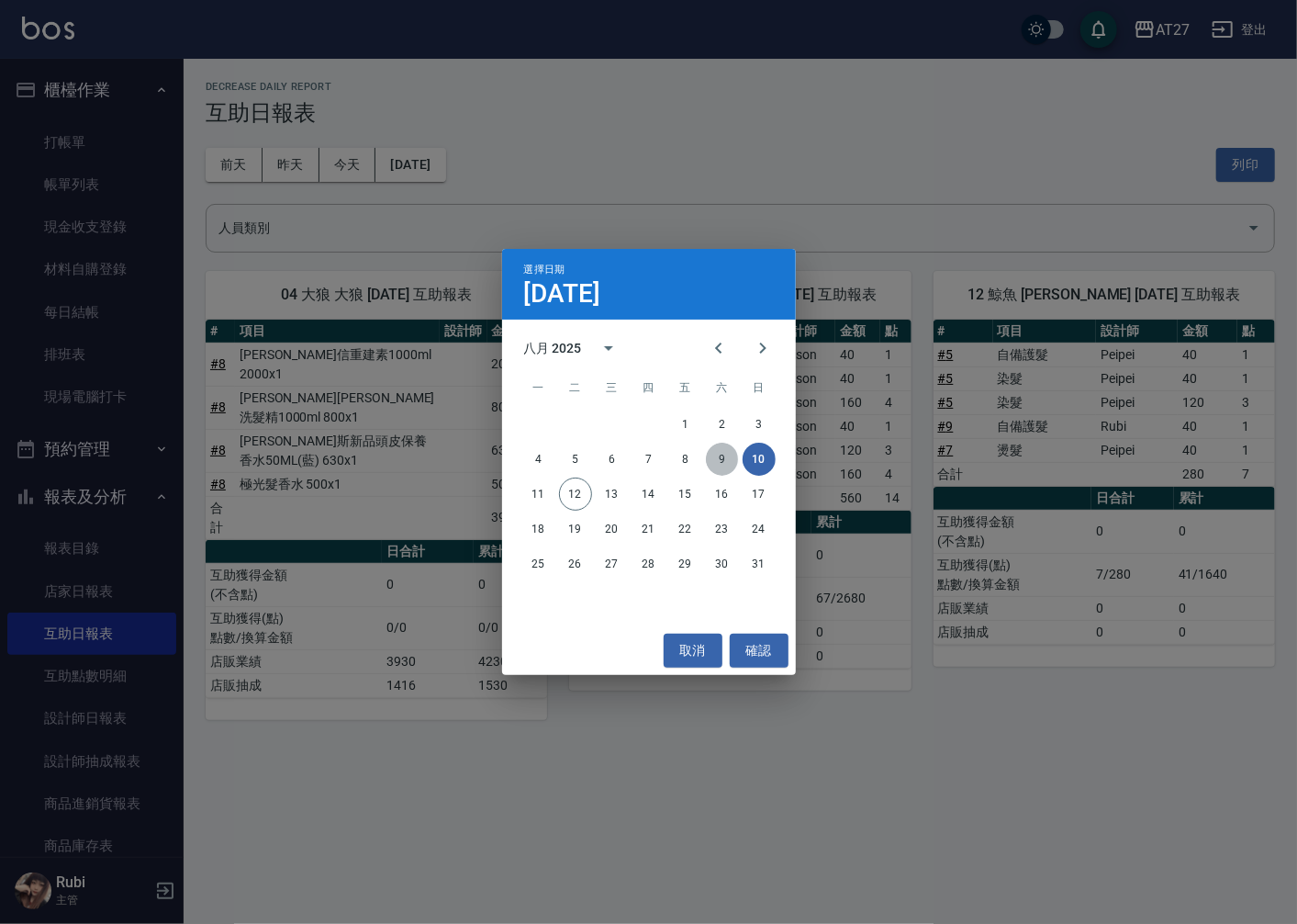
click at [716, 462] on button "9" at bounding box center [723, 459] width 33 height 33
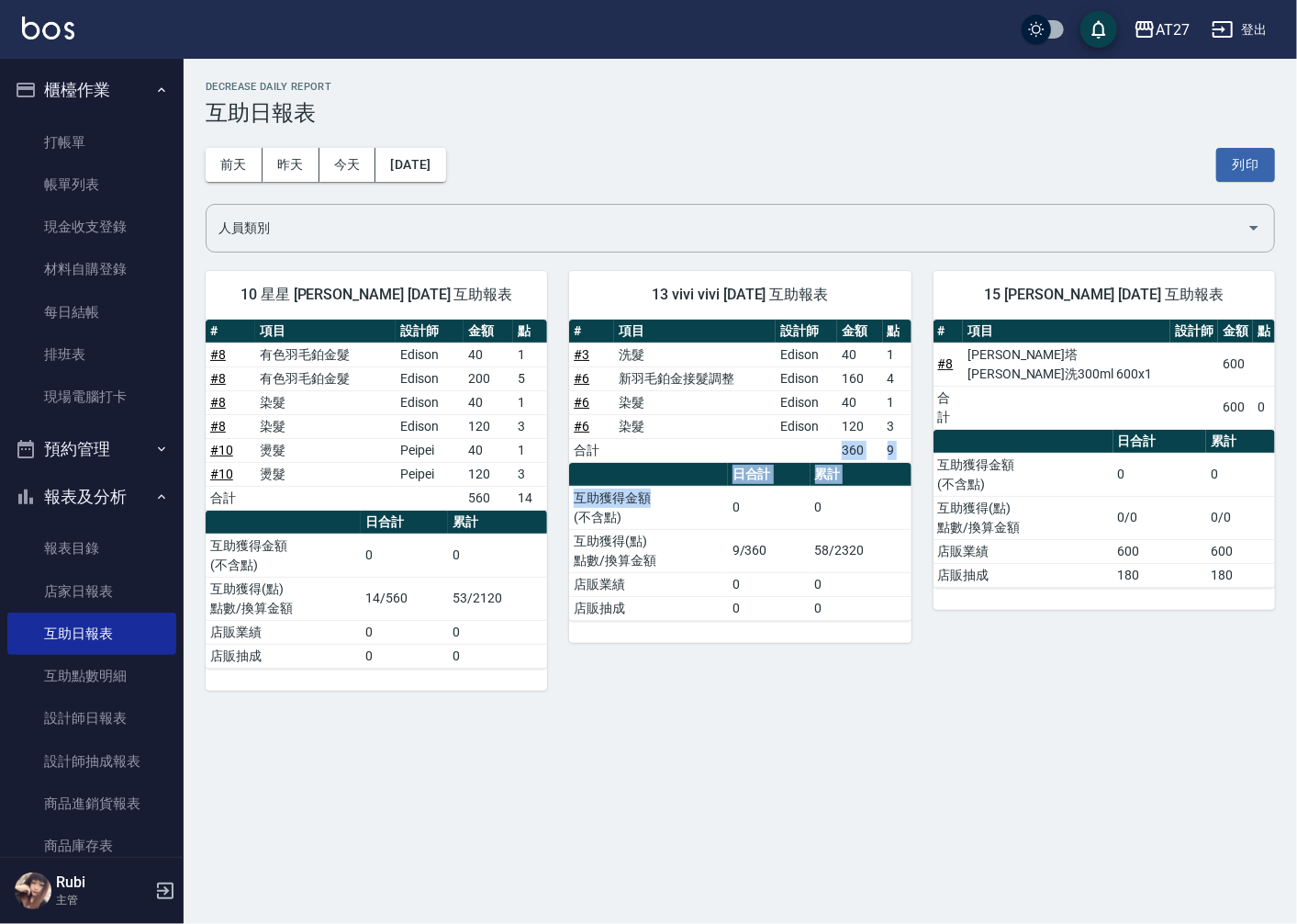
drag, startPoint x: 687, startPoint y: 454, endPoint x: 689, endPoint y: 515, distance: 61.0
click at [689, 515] on div "# 項目 設計師 金額 點 # 3 洗髮 Edison 40 1 # 6 新羽毛鉑金接髮調整 Edison 160 4 # 6 染髮 Edison 40 1 …" at bounding box center [740, 470] width 342 height 301
drag, startPoint x: 689, startPoint y: 515, endPoint x: 677, endPoint y: 522, distance: 13.9
click at [677, 522] on tbody "互助獲得金額 (不含點) 0 0 互助獲得(點) 點數/換算金額 9/360 58/2320 店販業績 0 0 店販抽成 0 0" at bounding box center [740, 552] width 342 height 134
drag, startPoint x: 677, startPoint y: 522, endPoint x: 698, endPoint y: 483, distance: 44.3
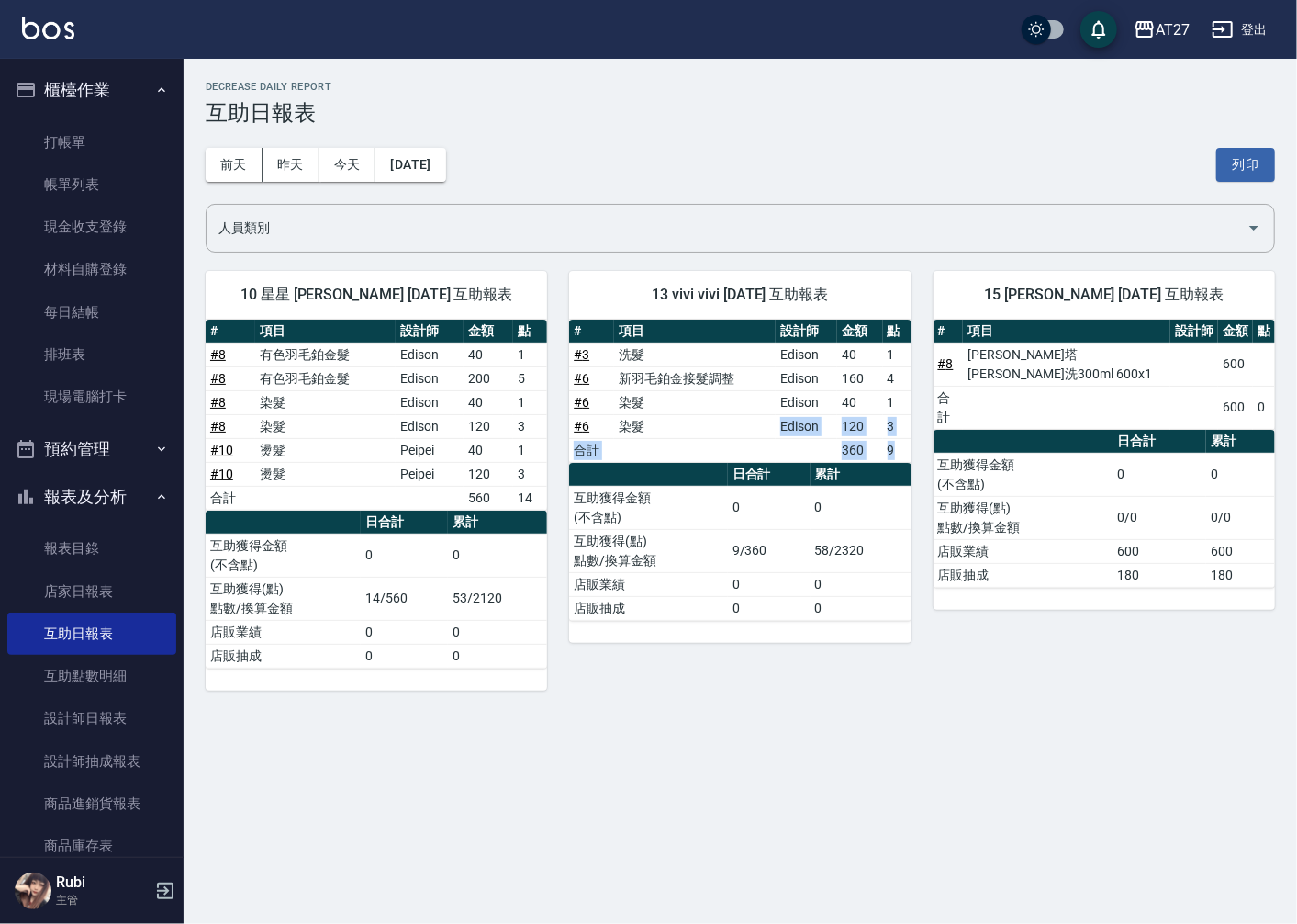
click at [698, 483] on div "# 項目 設計師 金額 點 # 3 洗髮 Edison 40 1 # 6 新羽毛鉑金接髮調整 Edison 160 4 # 6 染髮 Edison 40 1 …" at bounding box center [740, 470] width 342 height 301
drag, startPoint x: 698, startPoint y: 483, endPoint x: 712, endPoint y: 507, distance: 27.8
click at [712, 507] on td "互助獲得金額 (不含點)" at bounding box center [648, 507] width 158 height 43
click at [135, 707] on link "設計師日報表" at bounding box center [92, 718] width 169 height 42
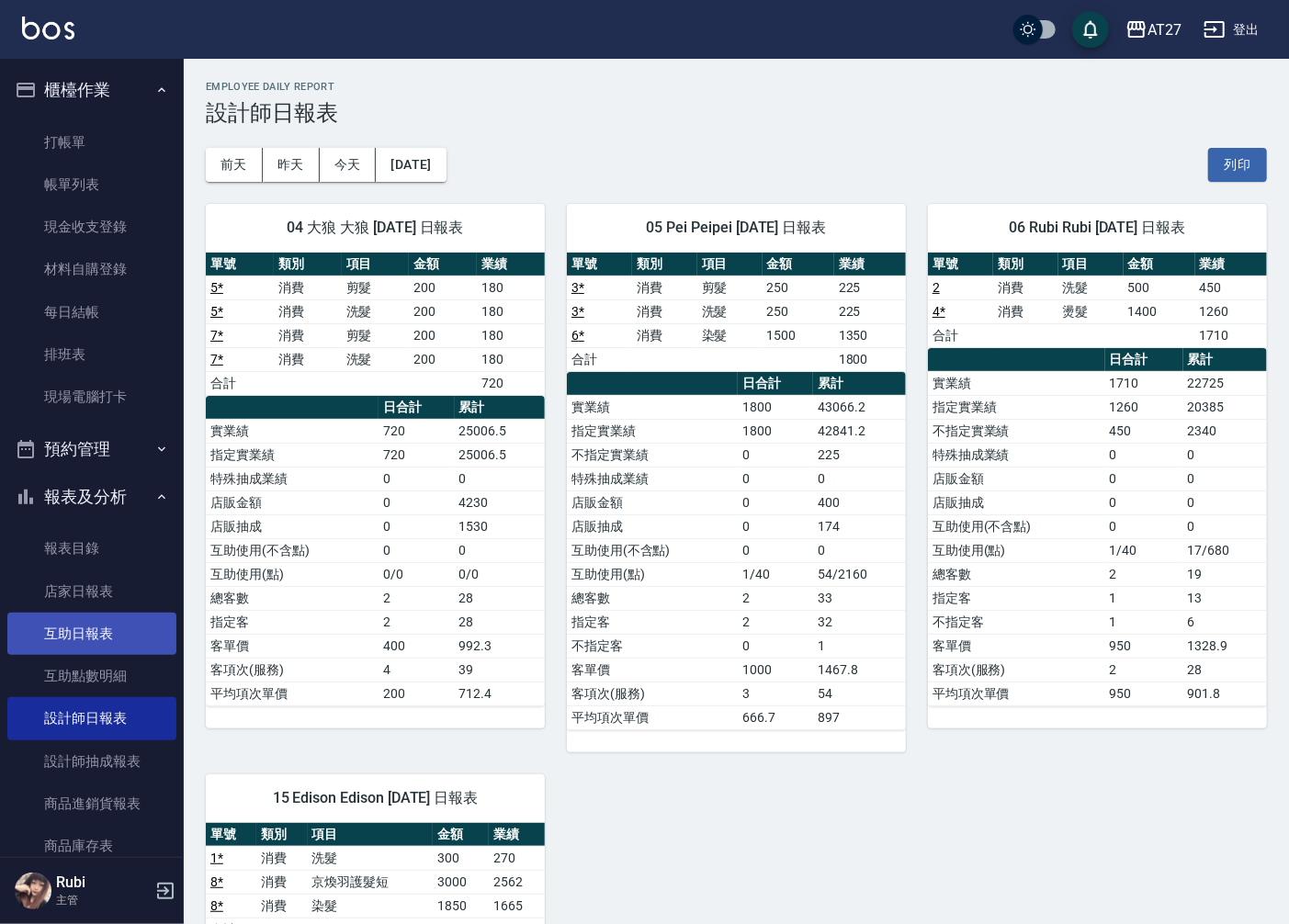
click at [149, 640] on link "互助日報表" at bounding box center [92, 633] width 169 height 42
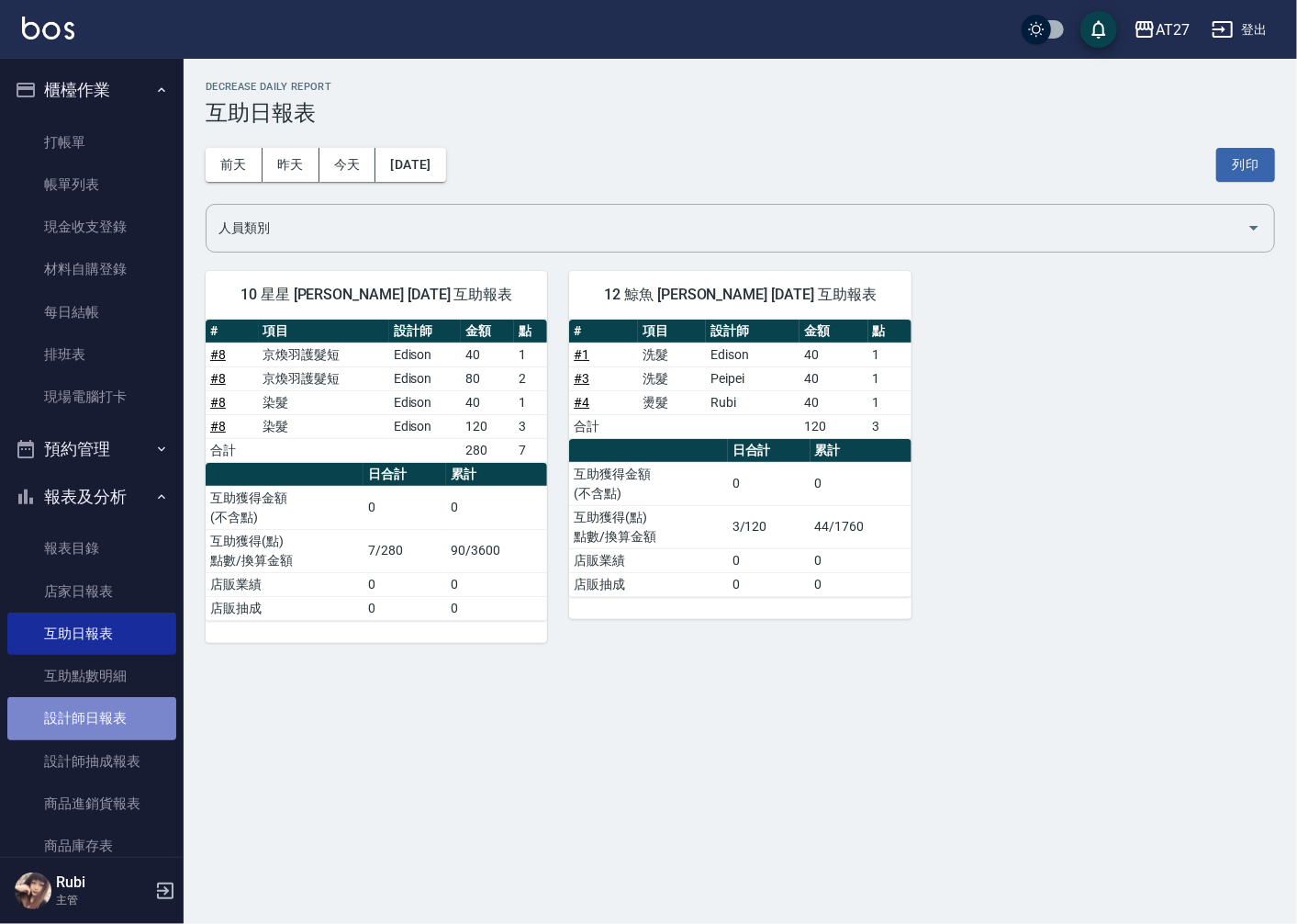
click at [108, 721] on link "設計師日報表" at bounding box center [92, 718] width 169 height 42
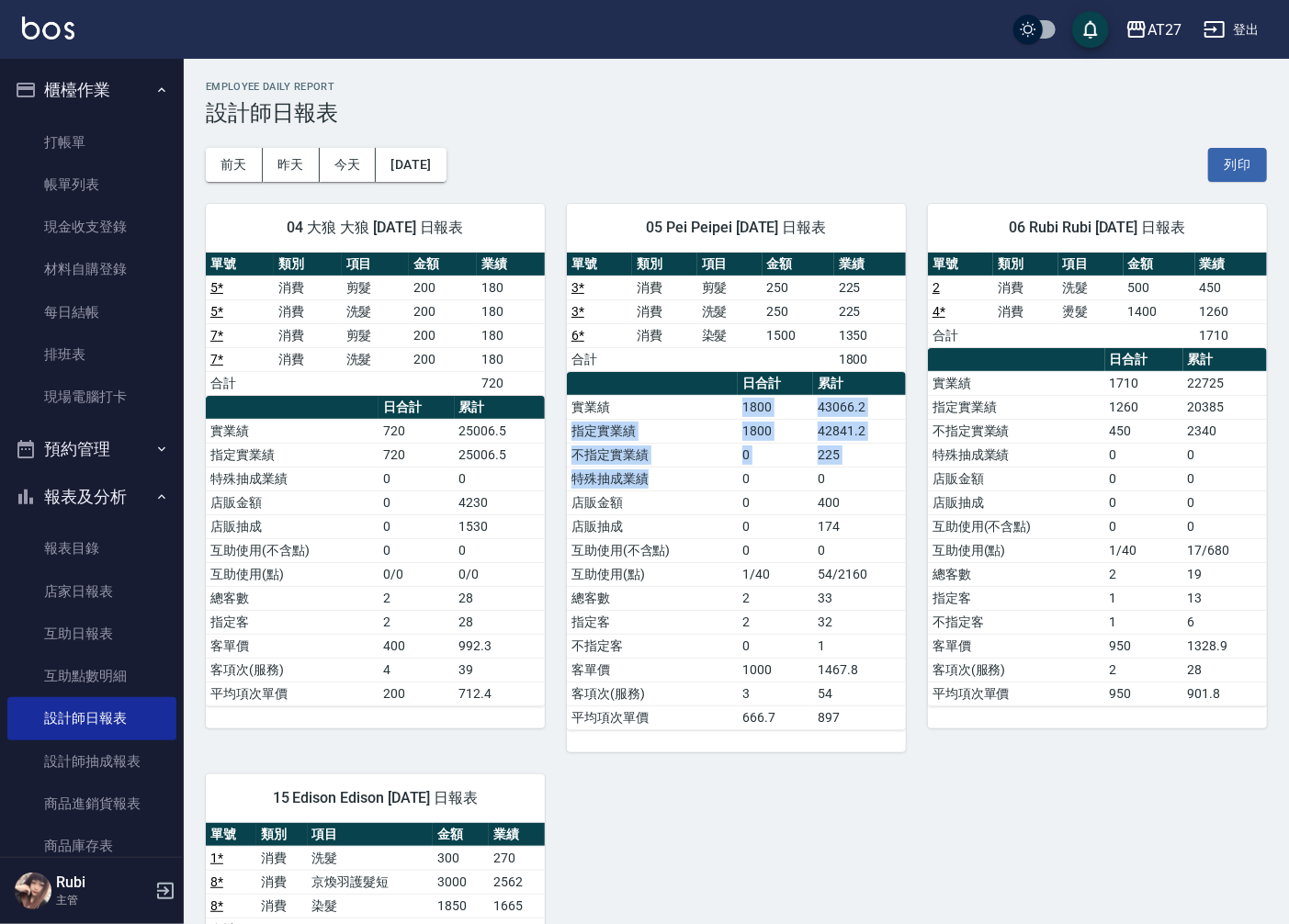
drag, startPoint x: 719, startPoint y: 462, endPoint x: 740, endPoint y: 520, distance: 61.7
click at [740, 520] on tbody "實業績 1800 43066.2 指定實業績 1800 42841.2 不指定實業績 0 225 特殊抽成業績 0 0 店販金額 0 400 店販抽成 0 1…" at bounding box center [736, 562] width 339 height 334
drag, startPoint x: 740, startPoint y: 520, endPoint x: 718, endPoint y: 582, distance: 65.8
click at [718, 582] on td "互助使用(點)" at bounding box center [652, 573] width 171 height 23
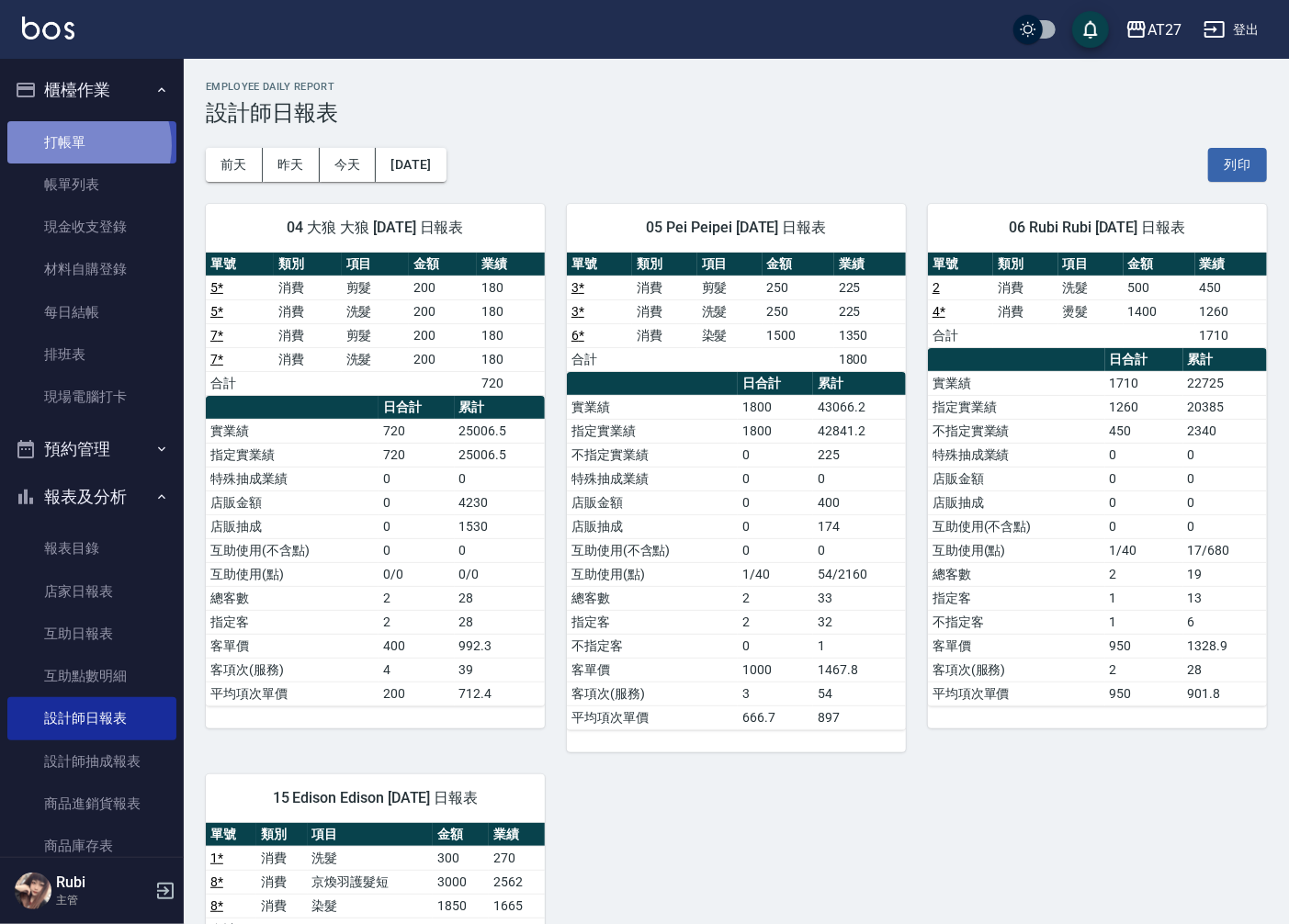
click at [79, 146] on link "打帳單" at bounding box center [92, 142] width 169 height 42
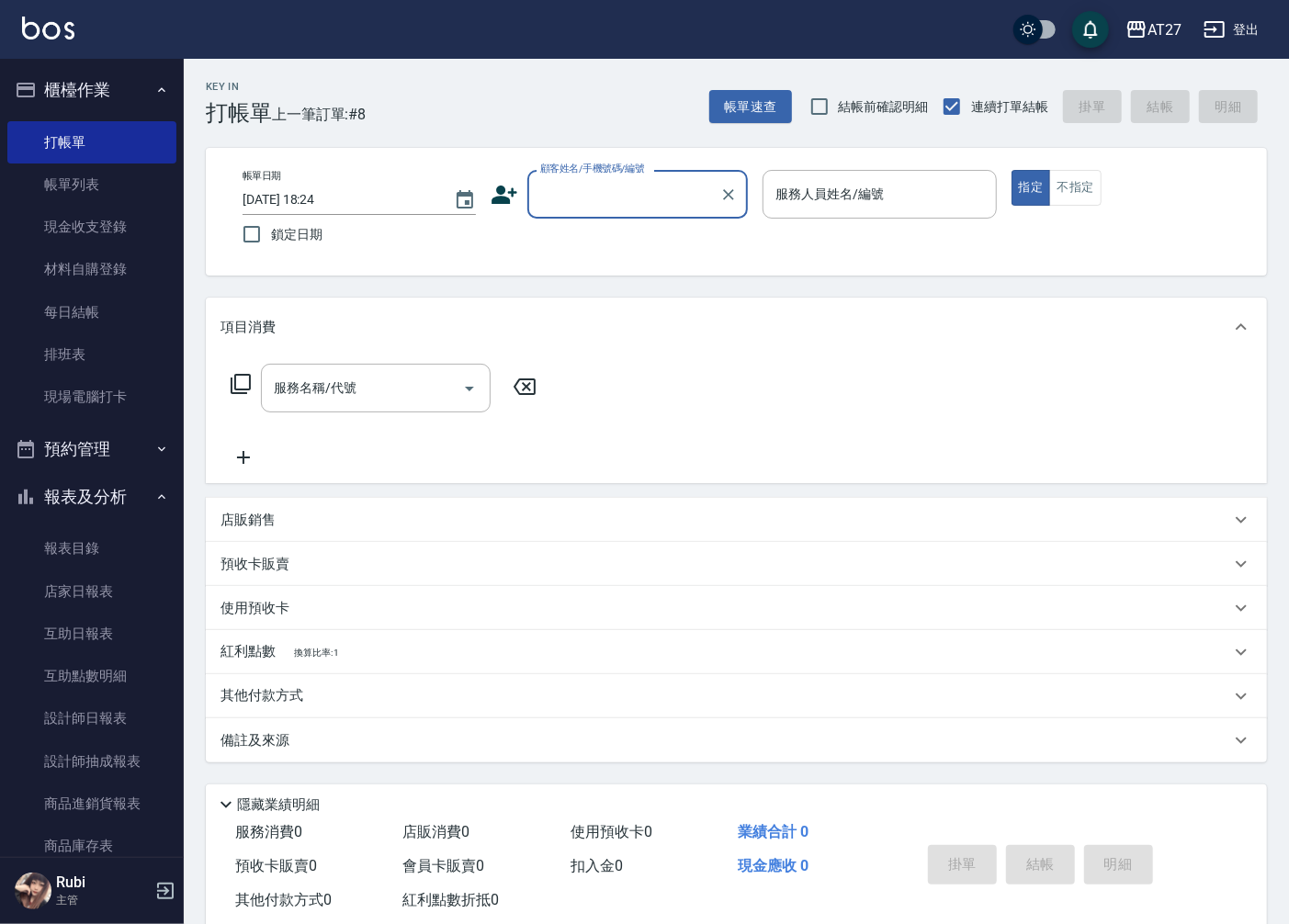
click at [609, 205] on input "顧客姓名/手機號碼/編號" at bounding box center [623, 193] width 176 height 32
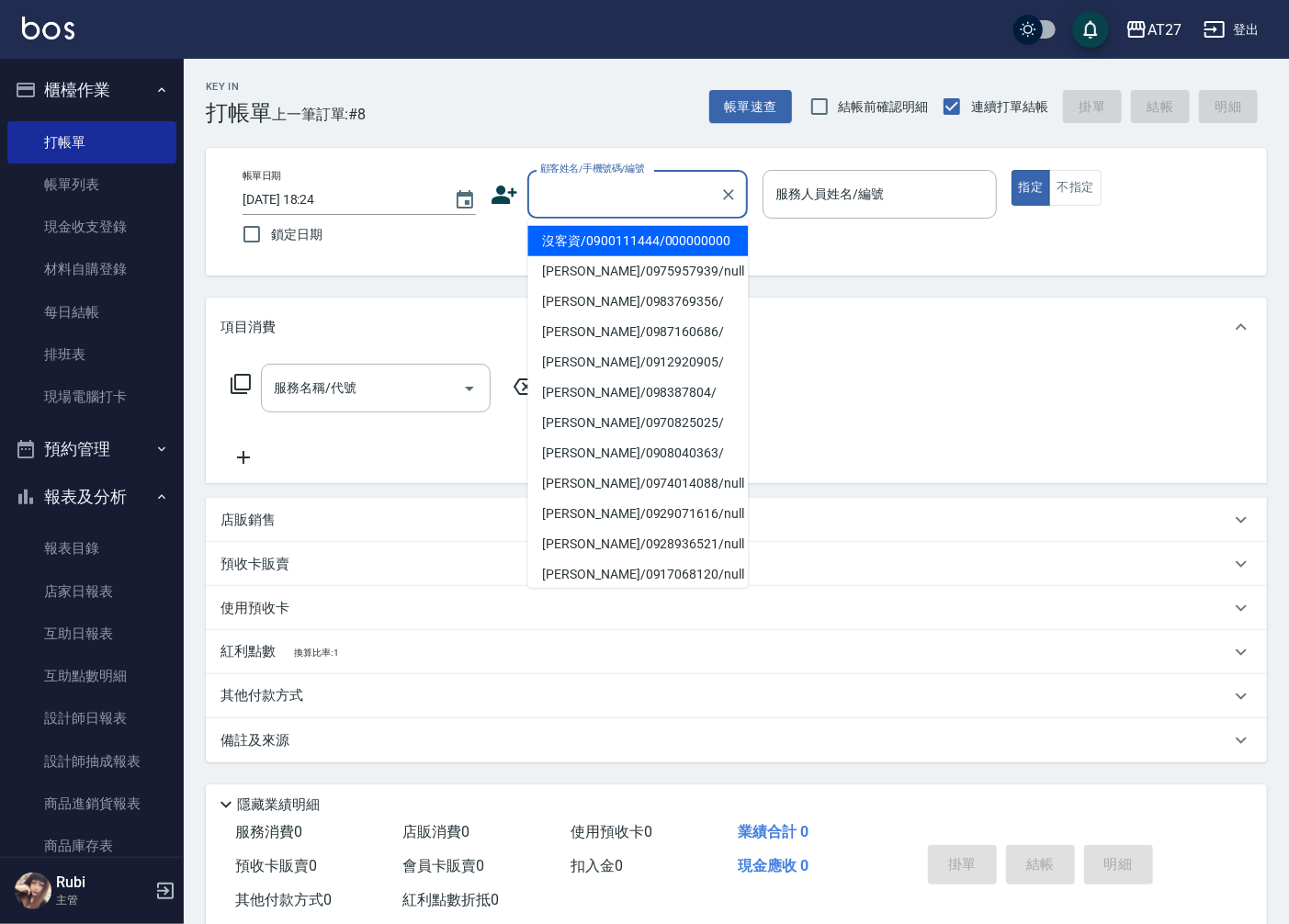
click at [601, 237] on li "沒客資/0900111444/000000000" at bounding box center [638, 240] width 221 height 30
type input "沒客資/0900111444/000000000"
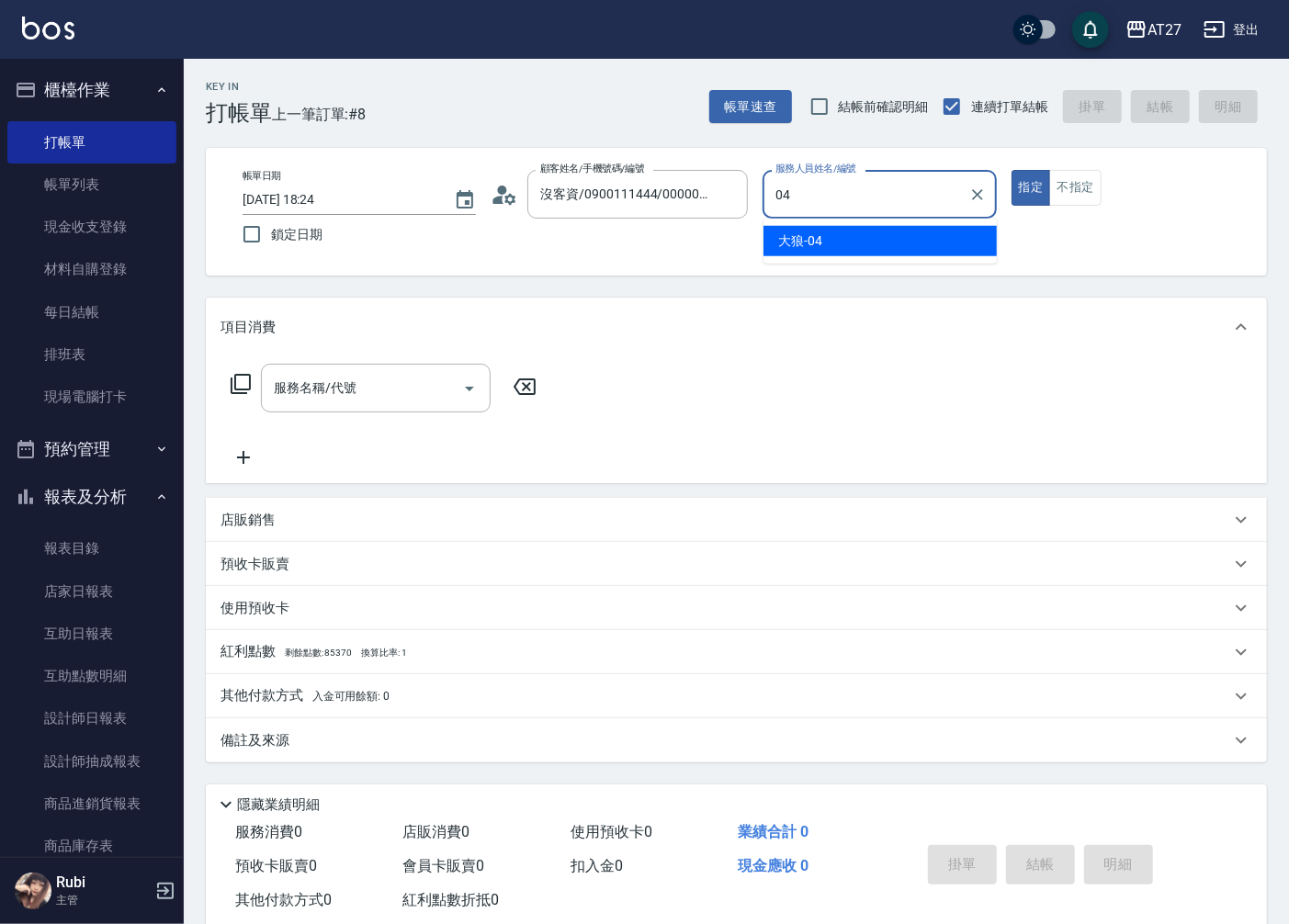
type input "大狼-04"
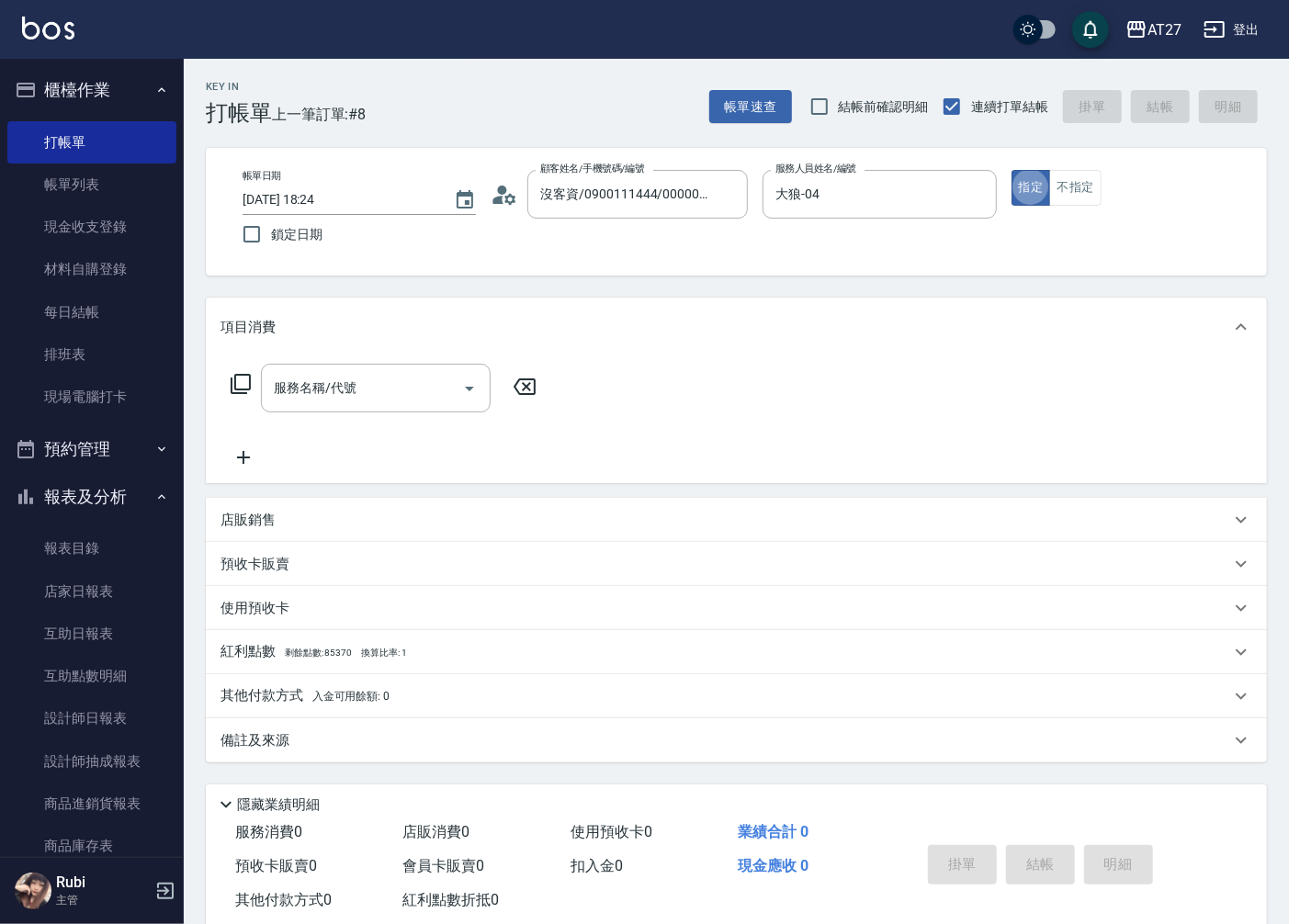
type button "true"
type input "1005"
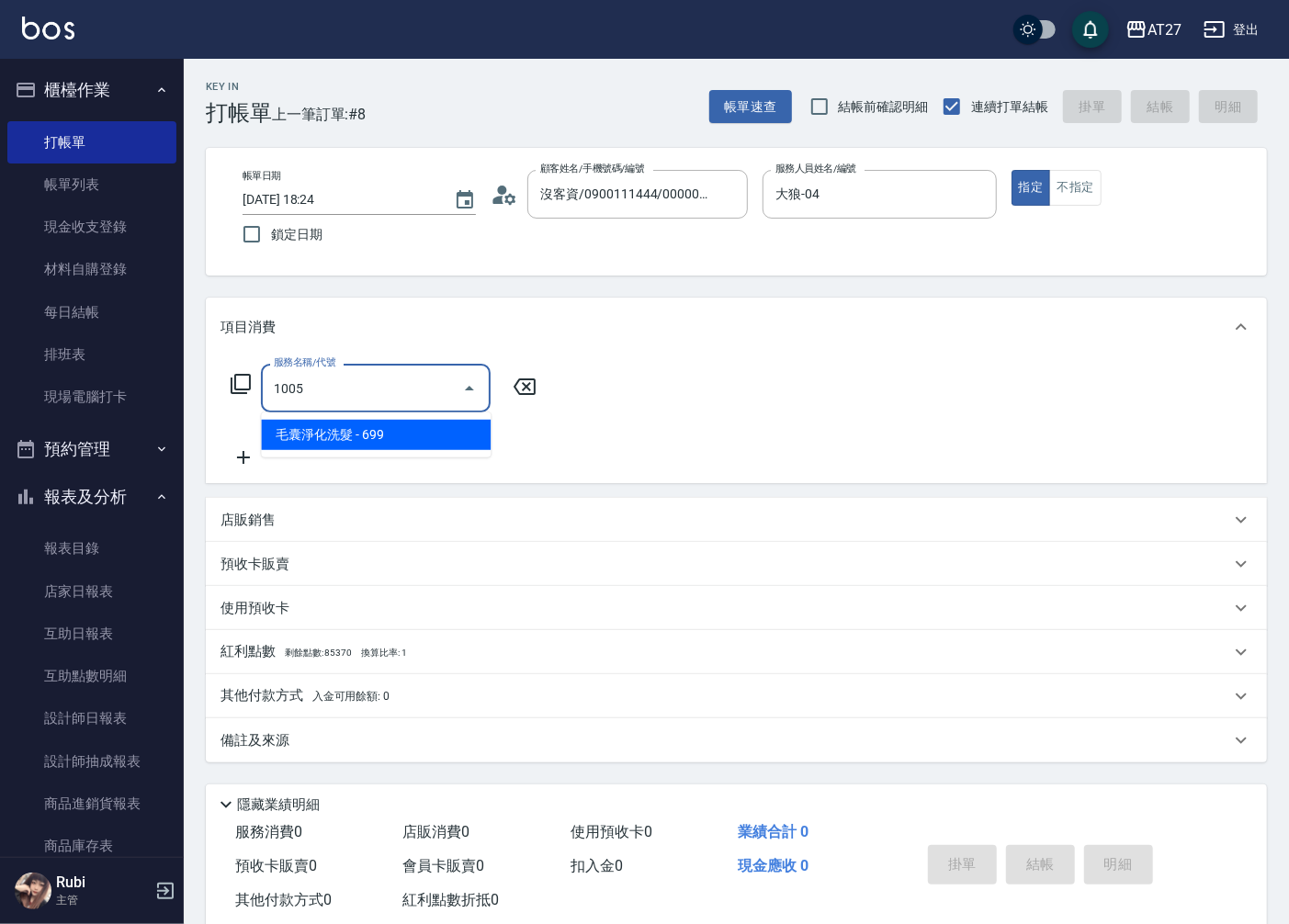
type input "60"
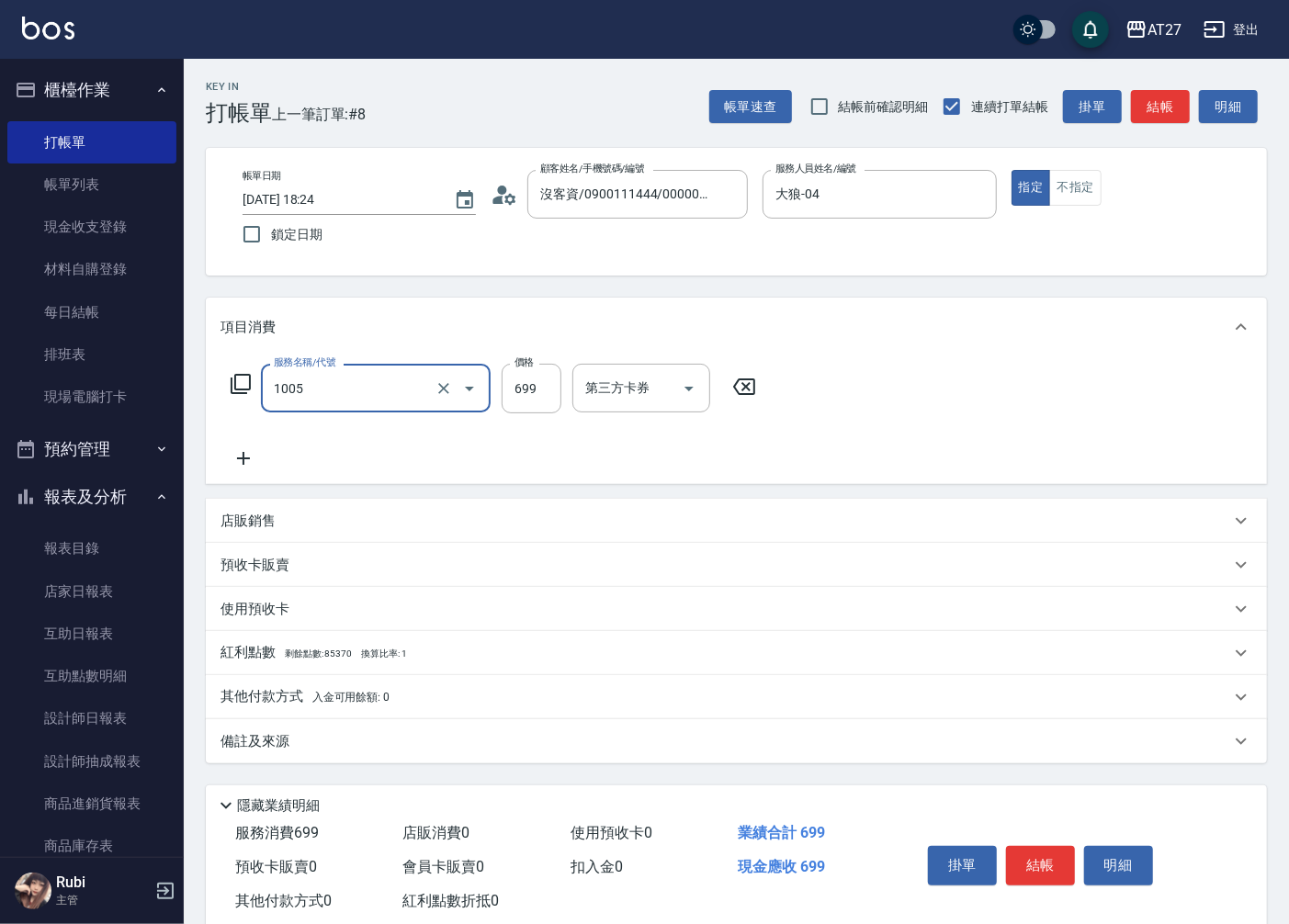
type input "毛囊淨化洗髮(1005)"
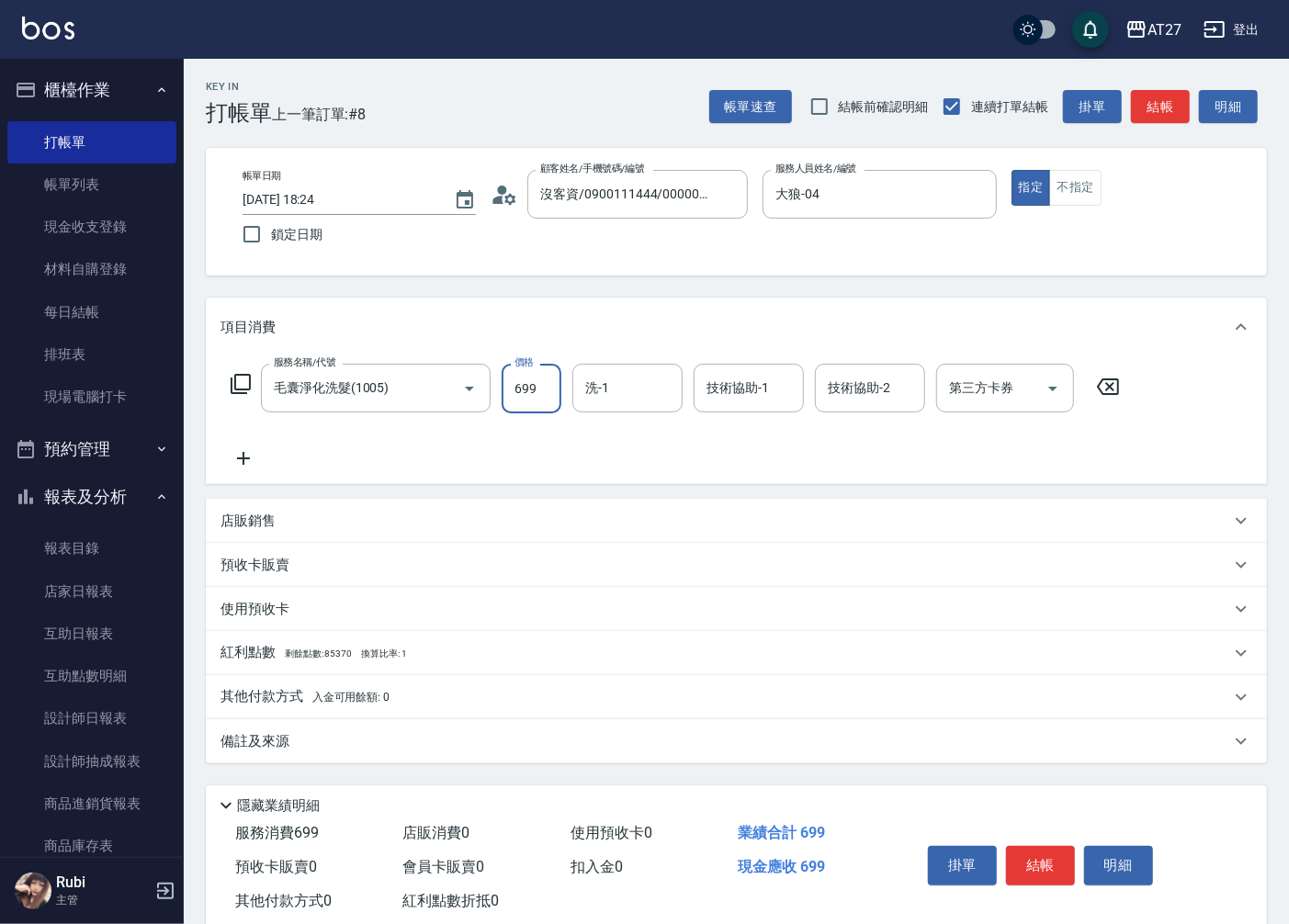
type input "0"
type input "70"
type input "700"
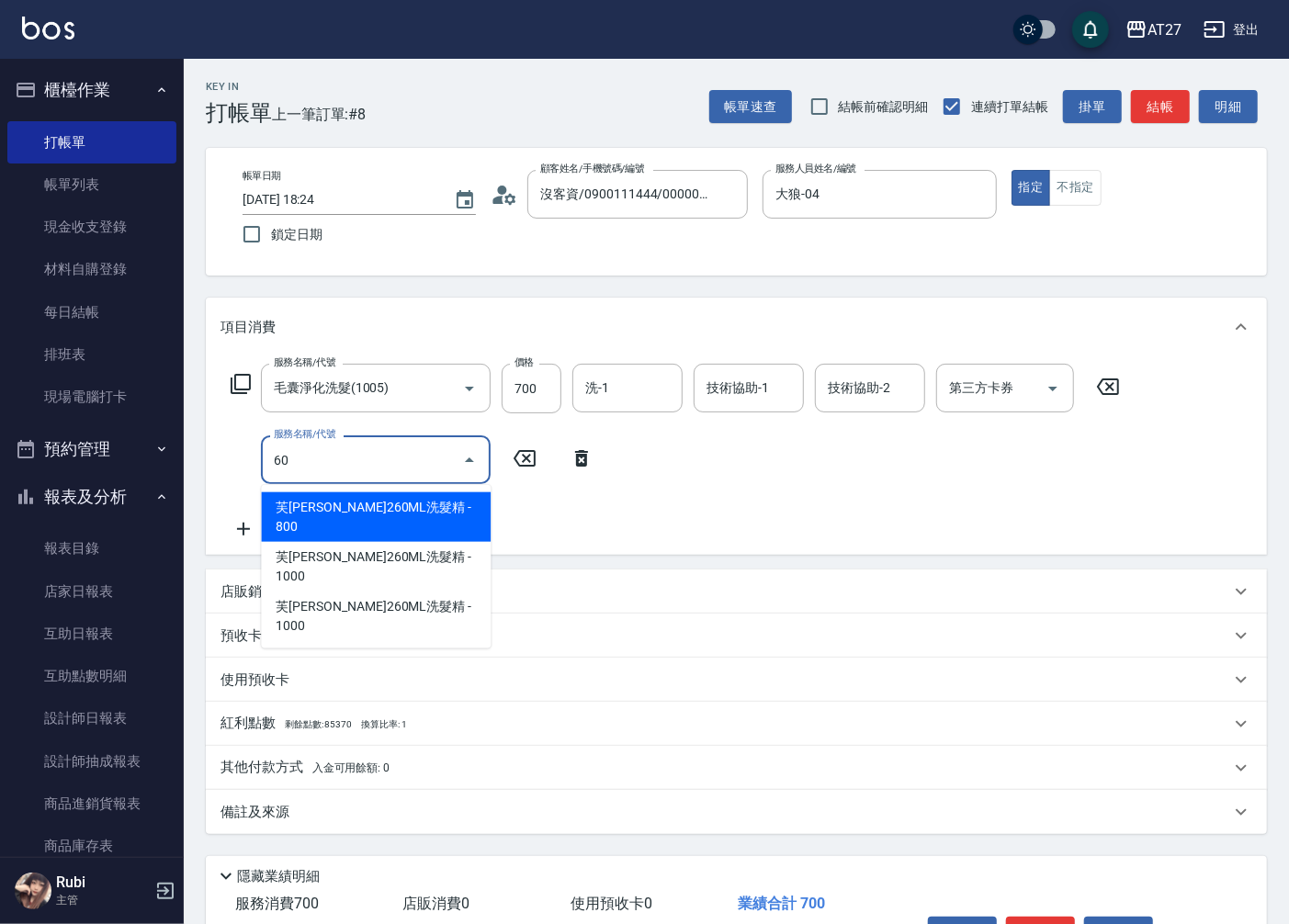
type input "609"
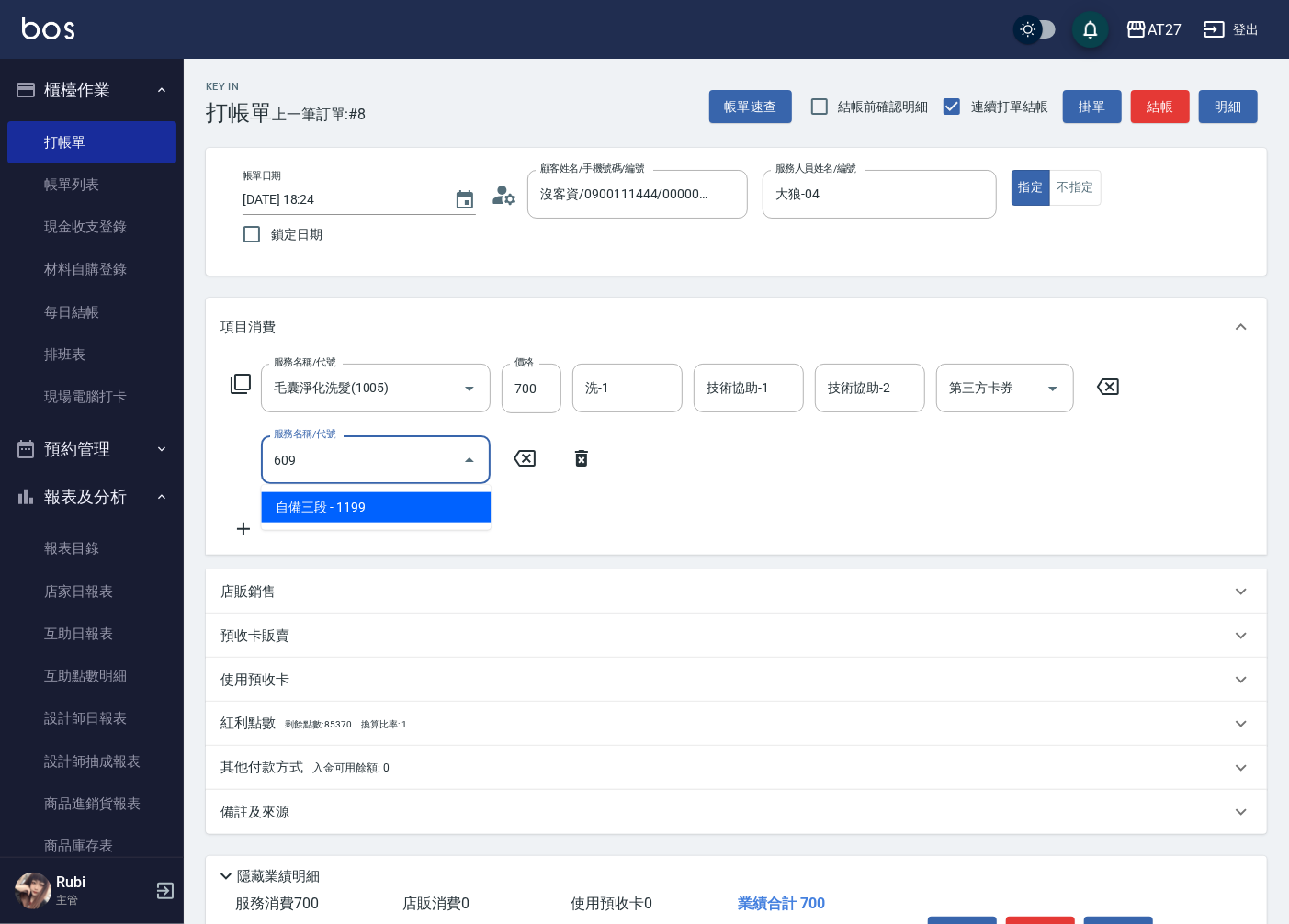
type input "180"
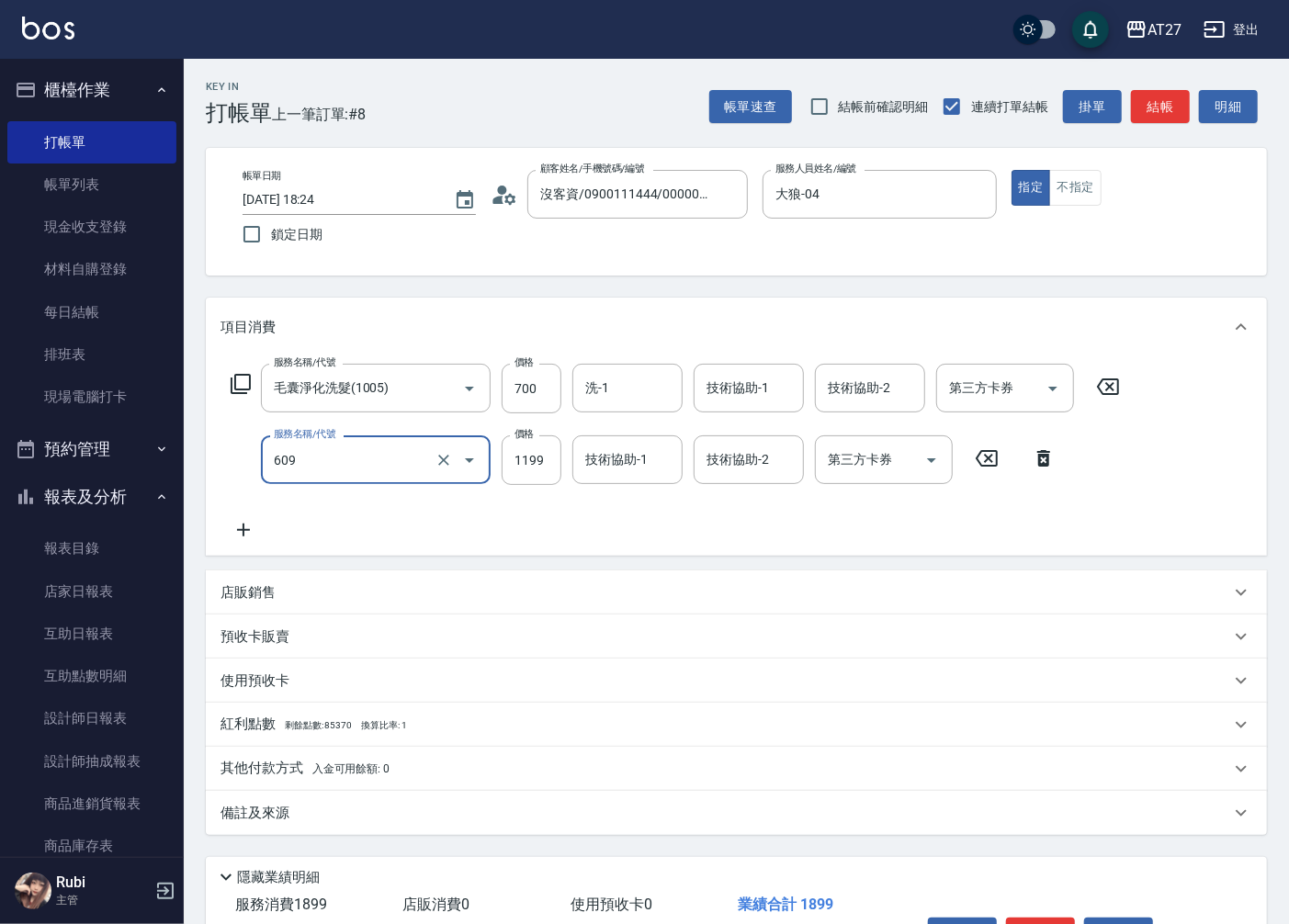
type input "自備三段(609)"
type input "1"
type input "70"
type input "150"
type input "220"
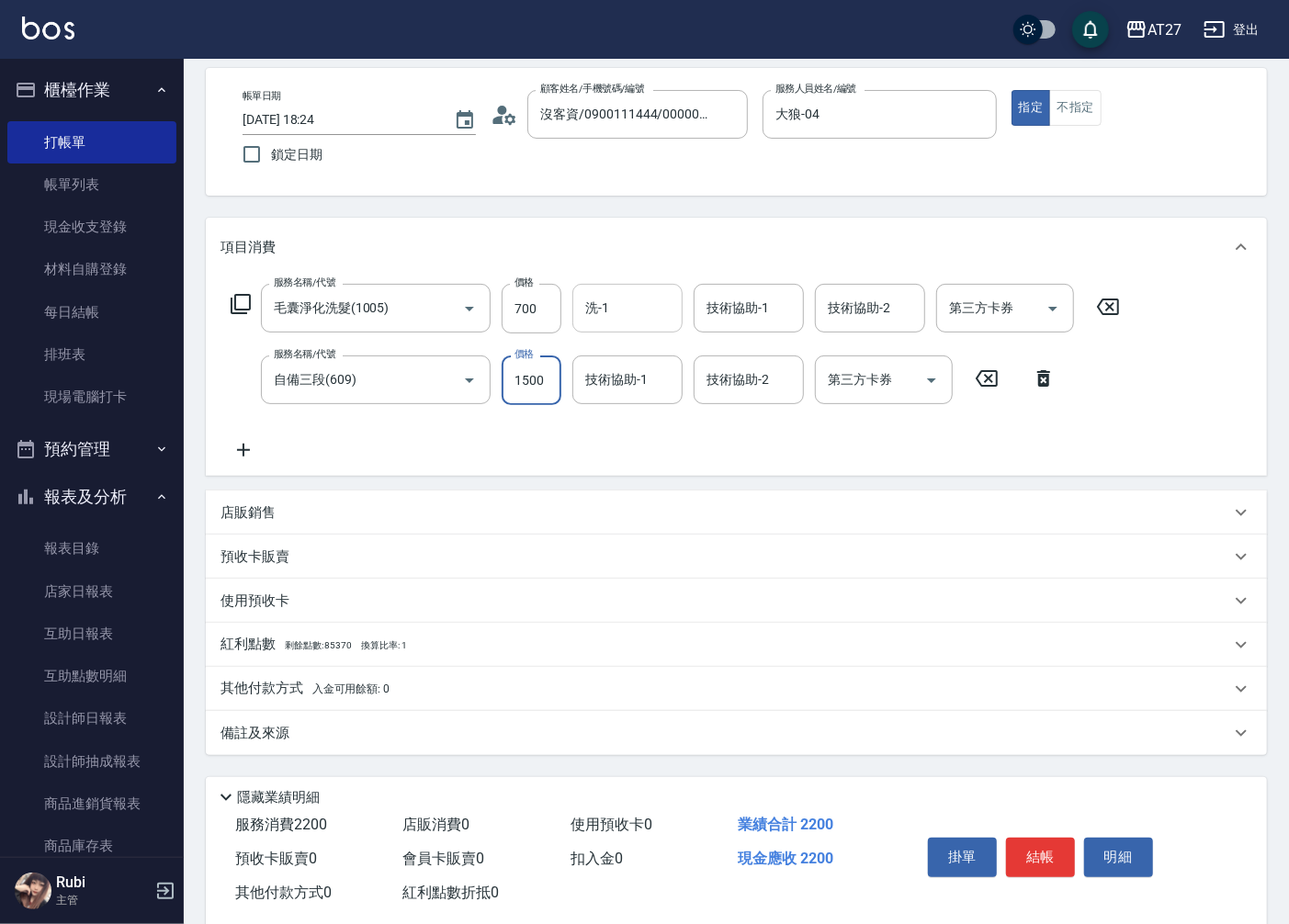
scroll to position [115, 0]
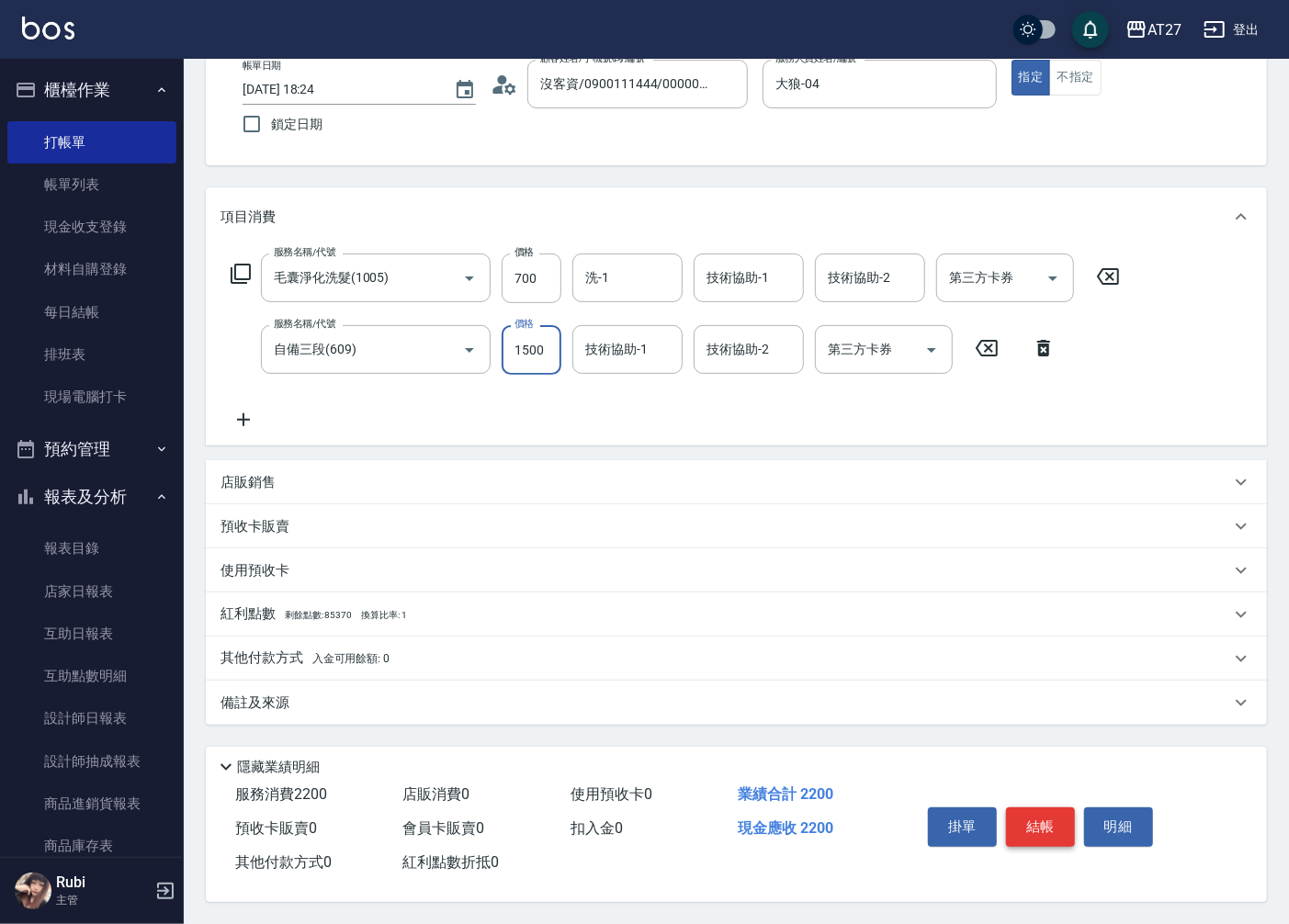
type input "1500"
click at [1039, 828] on button "結帳" at bounding box center [1040, 825] width 69 height 38
type input "0"
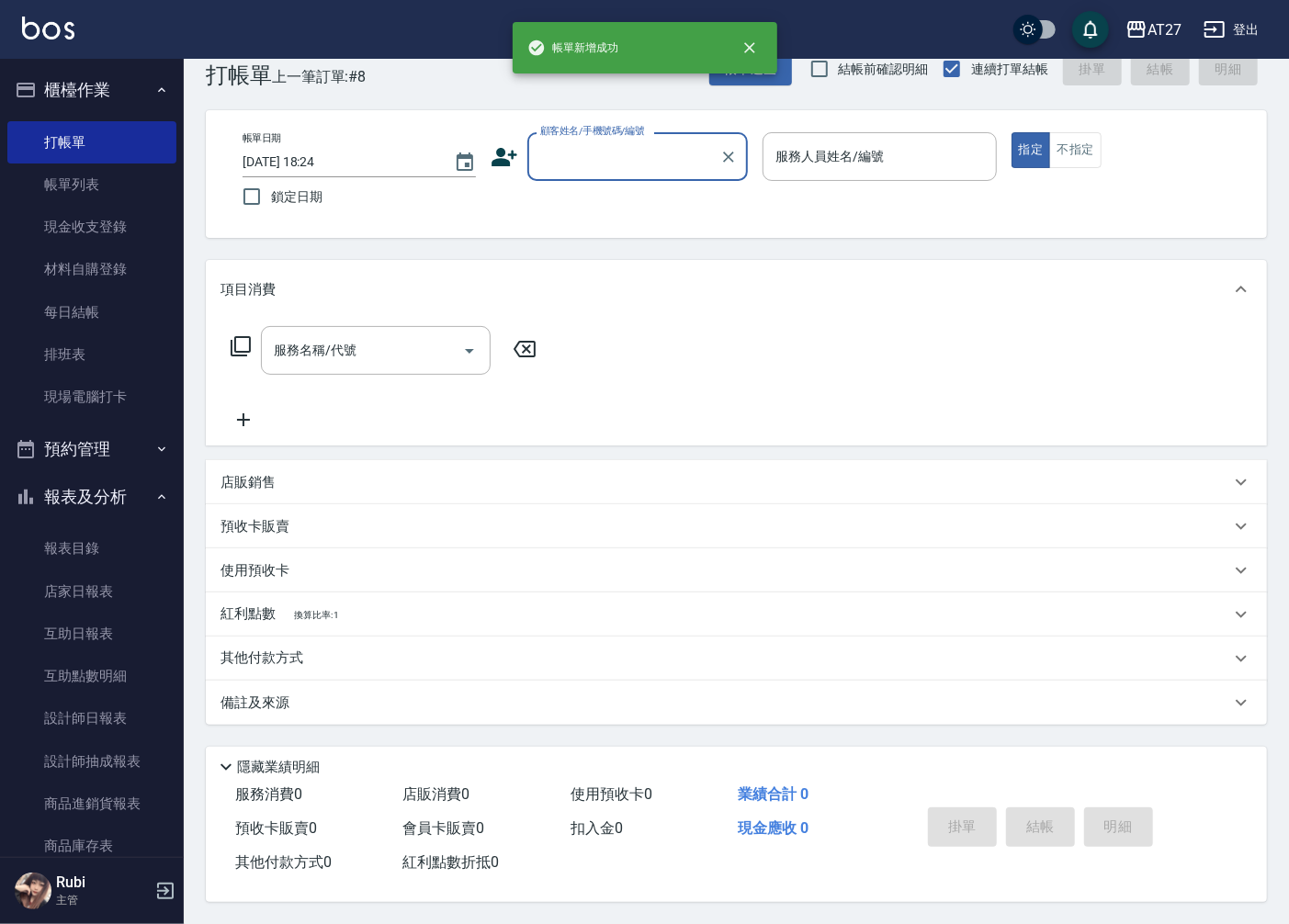
scroll to position [0, 0]
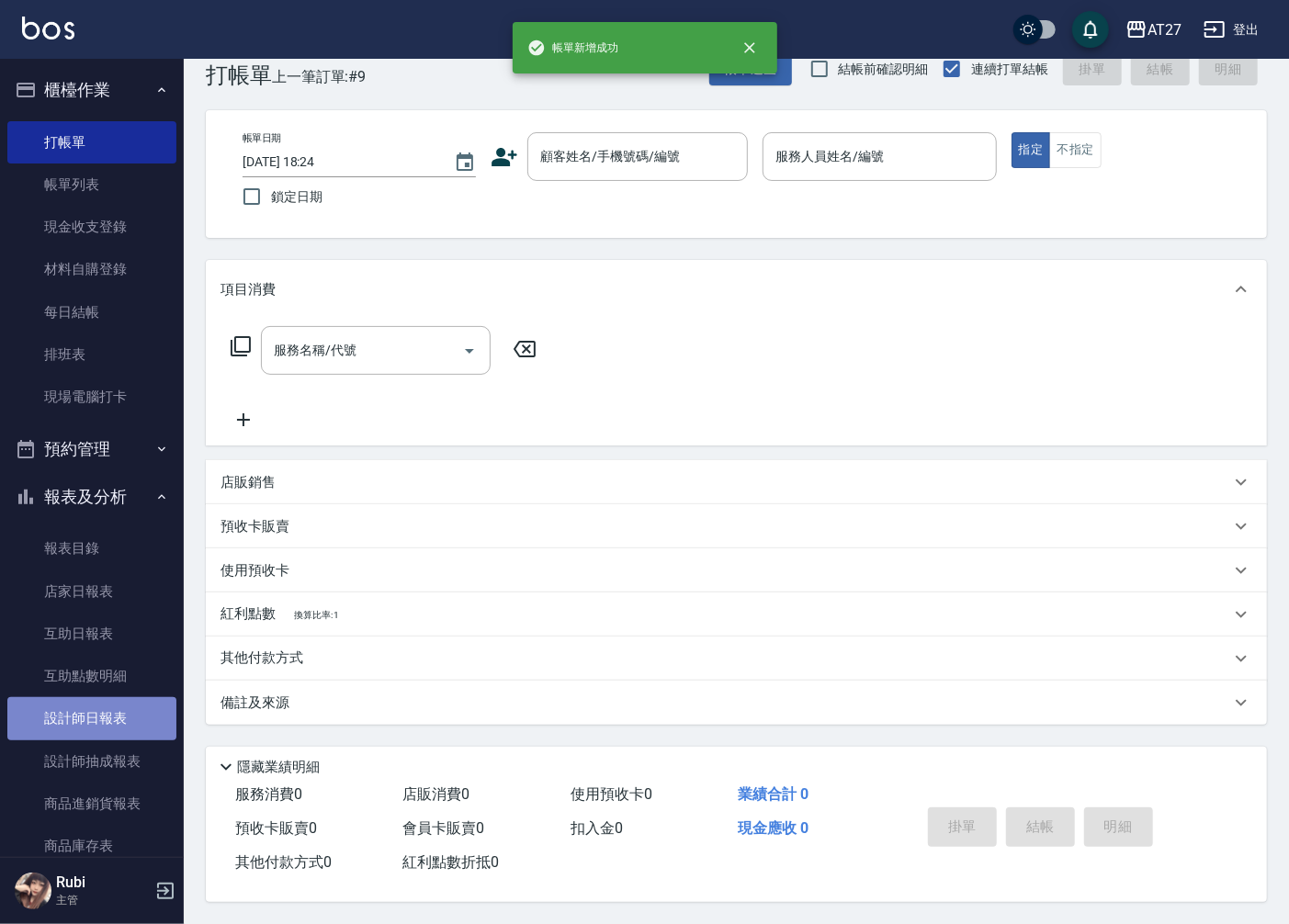
click at [111, 717] on link "設計師日報表" at bounding box center [92, 718] width 169 height 42
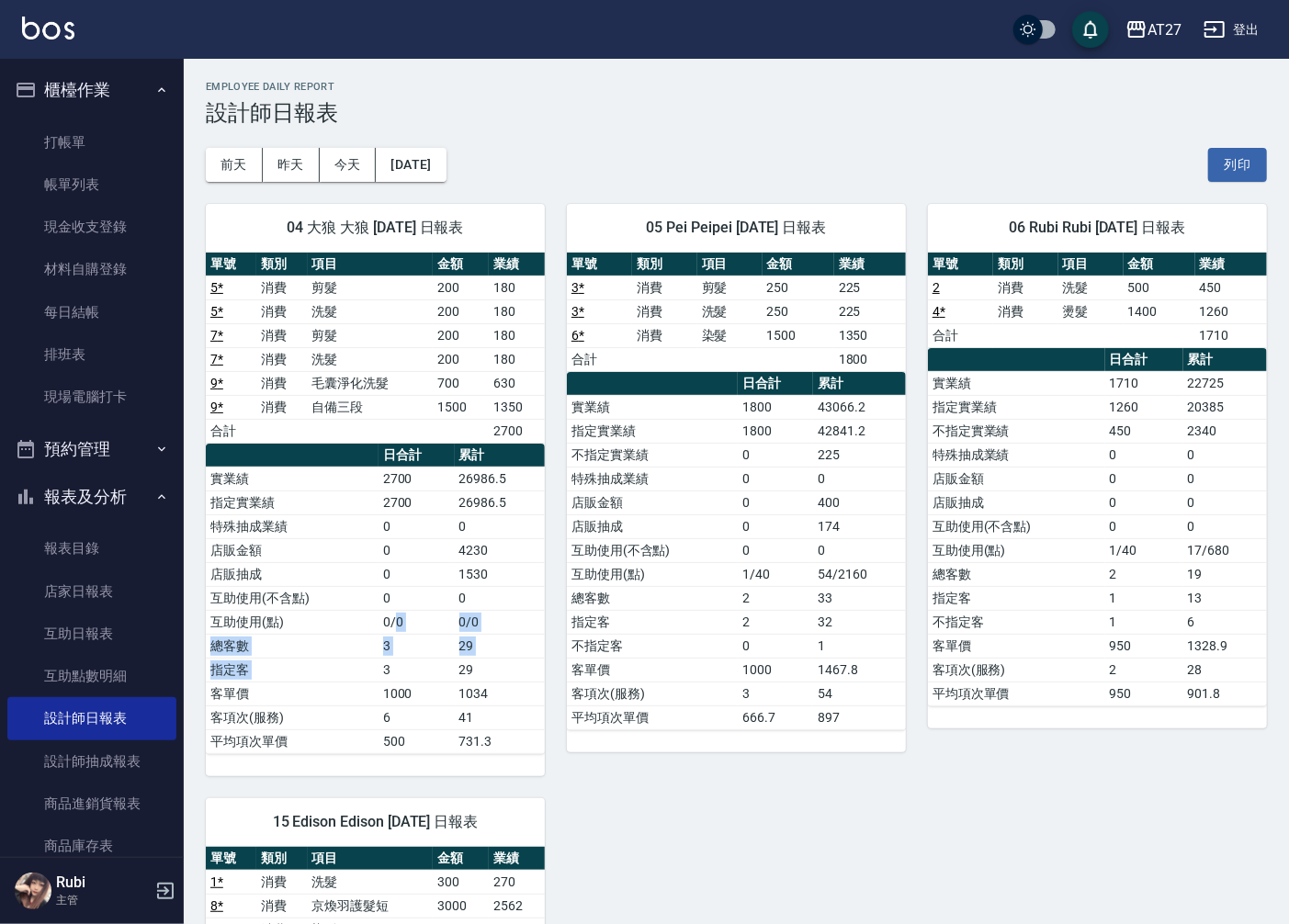
drag, startPoint x: 381, startPoint y: 664, endPoint x: 386, endPoint y: 576, distance: 88.1
click at [386, 576] on tbody "實業績 2700 26986.5 指定實業績 2700 26986.5 特殊抽成業績 0 0 店販金額 0 4230 店販抽成 0 1530 互助使用(不含點…" at bounding box center [375, 609] width 339 height 286
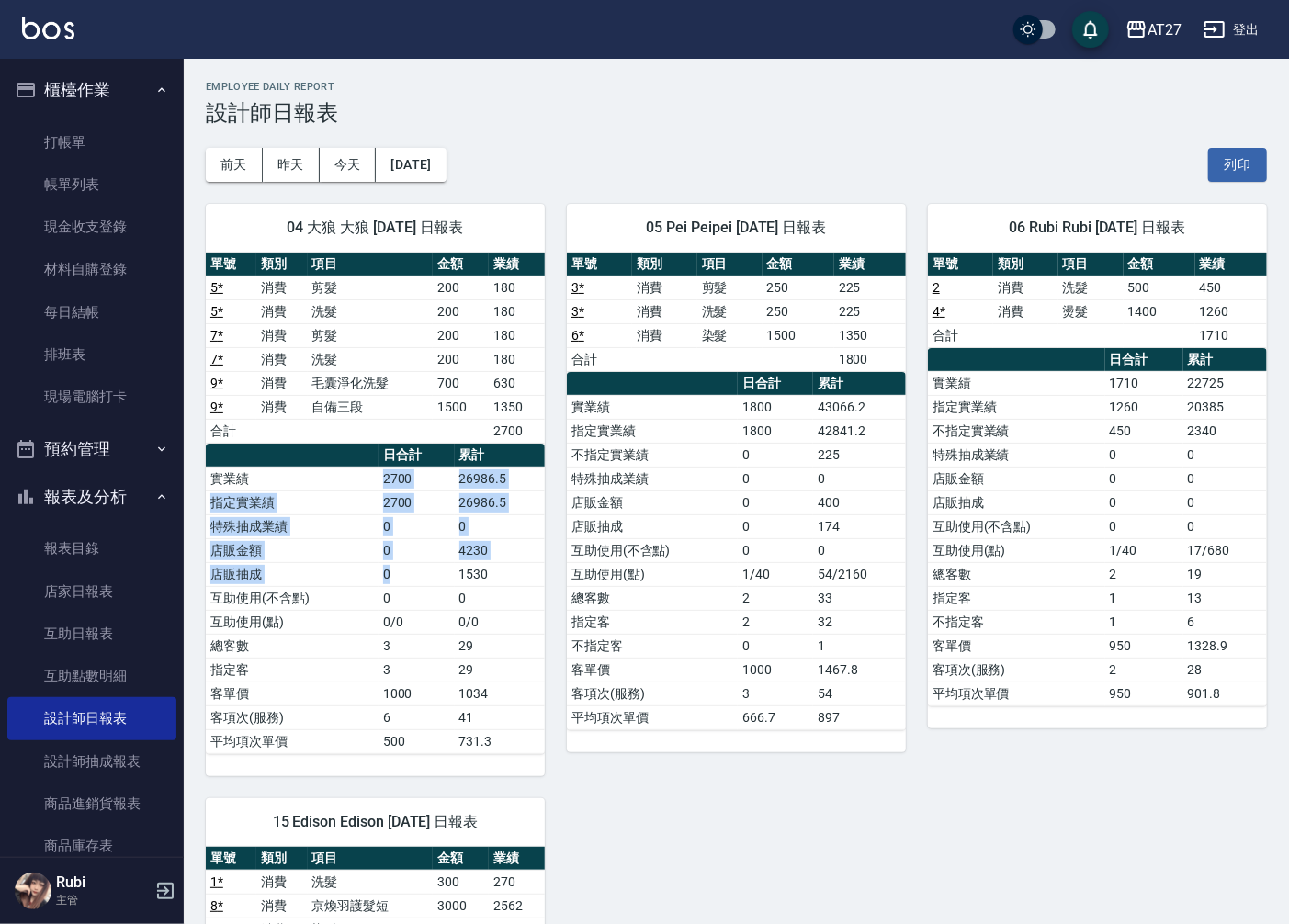
drag, startPoint x: 386, startPoint y: 576, endPoint x: 401, endPoint y: 580, distance: 15.5
click at [401, 580] on tbody "實業績 2700 26986.5 指定實業績 2700 26986.5 特殊抽成業績 0 0 店販金額 0 4230 店販抽成 0 1530 互助使用(不含點…" at bounding box center [375, 609] width 339 height 286
drag, startPoint x: 401, startPoint y: 580, endPoint x: 408, endPoint y: 599, distance: 20.2
click at [408, 599] on td "0" at bounding box center [416, 598] width 76 height 23
